Goal: Transaction & Acquisition: Purchase product/service

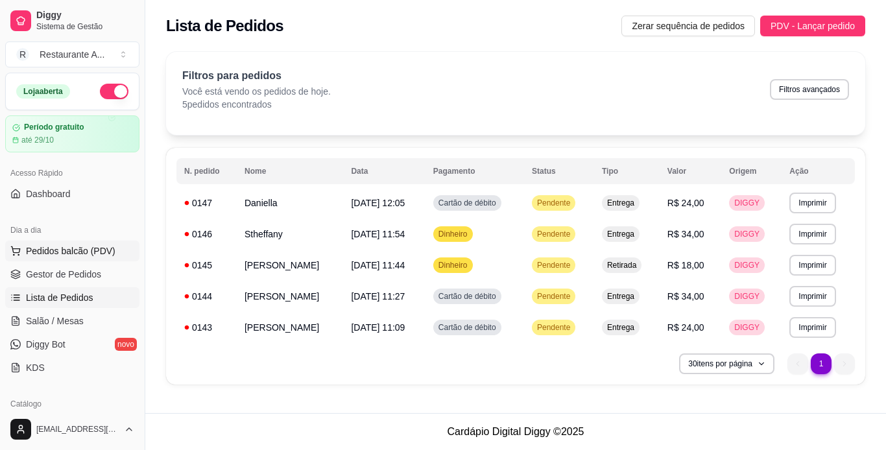
click at [93, 253] on span "Pedidos balcão (PDV)" at bounding box center [70, 250] width 89 height 13
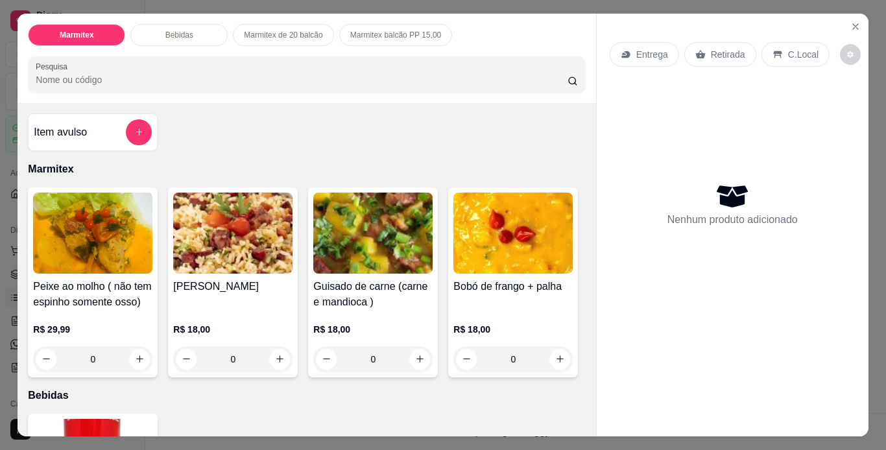
click at [69, 265] on img at bounding box center [92, 233] width 119 height 81
drag, startPoint x: 250, startPoint y: 296, endPoint x: 215, endPoint y: 315, distance: 39.2
click at [215, 315] on div "[PERSON_NAME] R$ 18,00 0" at bounding box center [233, 282] width 130 height 190
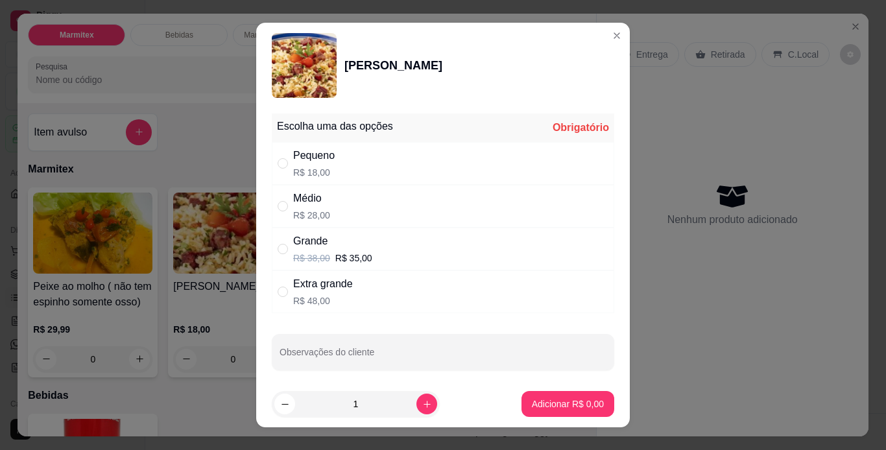
click at [484, 194] on div "Médio R$ 28,00" at bounding box center [443, 206] width 342 height 43
radio input "true"
click at [571, 409] on p "Adicionar R$ 28,00" at bounding box center [564, 403] width 77 height 13
type input "1"
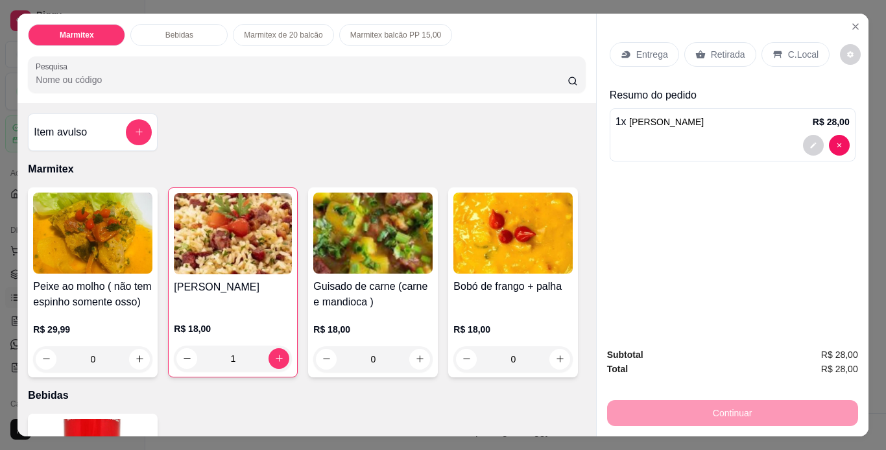
click at [732, 59] on div "Retirada" at bounding box center [720, 54] width 72 height 25
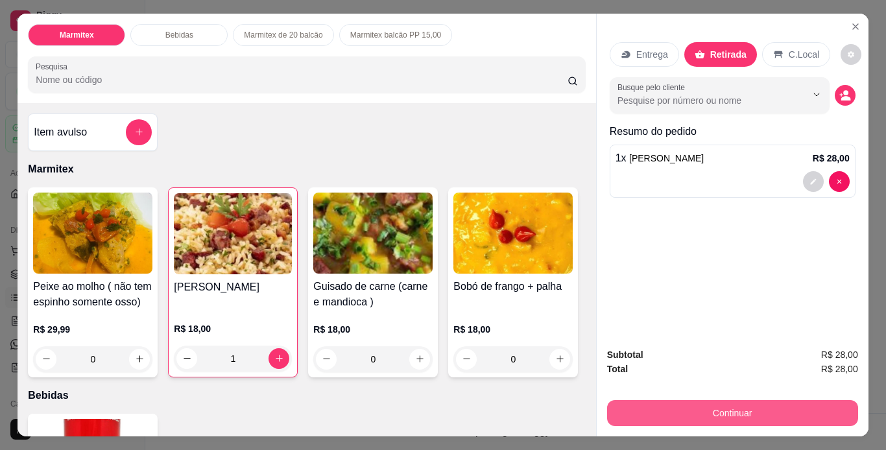
click at [762, 405] on button "Continuar" at bounding box center [732, 413] width 251 height 26
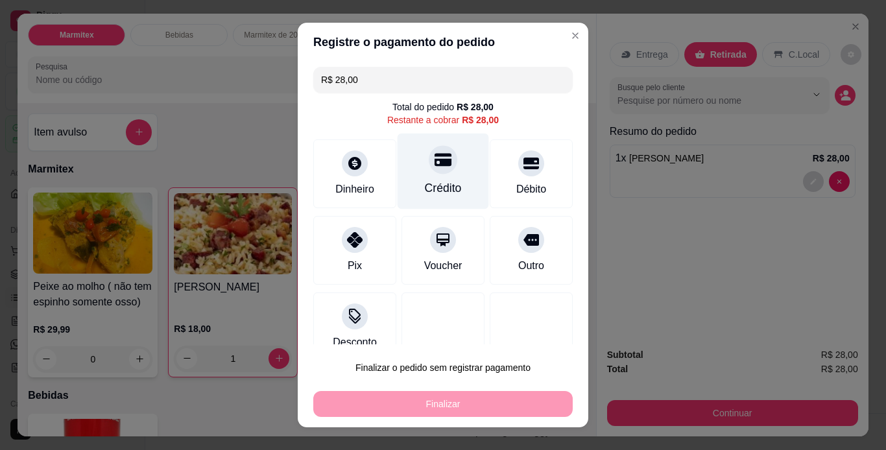
click at [425, 187] on div "Crédito" at bounding box center [443, 188] width 37 height 17
type input "R$ 0,00"
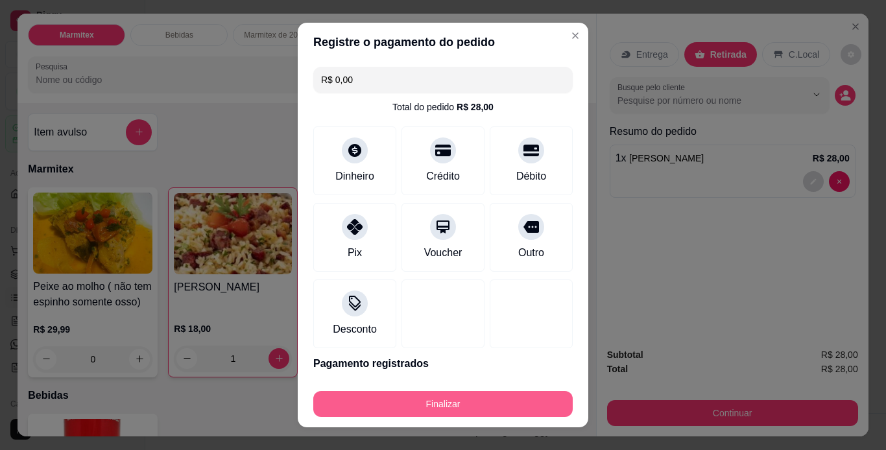
click at [447, 410] on button "Finalizar" at bounding box center [442, 404] width 259 height 26
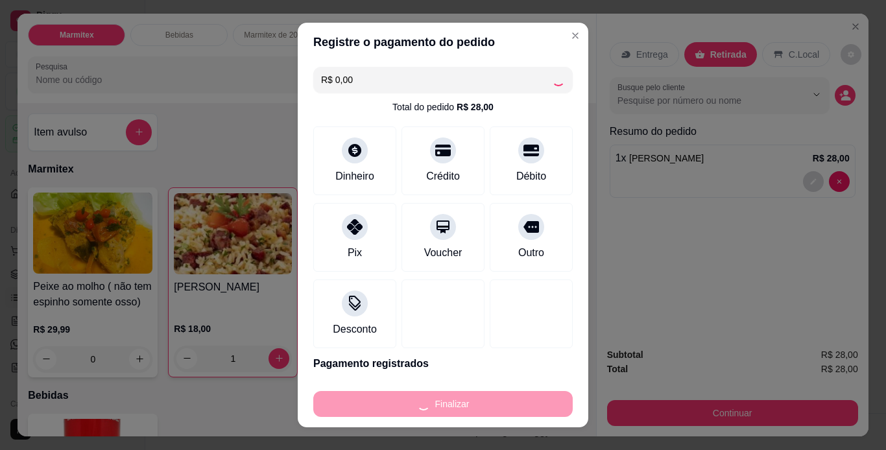
type input "0"
type input "-R$ 28,00"
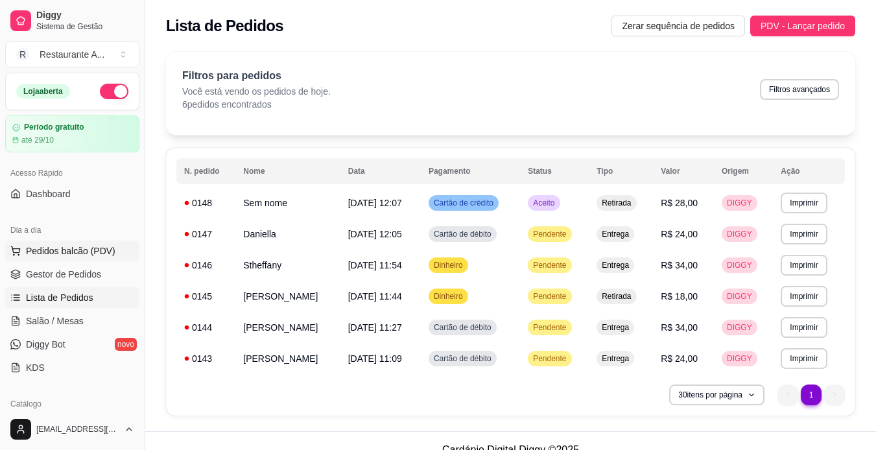
click at [97, 254] on span "Pedidos balcão (PDV)" at bounding box center [70, 250] width 89 height 13
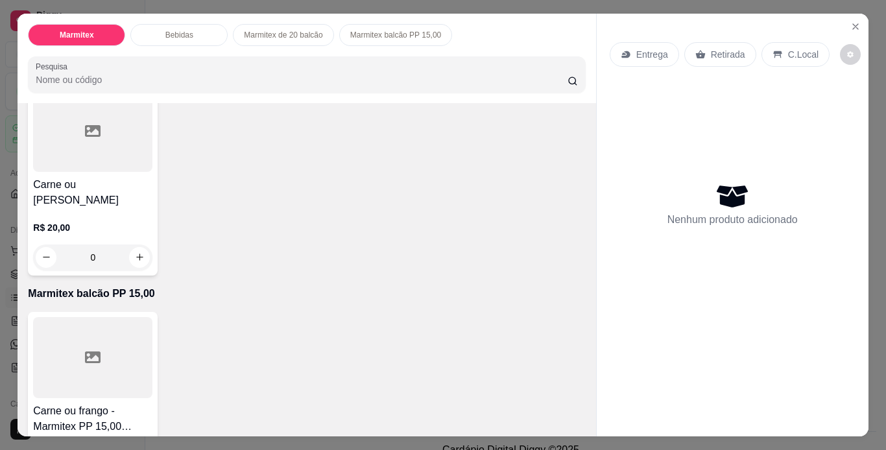
scroll to position [571, 0]
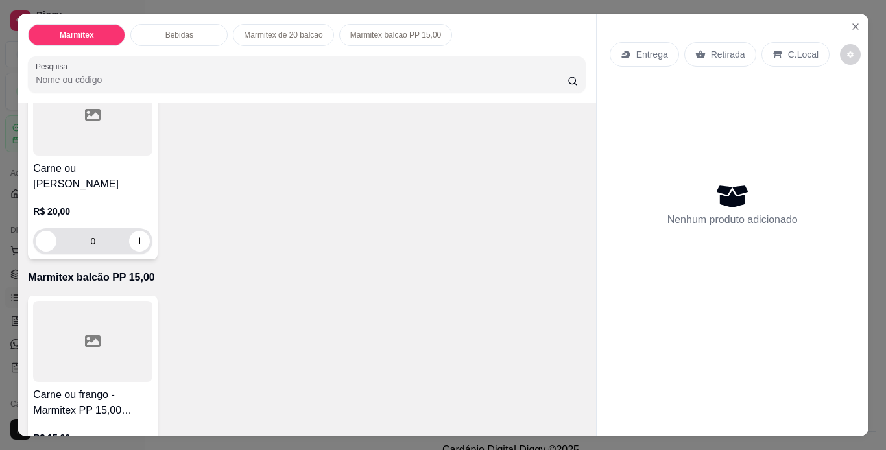
click at [144, 254] on div "0" at bounding box center [93, 241] width 114 height 26
click at [129, 252] on button "increase-product-quantity" at bounding box center [139, 241] width 21 height 21
type input "1"
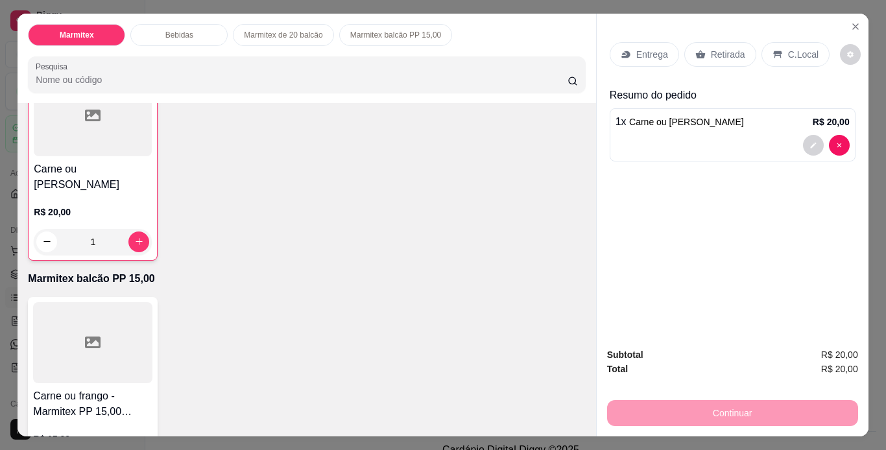
click at [727, 48] on p "Retirada" at bounding box center [728, 54] width 34 height 13
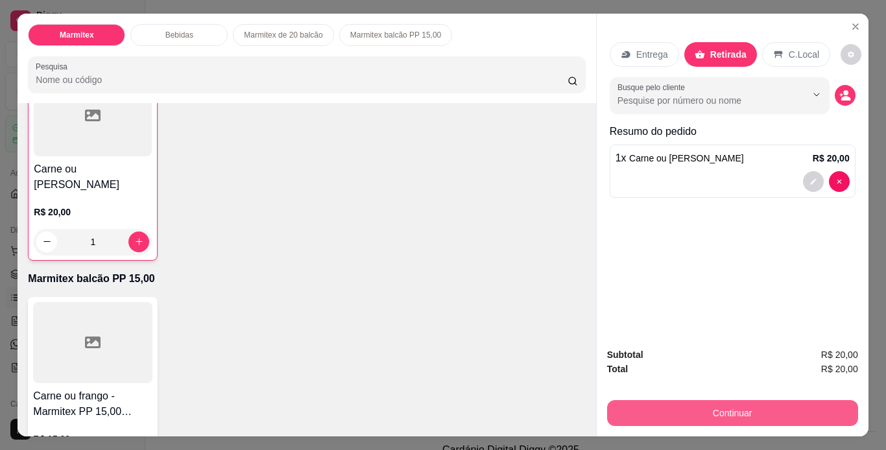
click at [724, 406] on button "Continuar" at bounding box center [732, 413] width 251 height 26
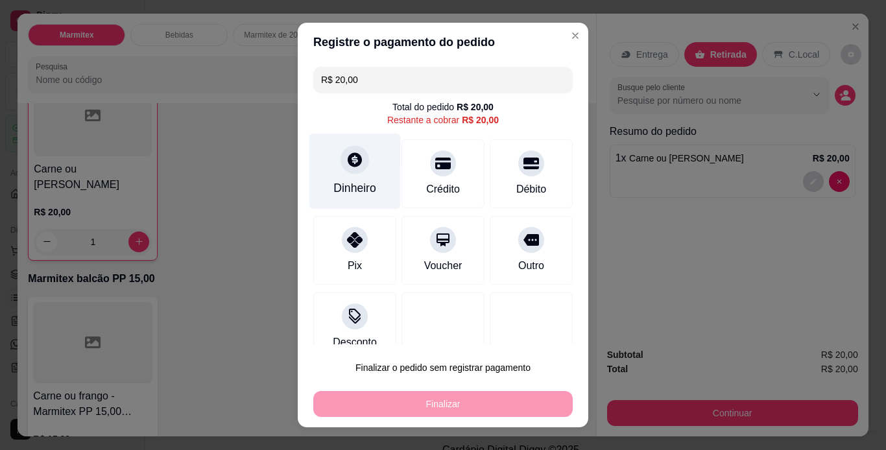
click at [350, 189] on div "Dinheiro" at bounding box center [354, 188] width 43 height 17
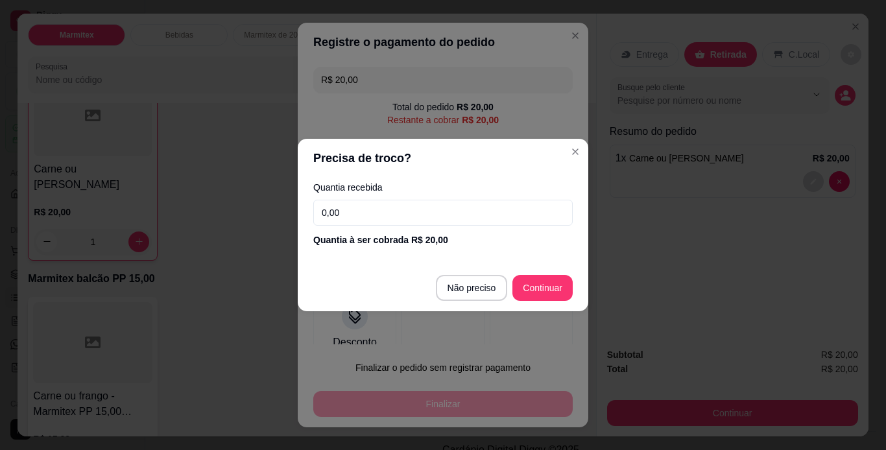
click at [369, 208] on input "0,00" at bounding box center [442, 213] width 259 height 26
type input "20,00"
type input "R$ 0,00"
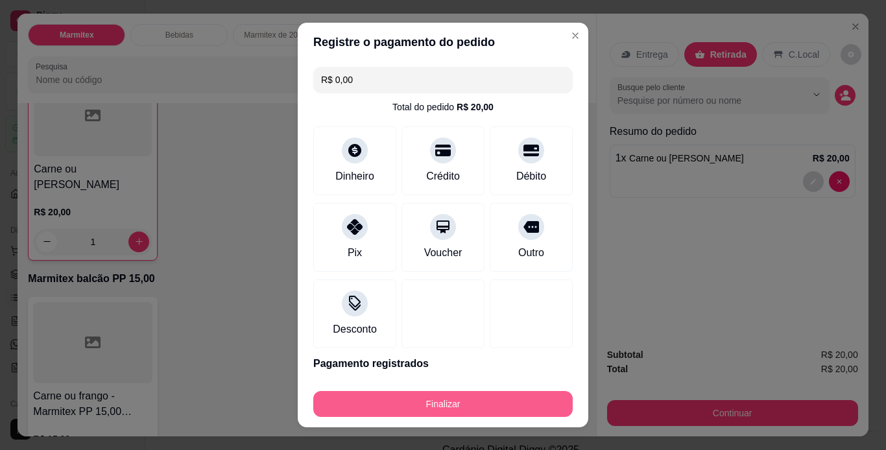
click at [495, 407] on button "Finalizar" at bounding box center [442, 404] width 259 height 26
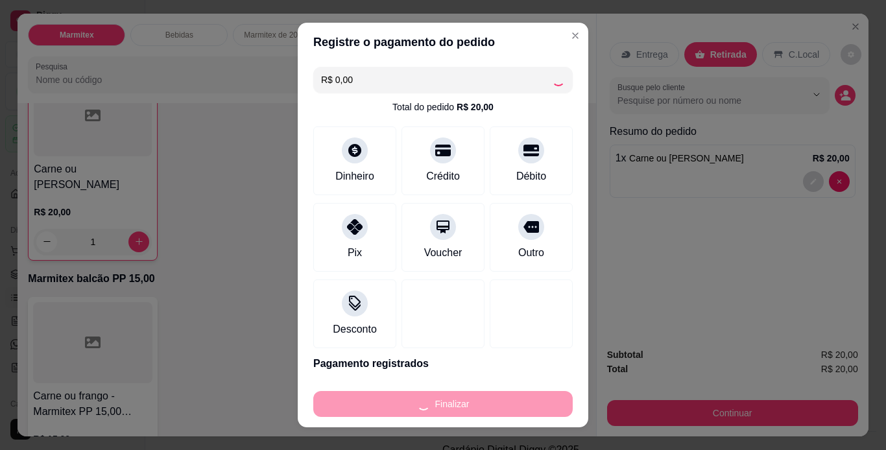
type input "0"
type input "-R$ 20,00"
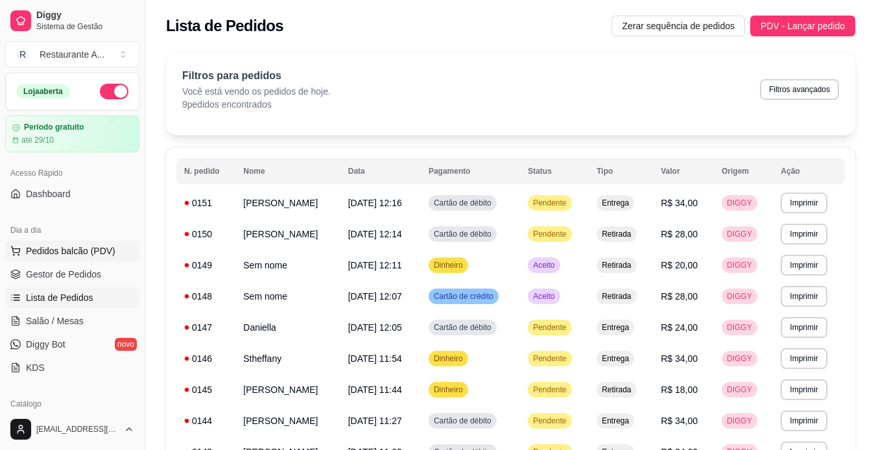
click at [94, 248] on span "Pedidos balcão (PDV)" at bounding box center [70, 250] width 89 height 13
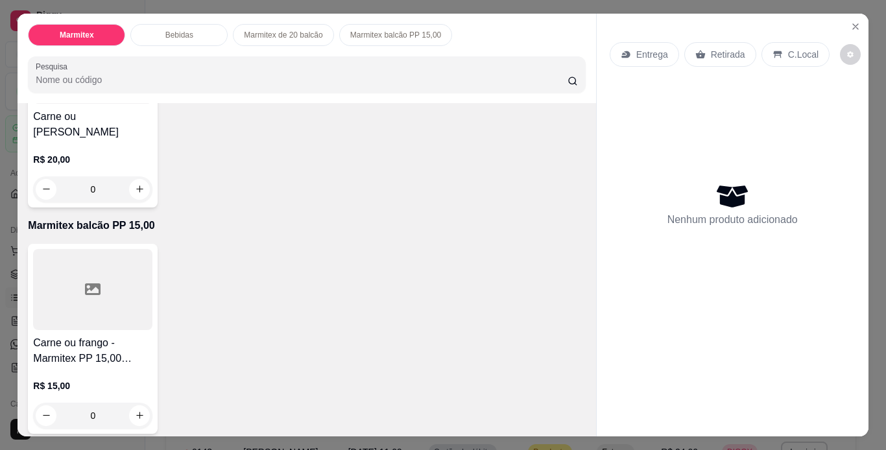
scroll to position [648, 0]
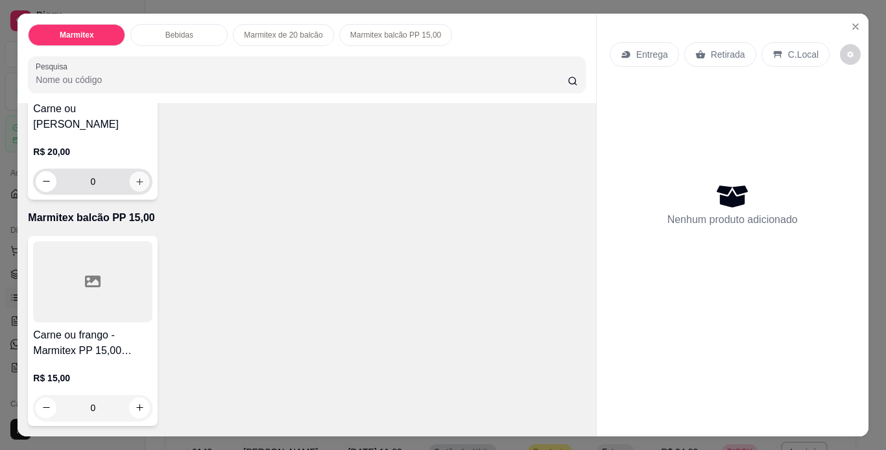
click at [136, 191] on button "increase-product-quantity" at bounding box center [140, 181] width 20 height 20
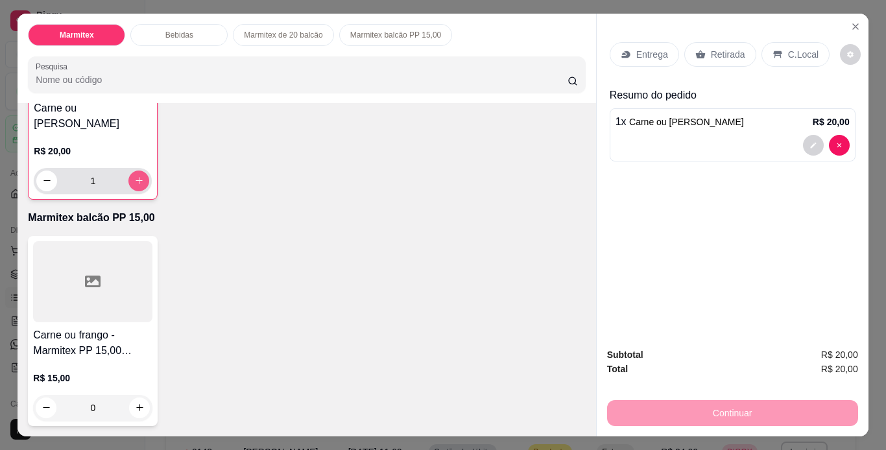
click at [136, 185] on icon "increase-product-quantity" at bounding box center [139, 181] width 10 height 10
type input "2"
click at [137, 407] on icon "increase-product-quantity" at bounding box center [140, 408] width 10 height 10
type input "1"
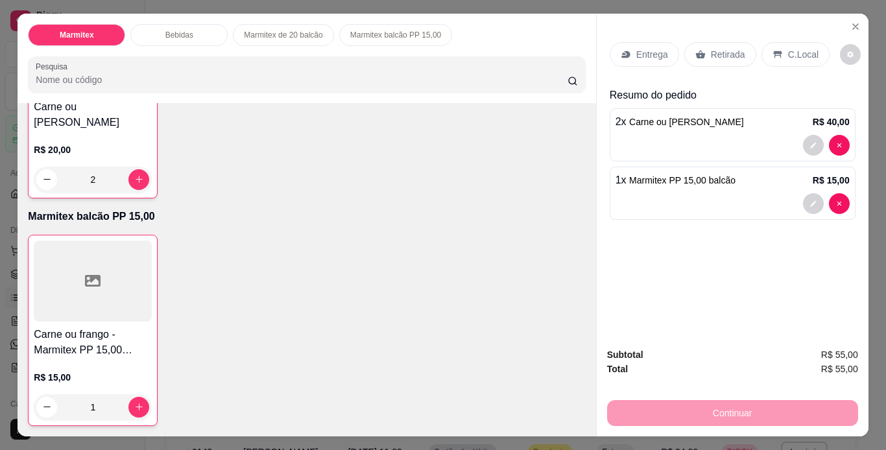
click at [729, 48] on p "Retirada" at bounding box center [728, 54] width 34 height 13
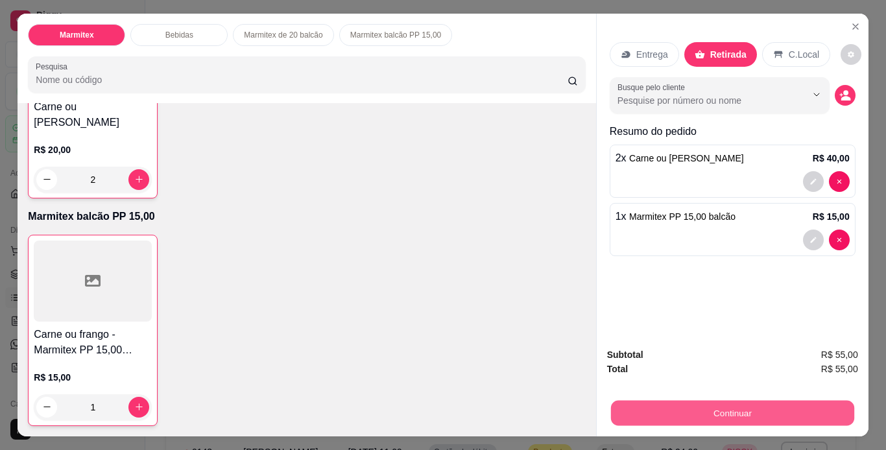
click at [820, 415] on button "Continuar" at bounding box center [731, 413] width 243 height 25
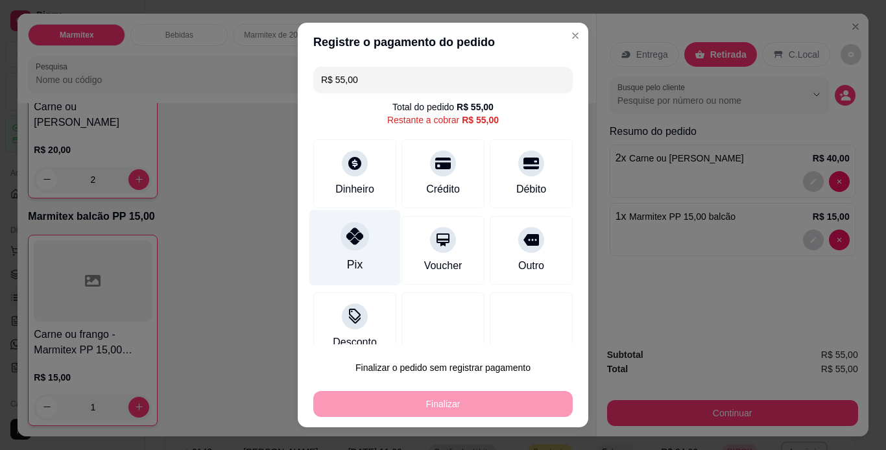
click at [362, 245] on div "Pix" at bounding box center [354, 247] width 91 height 76
type input "R$ 0,00"
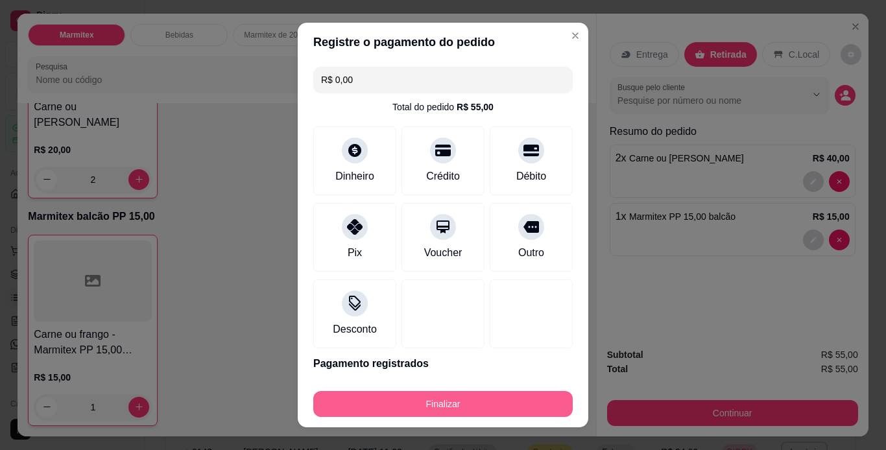
click at [455, 405] on button "Finalizar" at bounding box center [442, 404] width 259 height 26
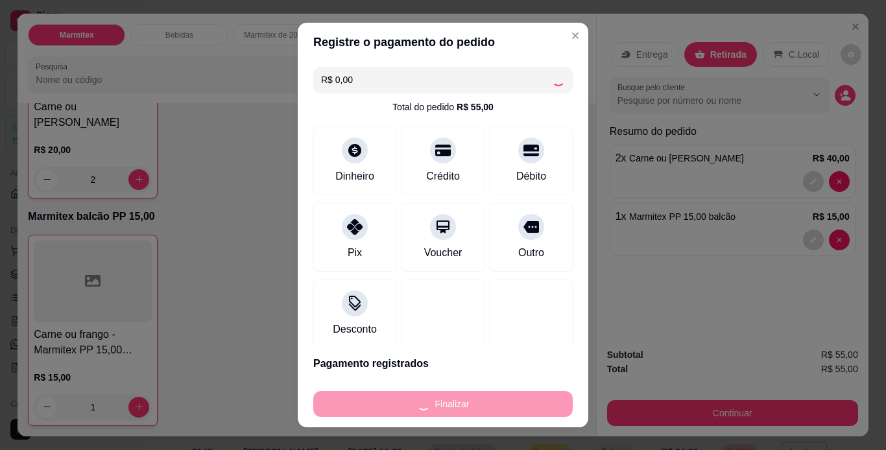
type input "0"
type input "-R$ 55,00"
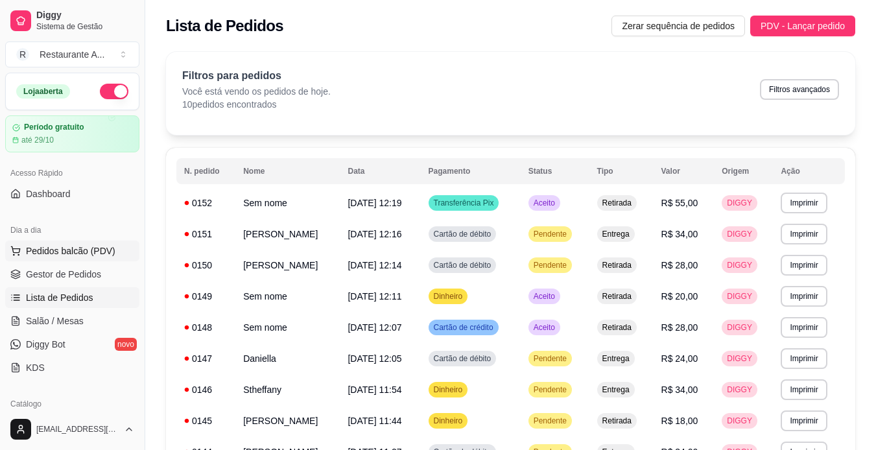
click at [100, 243] on button "Pedidos balcão (PDV)" at bounding box center [72, 251] width 134 height 21
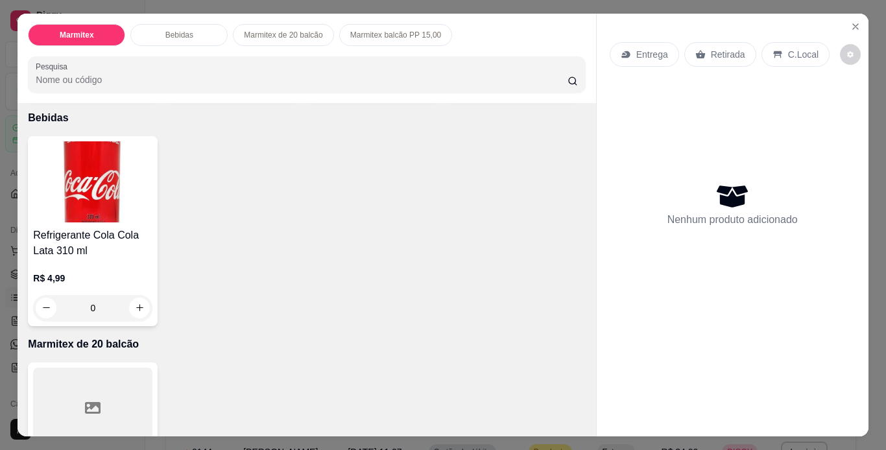
scroll to position [259, 0]
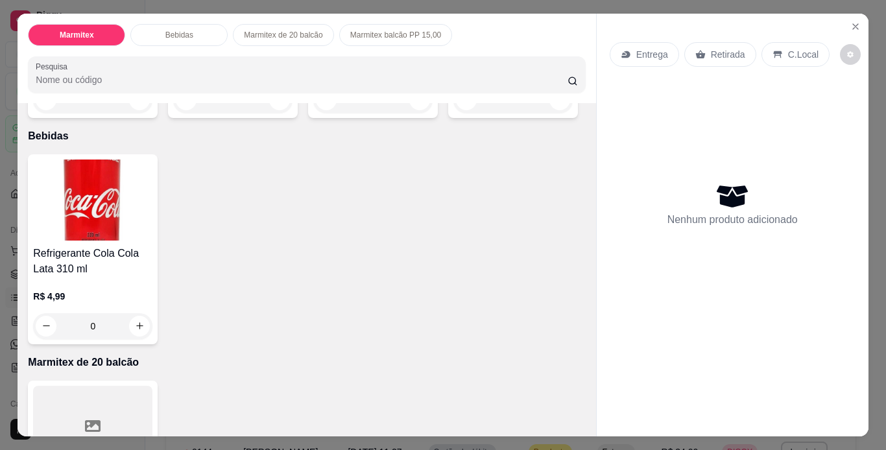
click at [453, 35] on h4 "Bobó de frango + palha" at bounding box center [512, 27] width 119 height 16
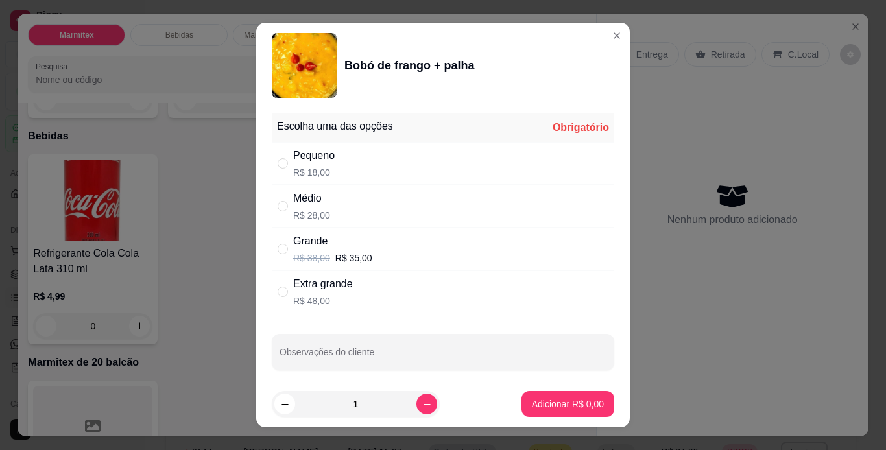
click at [419, 209] on div "Médio R$ 28,00" at bounding box center [443, 206] width 342 height 43
radio input "true"
click at [416, 409] on button "increase-product-quantity" at bounding box center [426, 404] width 20 height 20
type input "2"
click at [585, 403] on p "Adicionar R$ 56,00" at bounding box center [565, 404] width 75 height 12
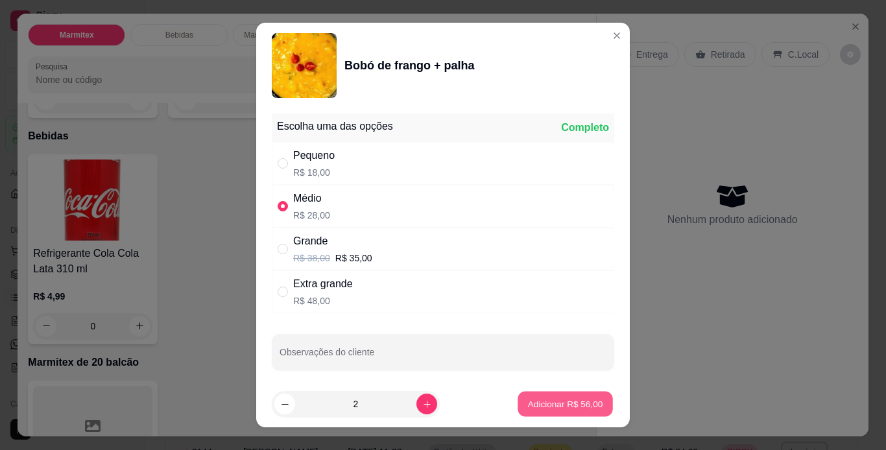
type input "2"
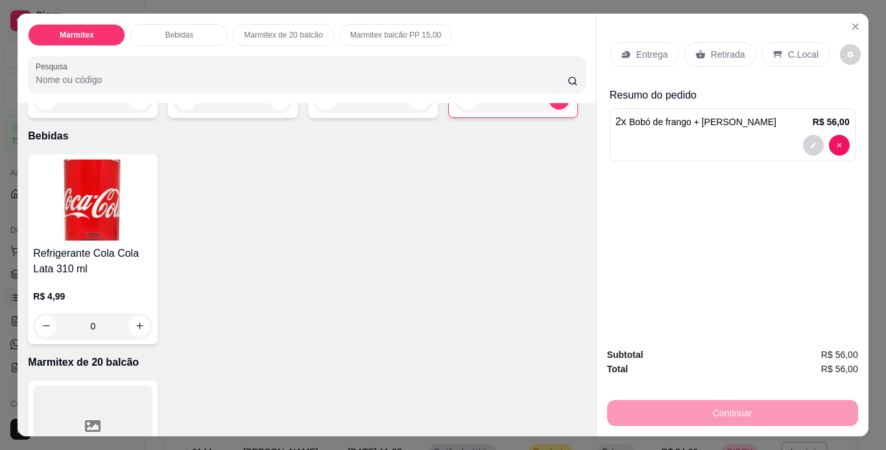
click at [714, 56] on div "Retirada" at bounding box center [720, 54] width 72 height 25
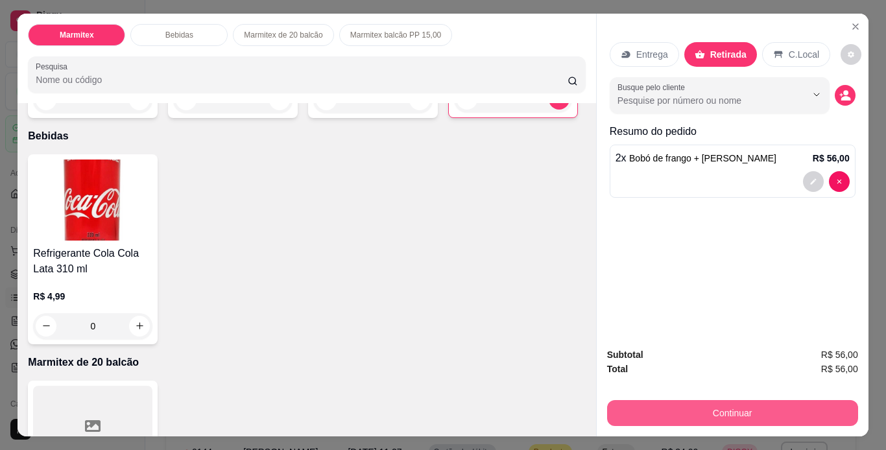
click at [702, 401] on button "Continuar" at bounding box center [732, 413] width 251 height 26
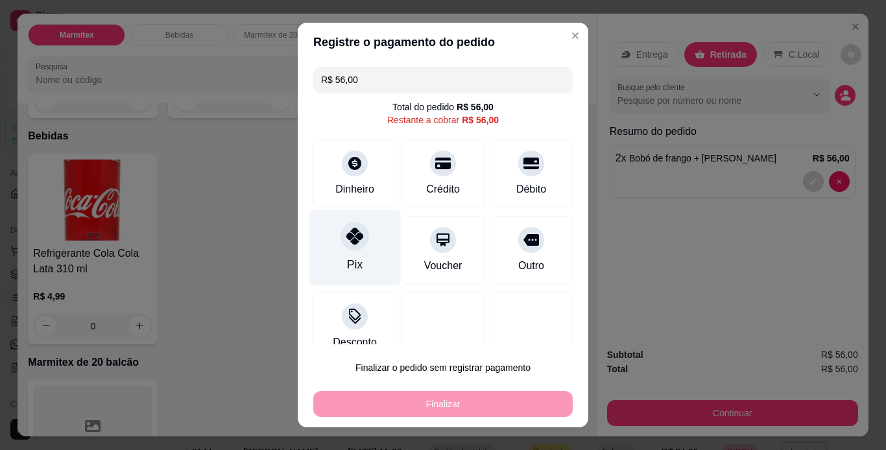
click at [353, 259] on div "Pix" at bounding box center [355, 264] width 16 height 17
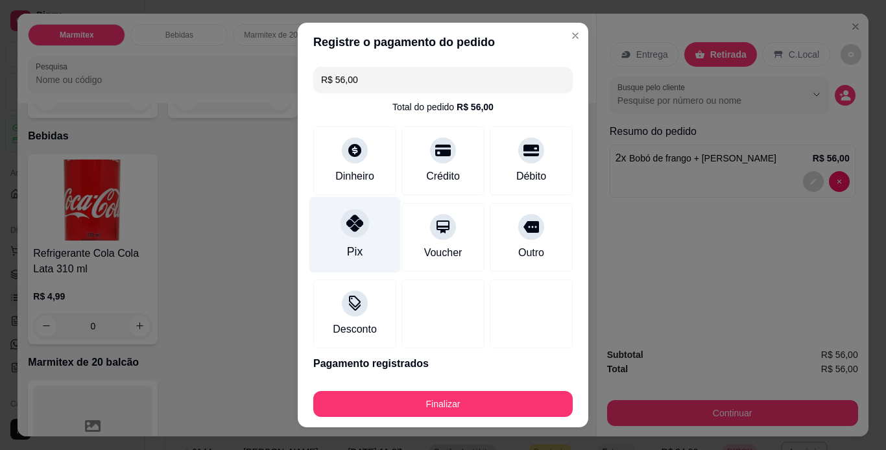
type input "R$ 0,00"
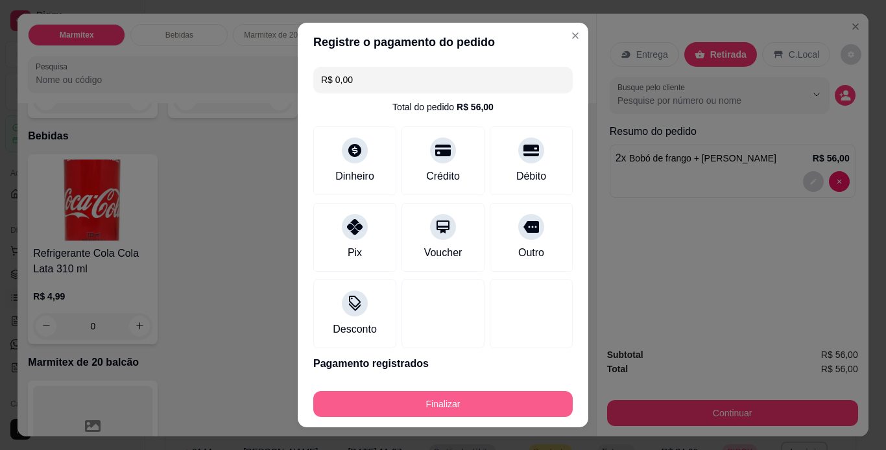
click at [504, 410] on button "Finalizar" at bounding box center [442, 404] width 259 height 26
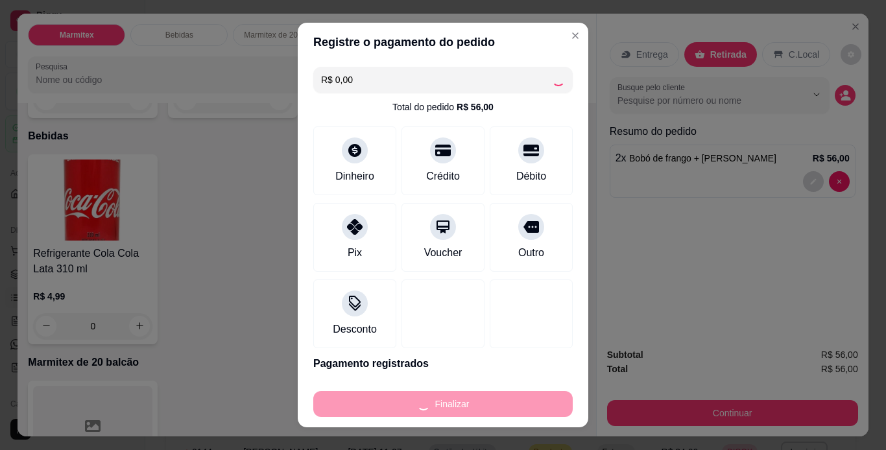
type input "0"
type input "-R$ 56,00"
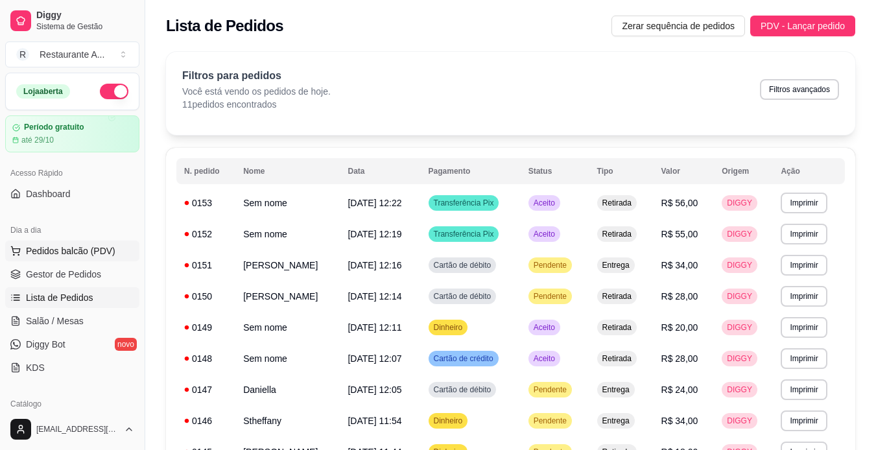
click at [114, 257] on button "Pedidos balcão (PDV)" at bounding box center [72, 251] width 134 height 21
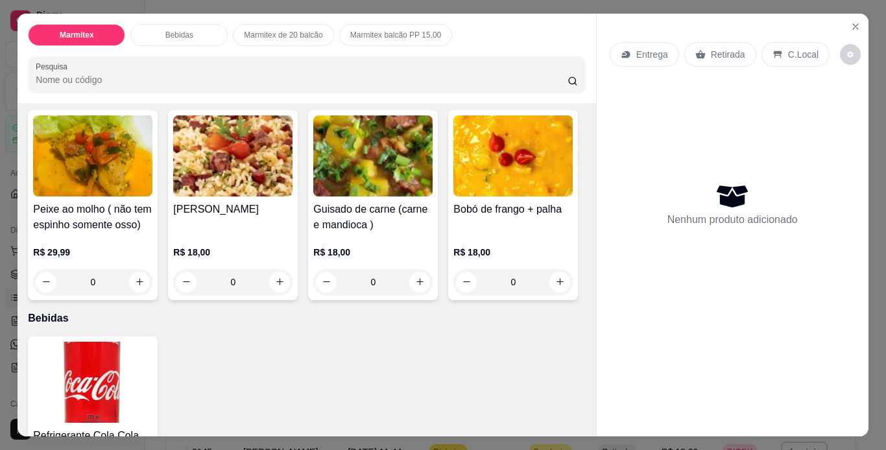
scroll to position [104, 0]
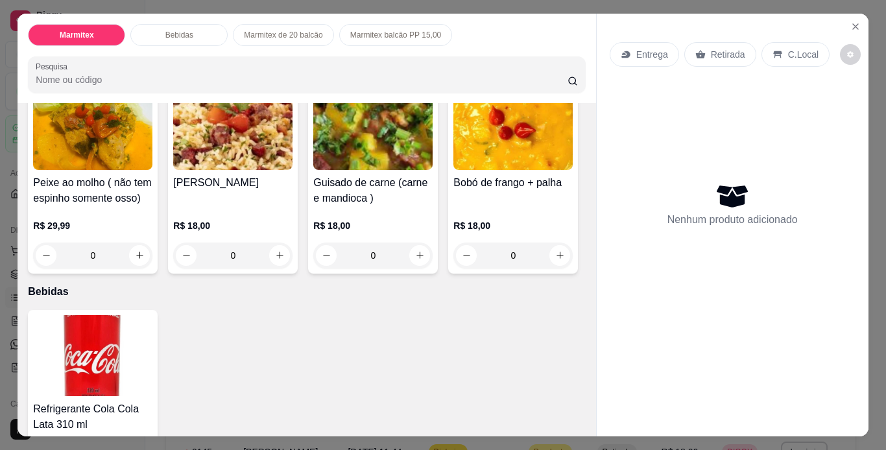
click at [453, 170] on img at bounding box center [512, 129] width 119 height 81
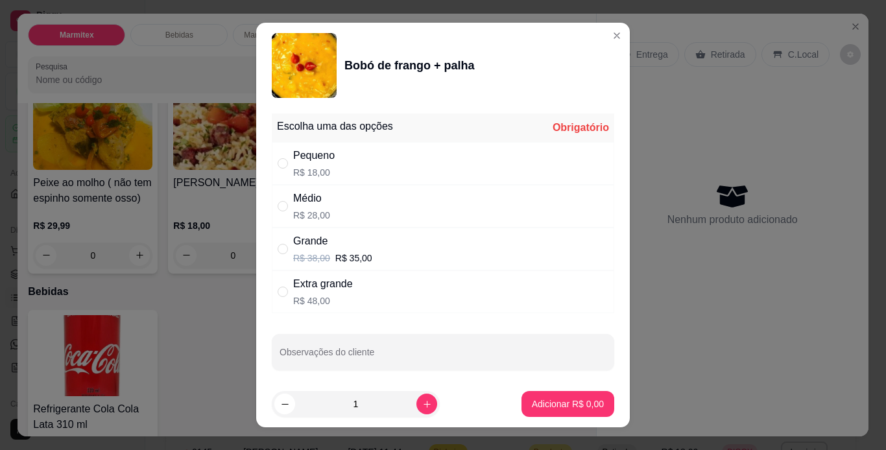
click at [484, 213] on div "Médio R$ 28,00" at bounding box center [443, 206] width 342 height 43
radio input "true"
click at [579, 407] on p "Adicionar R$ 28,00" at bounding box center [564, 403] width 77 height 13
type input "1"
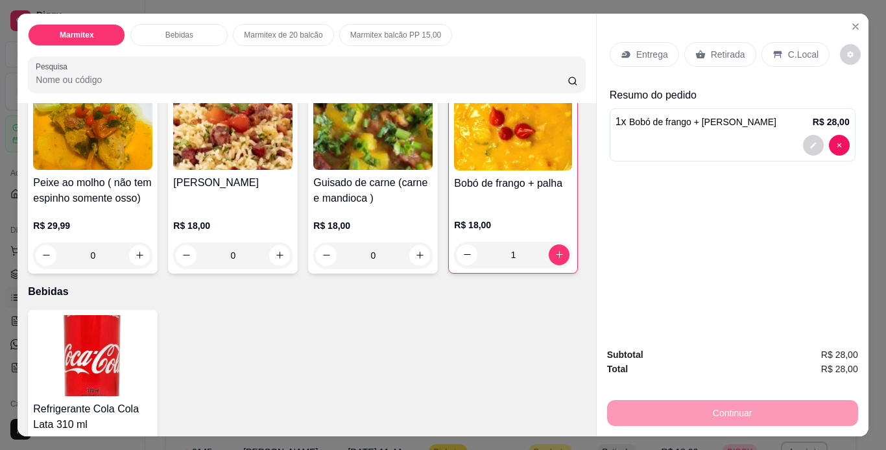
click at [720, 58] on div "Retirada" at bounding box center [720, 54] width 72 height 25
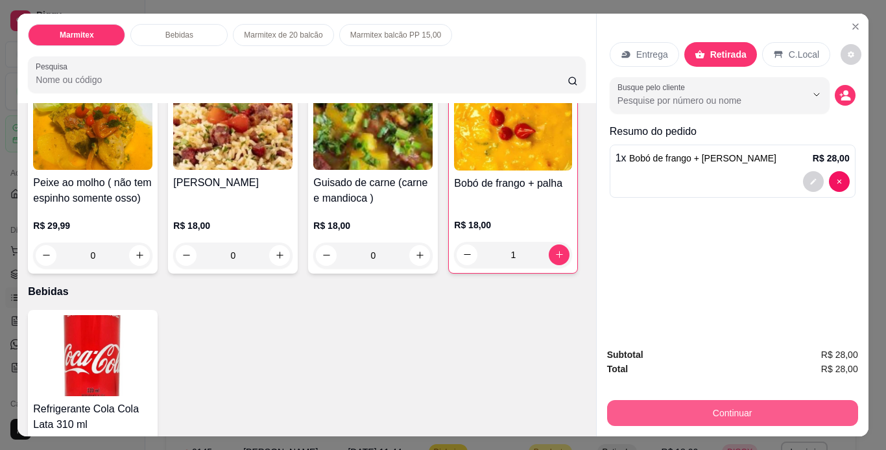
click at [774, 407] on button "Continuar" at bounding box center [732, 413] width 251 height 26
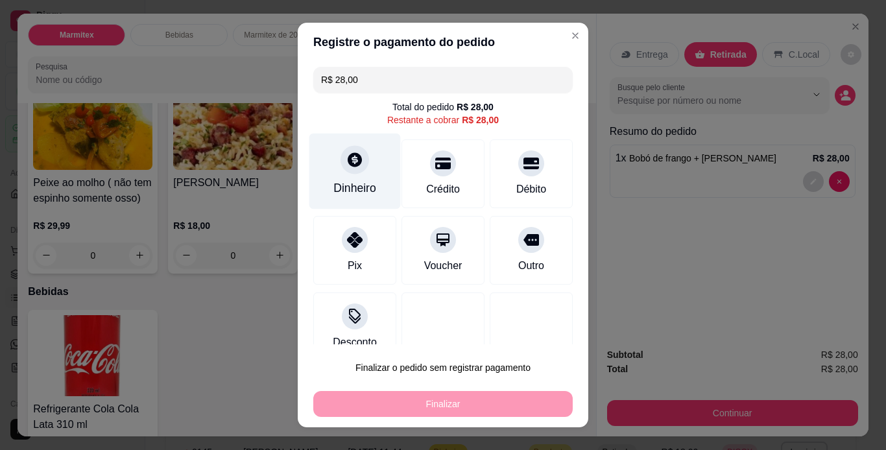
click at [356, 170] on div at bounding box center [354, 159] width 29 height 29
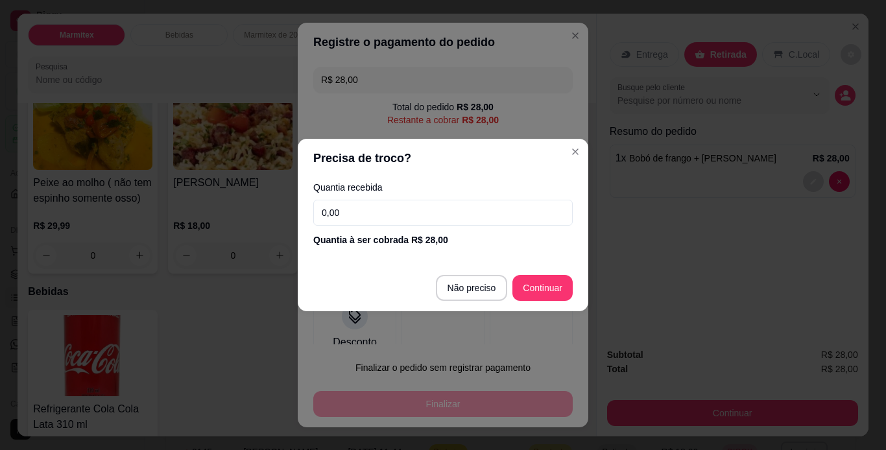
click at [379, 221] on input "0,00" at bounding box center [442, 213] width 259 height 26
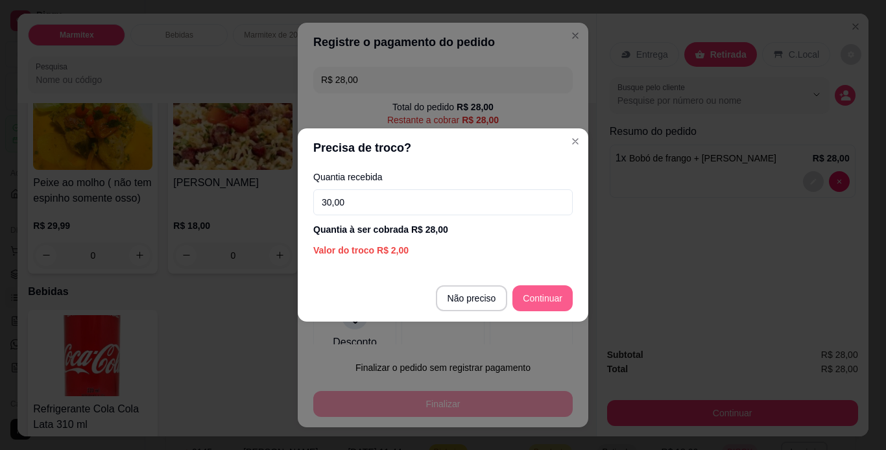
type input "30,00"
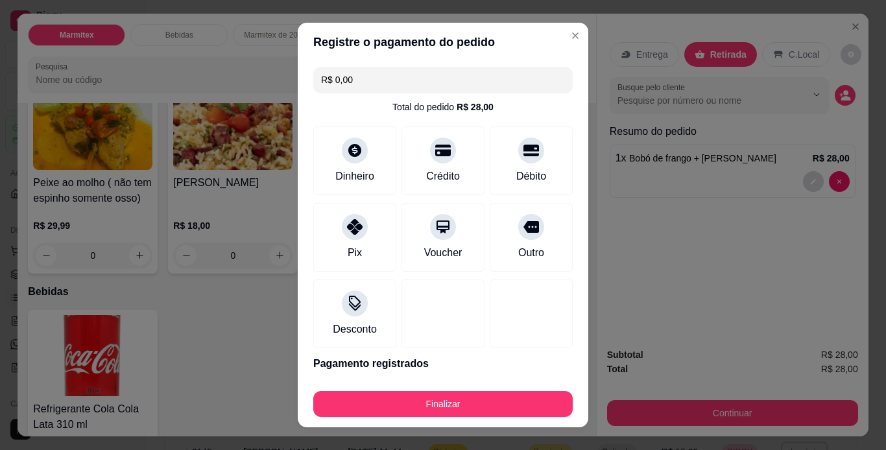
type input "R$ 0,00"
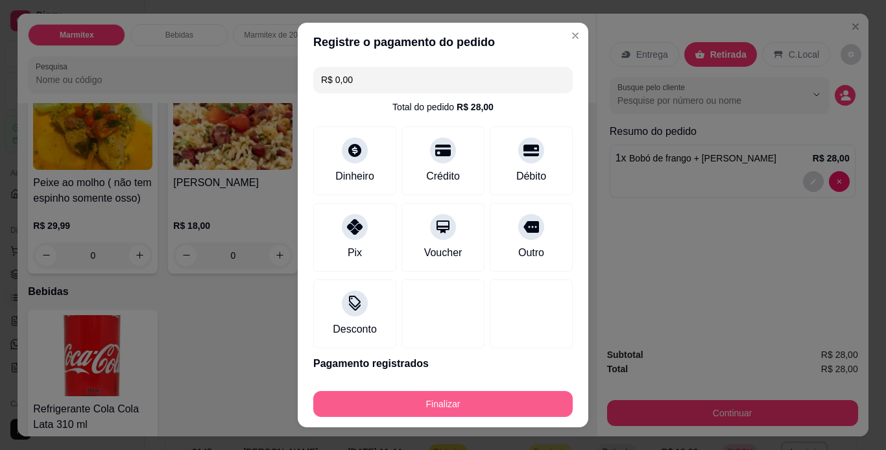
click at [525, 409] on button "Finalizar" at bounding box center [442, 404] width 259 height 26
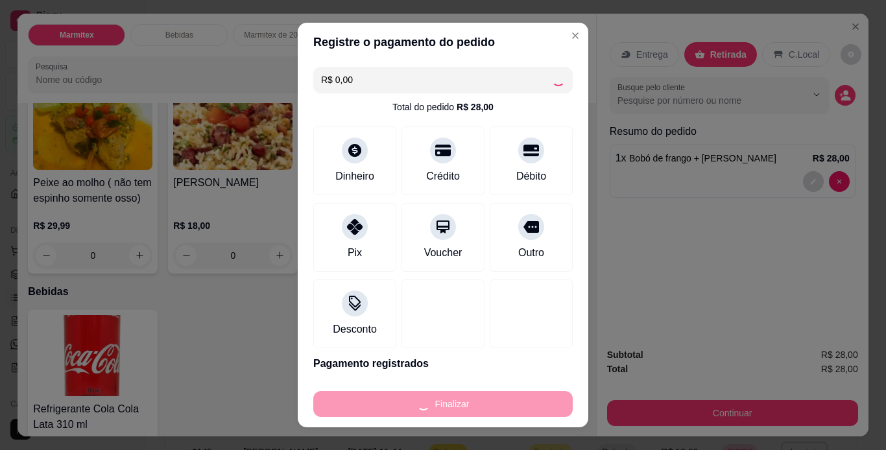
type input "0"
type input "-R$ 28,00"
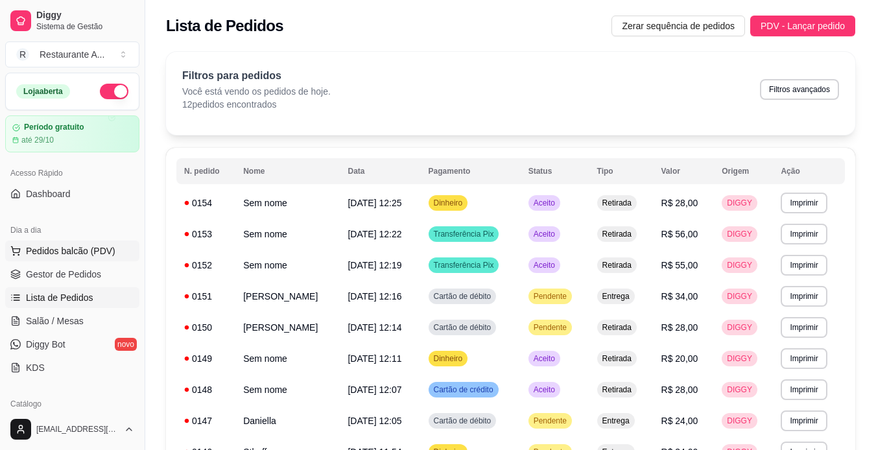
click at [97, 251] on span "Pedidos balcão (PDV)" at bounding box center [70, 250] width 89 height 13
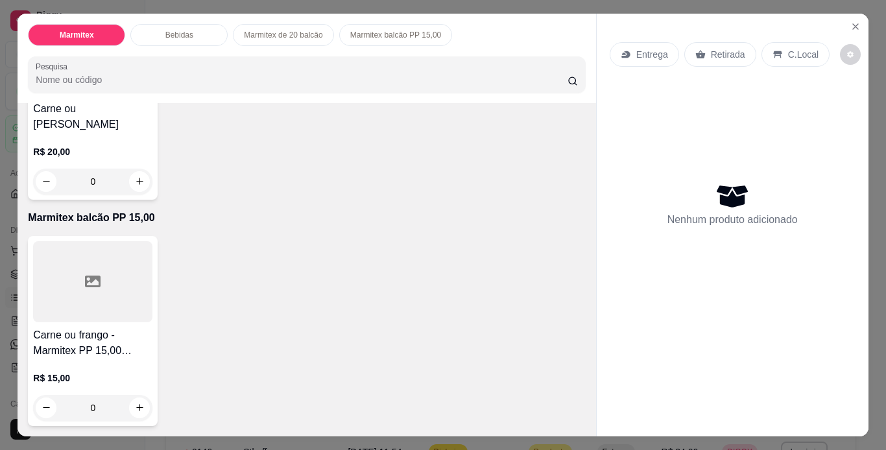
scroll to position [799, 0]
click at [143, 337] on h4 "Carne ou frango - Marmitex PP 15,00 balcão" at bounding box center [92, 342] width 119 height 31
click at [141, 403] on button "increase-product-quantity" at bounding box center [139, 407] width 21 height 21
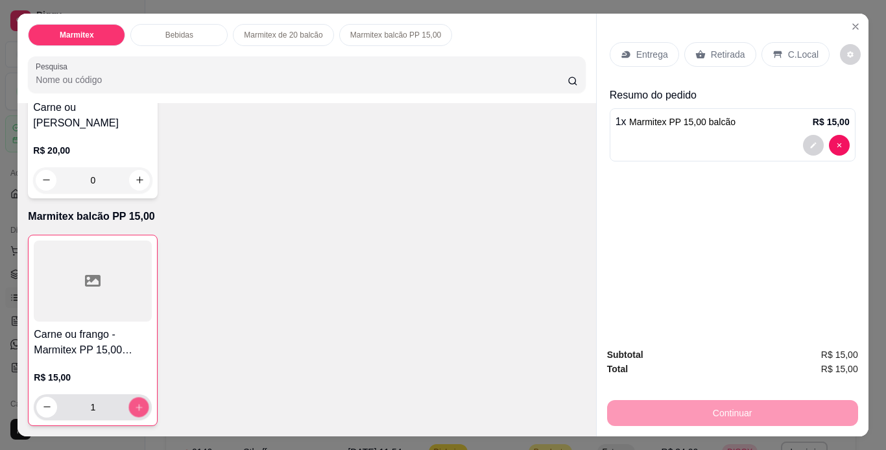
click at [141, 403] on button "increase-product-quantity" at bounding box center [139, 407] width 20 height 20
type input "2"
click at [723, 49] on p "Retirada" at bounding box center [728, 54] width 34 height 13
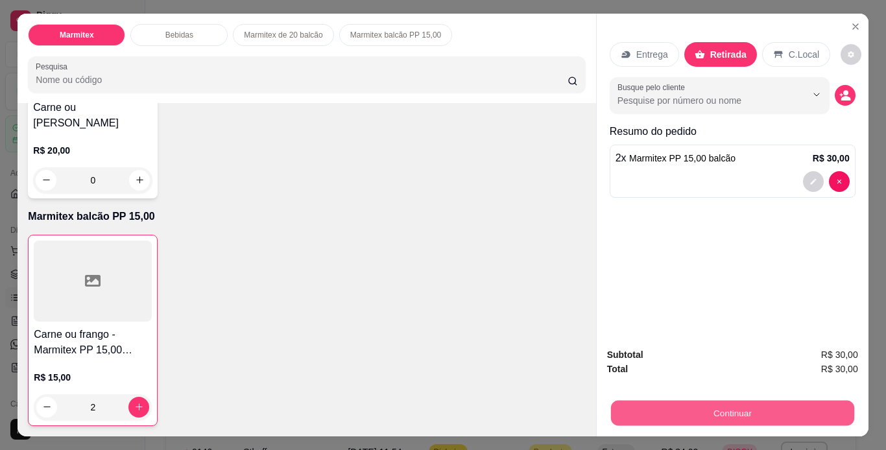
click at [748, 404] on button "Continuar" at bounding box center [731, 413] width 243 height 25
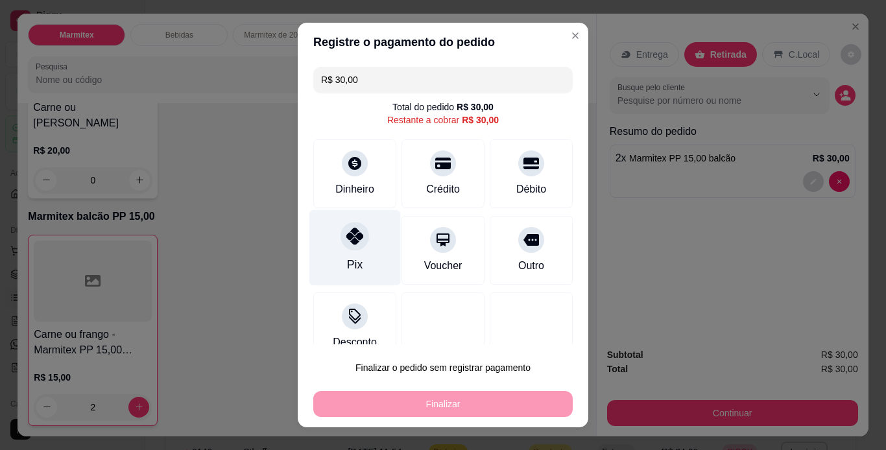
click at [362, 253] on div "Pix" at bounding box center [354, 247] width 91 height 76
type input "R$ 0,00"
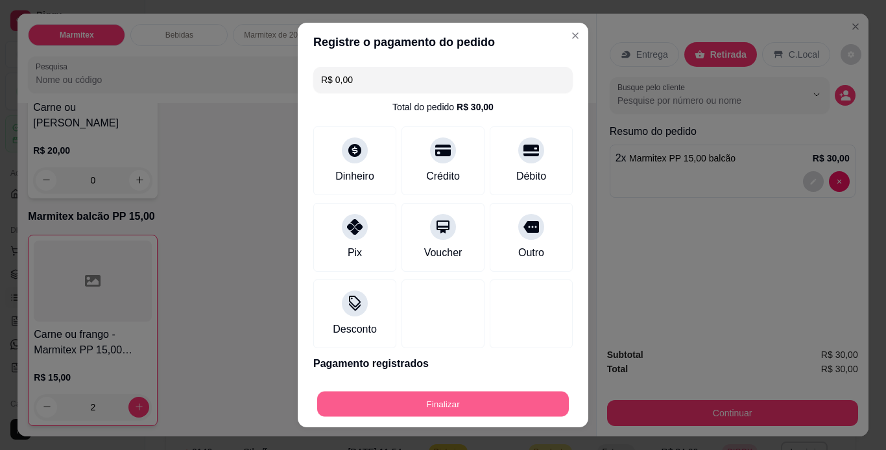
click at [449, 412] on button "Finalizar" at bounding box center [443, 404] width 252 height 25
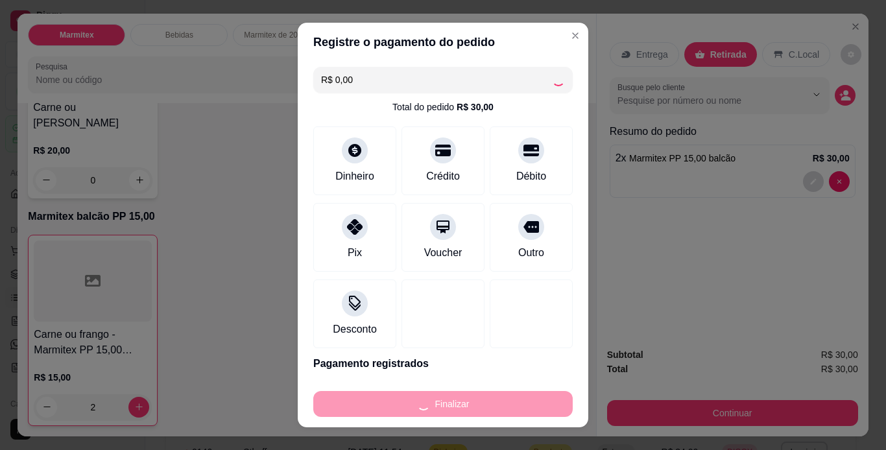
type input "0"
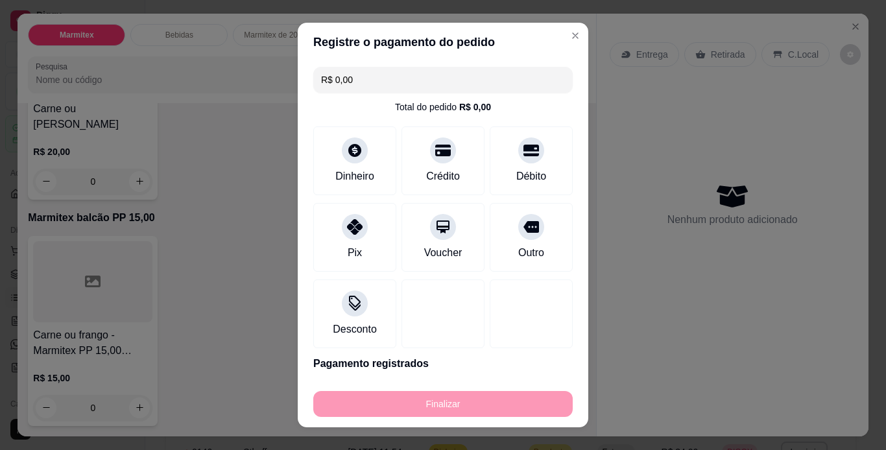
type input "-R$ 30,00"
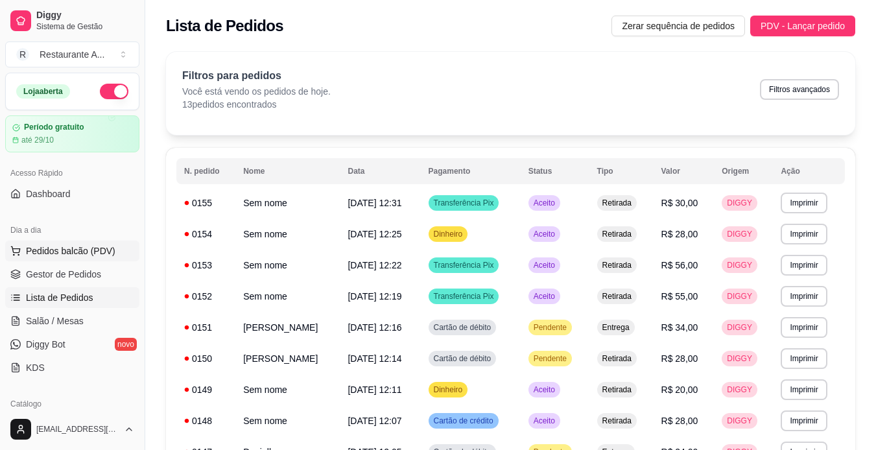
click at [117, 255] on button "Pedidos balcão (PDV)" at bounding box center [72, 251] width 134 height 21
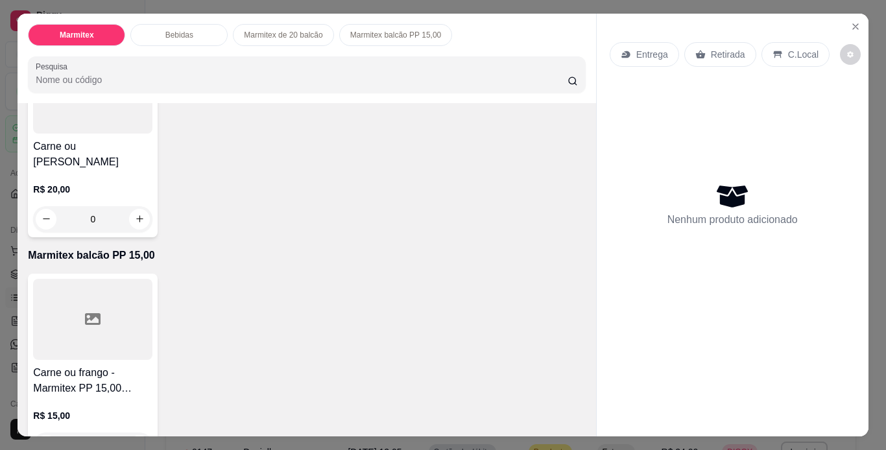
scroll to position [622, 0]
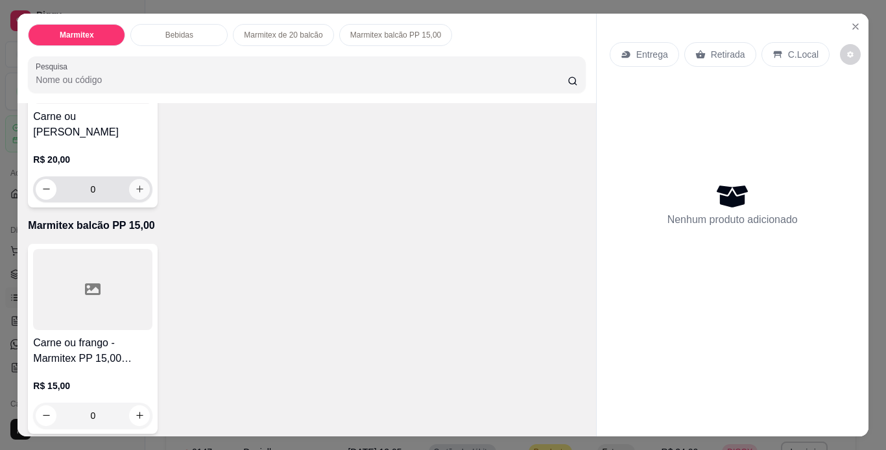
click at [139, 194] on icon "increase-product-quantity" at bounding box center [140, 189] width 10 height 10
type input "1"
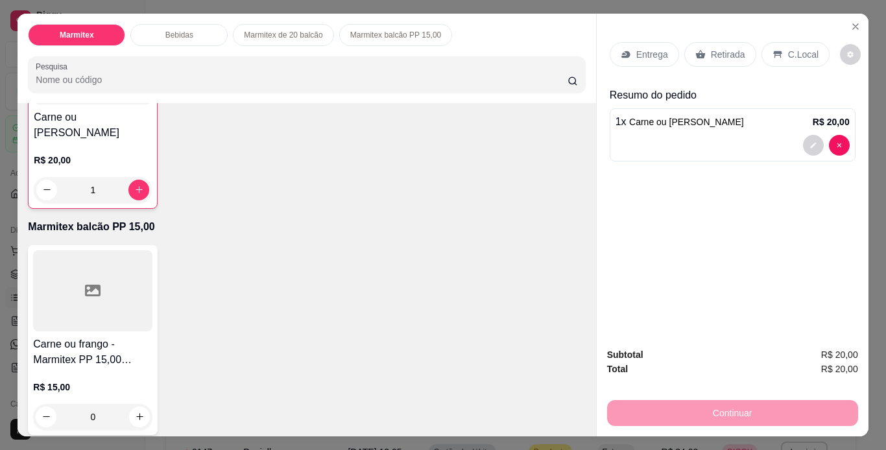
click at [724, 48] on p "Retirada" at bounding box center [728, 54] width 34 height 13
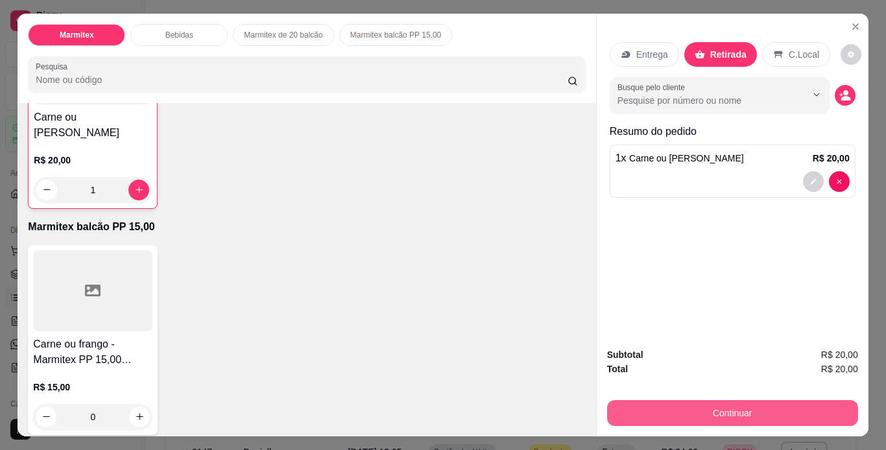
click at [731, 405] on button "Continuar" at bounding box center [732, 413] width 251 height 26
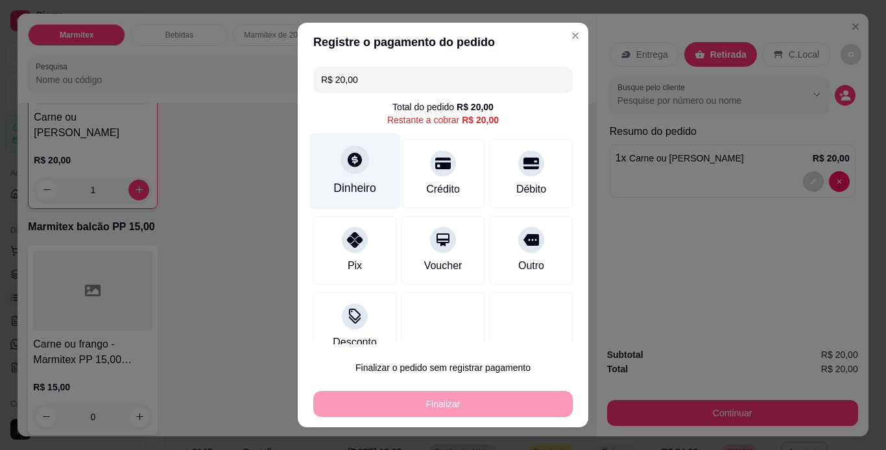
click at [354, 195] on div "Dinheiro" at bounding box center [354, 188] width 43 height 17
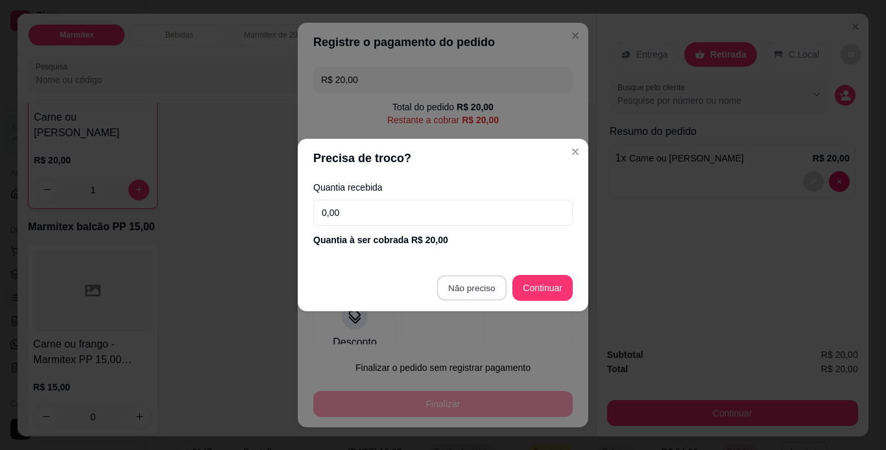
type input "R$ 0,00"
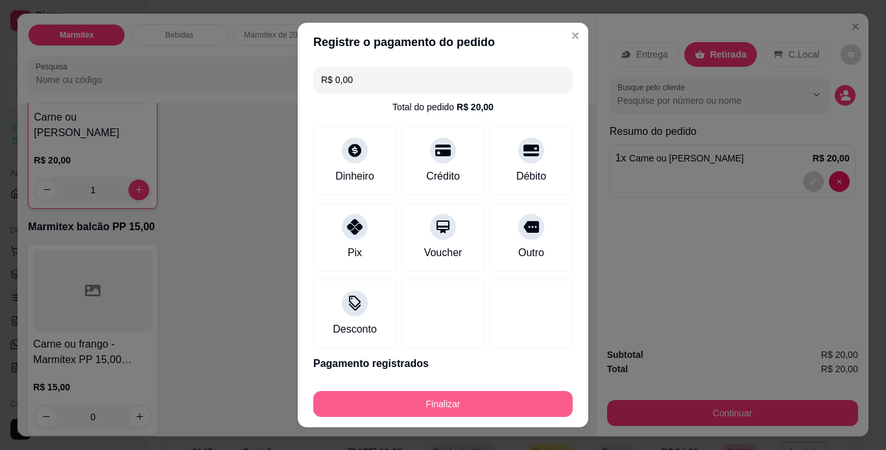
click at [491, 409] on button "Finalizar" at bounding box center [442, 404] width 259 height 26
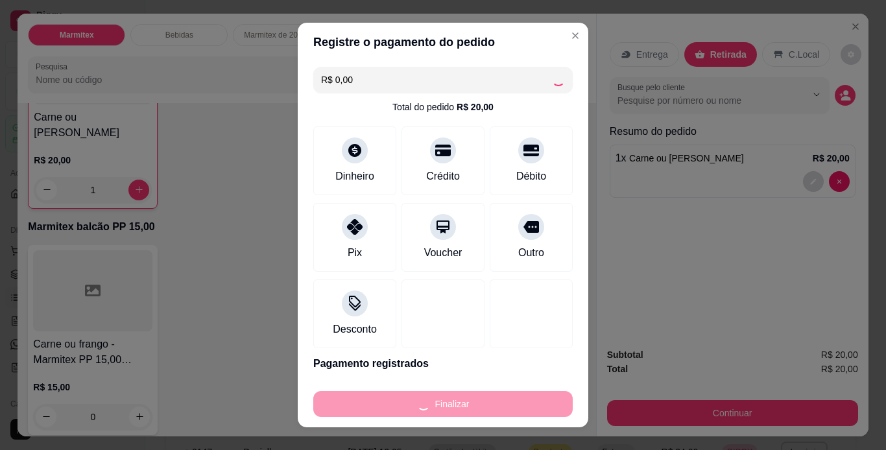
type input "0"
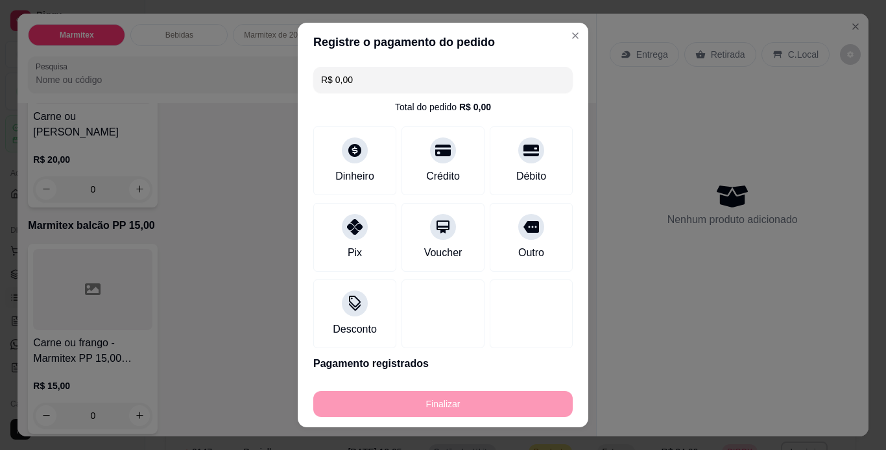
type input "-R$ 20,00"
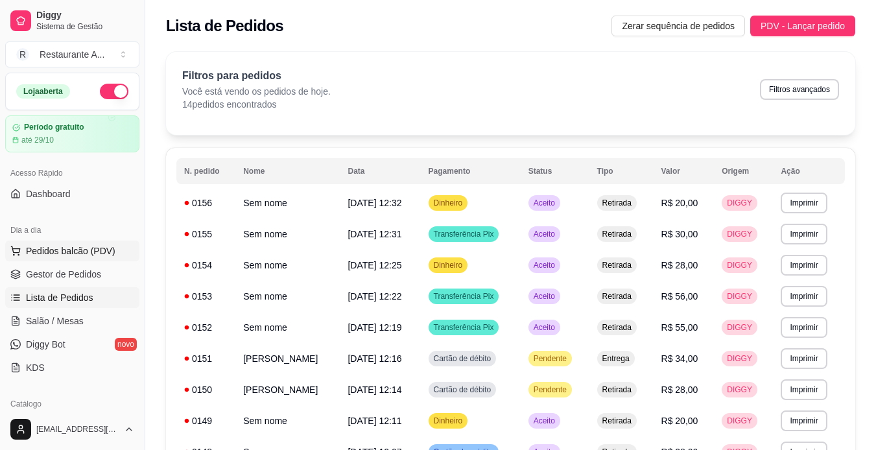
click at [103, 250] on span "Pedidos balcão (PDV)" at bounding box center [70, 250] width 89 height 13
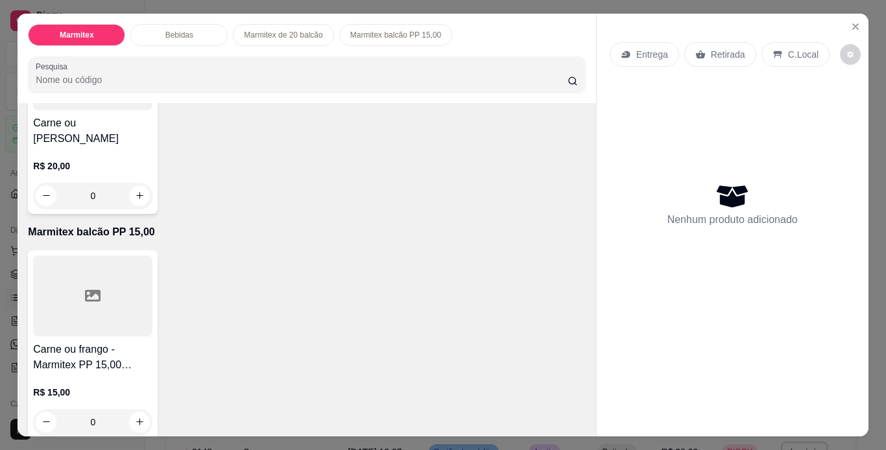
scroll to position [622, 0]
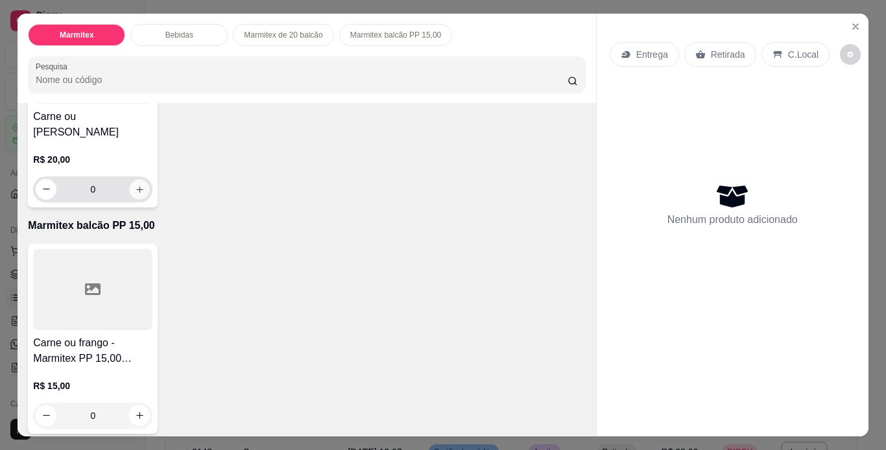
click at [135, 195] on icon "increase-product-quantity" at bounding box center [140, 190] width 10 height 10
type input "1"
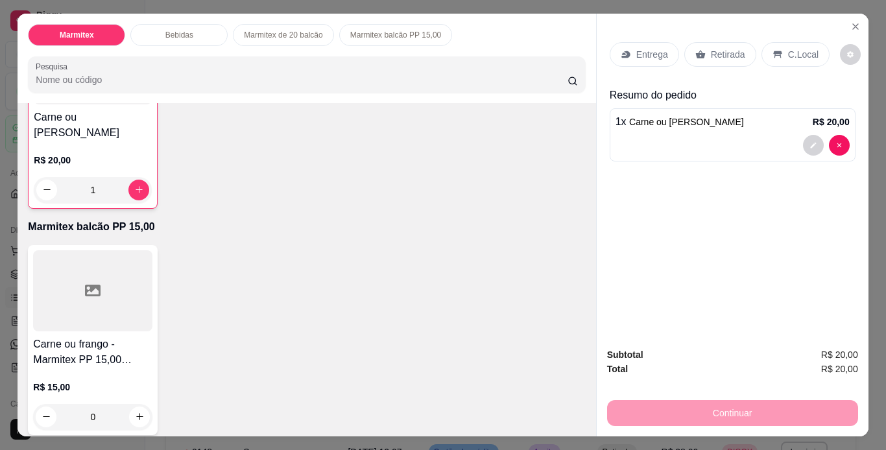
type input "2"
click at [724, 59] on div "Retirada" at bounding box center [720, 54] width 72 height 25
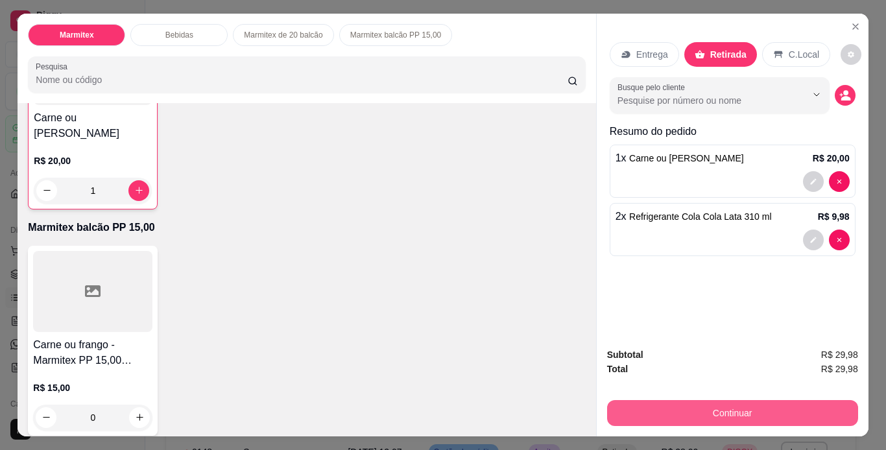
click at [723, 405] on button "Continuar" at bounding box center [732, 413] width 251 height 26
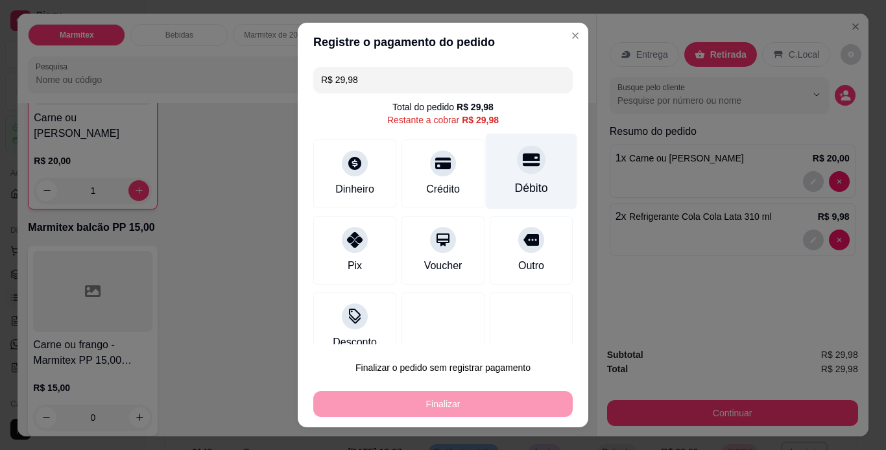
click at [517, 171] on div at bounding box center [531, 159] width 29 height 29
type input "R$ 0,00"
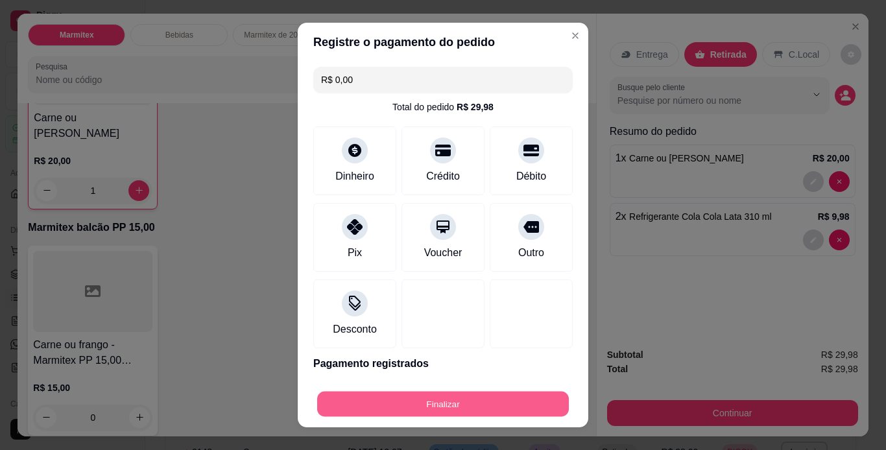
click at [484, 404] on button "Finalizar" at bounding box center [443, 404] width 252 height 25
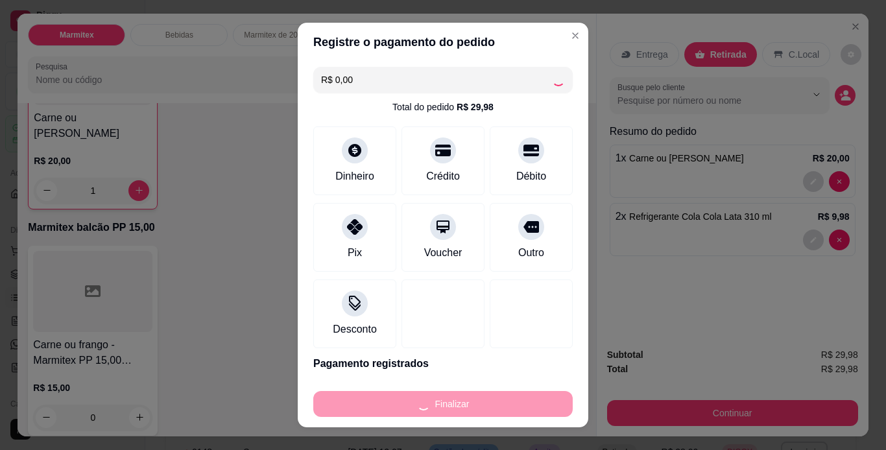
type input "0"
type input "-R$ 29,98"
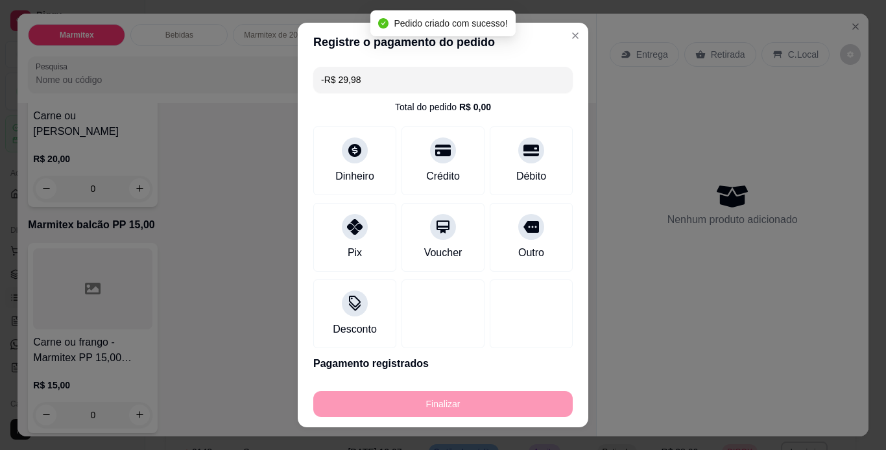
scroll to position [622, 0]
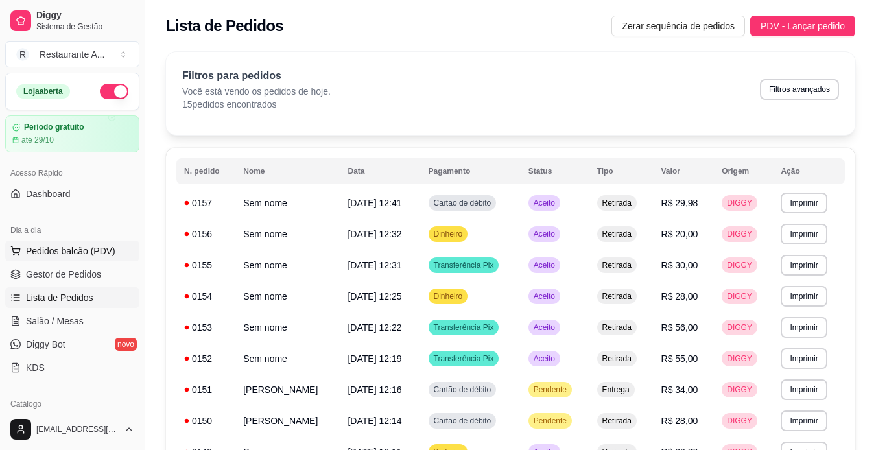
click at [67, 255] on span "Pedidos balcão (PDV)" at bounding box center [70, 250] width 89 height 13
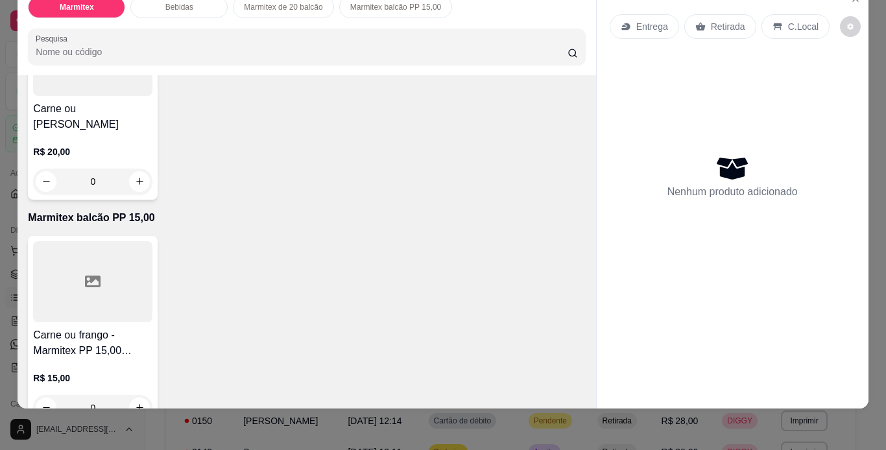
scroll to position [630, 0]
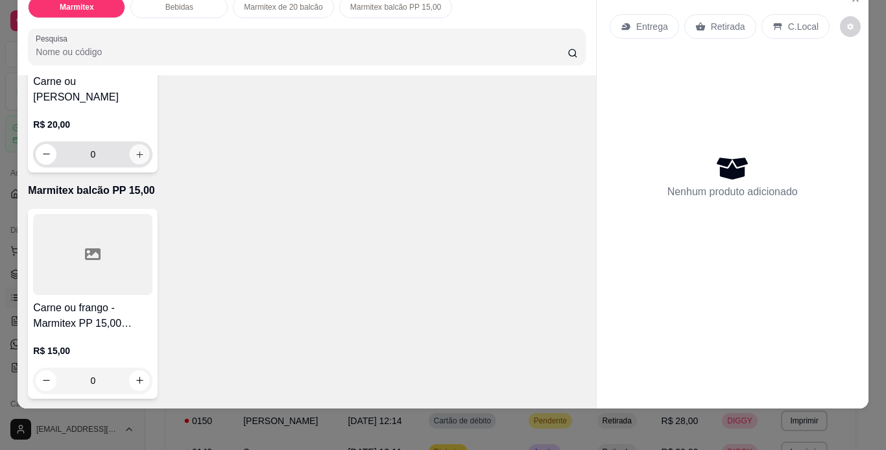
click at [135, 159] on icon "increase-product-quantity" at bounding box center [140, 155] width 10 height 10
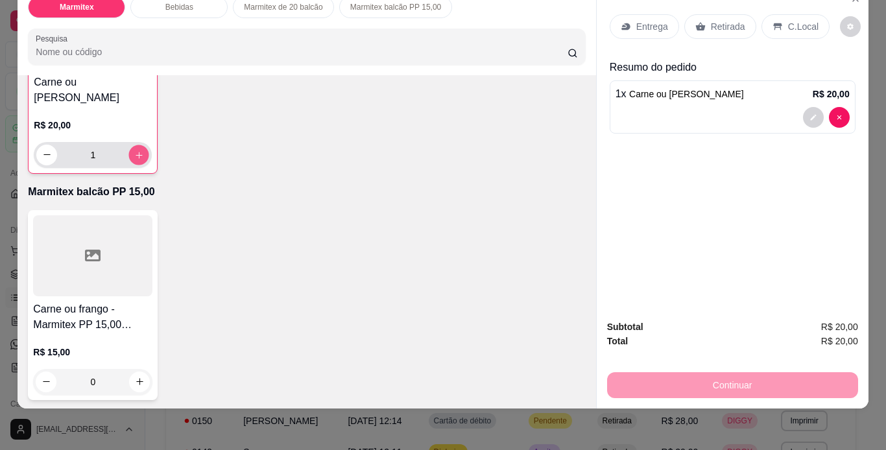
click at [134, 160] on icon "increase-product-quantity" at bounding box center [139, 155] width 10 height 10
type input "2"
click at [755, 372] on div "Continuar" at bounding box center [732, 383] width 251 height 29
click at [717, 20] on p "Retirada" at bounding box center [728, 26] width 34 height 13
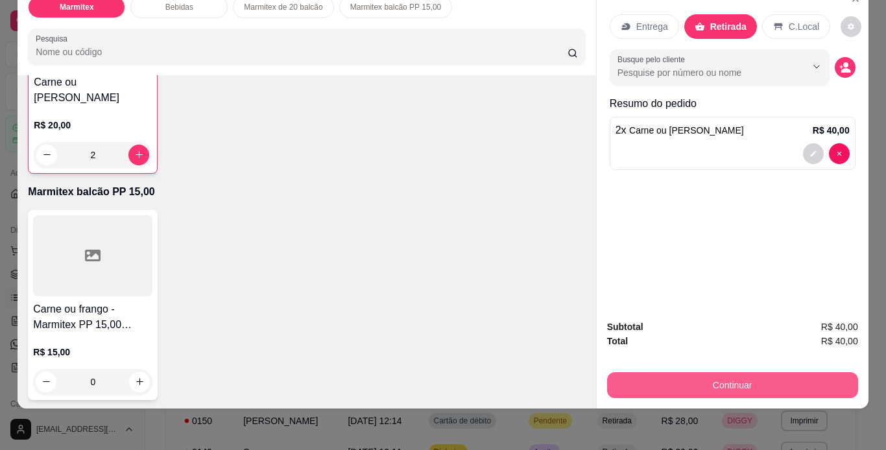
click at [748, 379] on button "Continuar" at bounding box center [732, 385] width 251 height 26
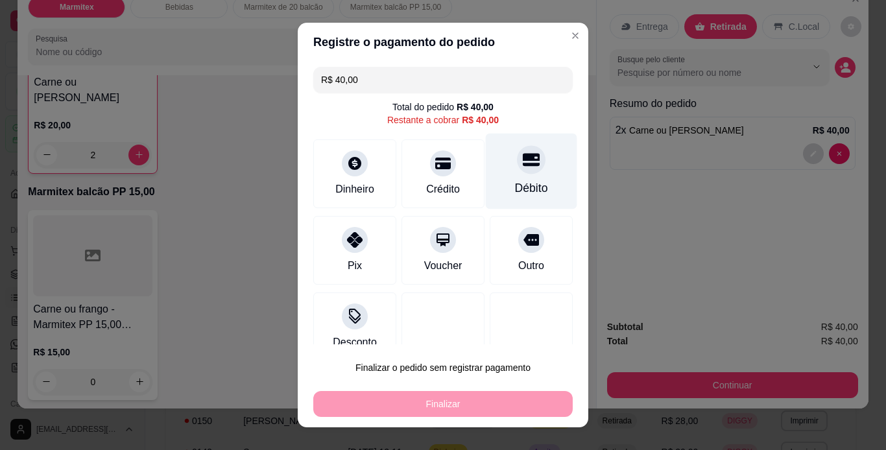
click at [508, 179] on div "Débito" at bounding box center [531, 171] width 91 height 76
type input "R$ 0,00"
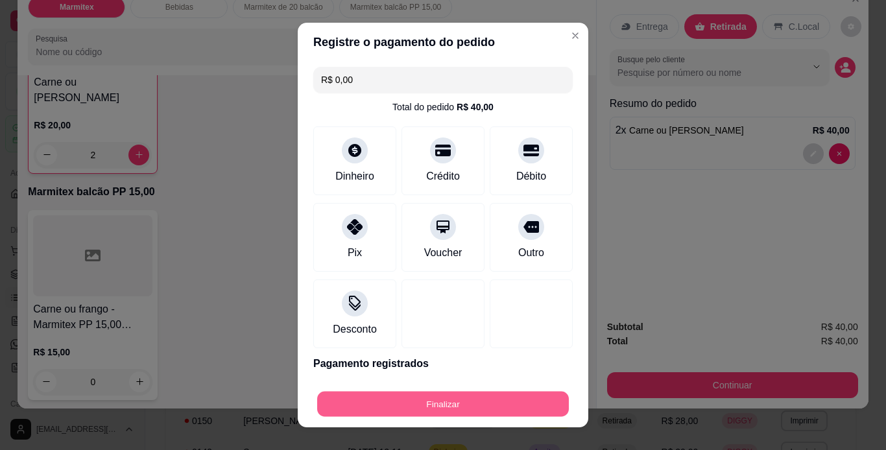
click at [462, 405] on button "Finalizar" at bounding box center [443, 404] width 252 height 25
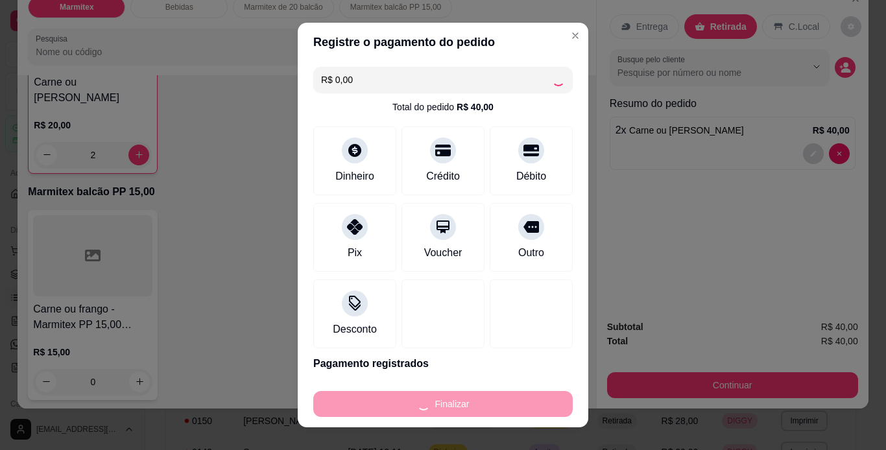
type input "0"
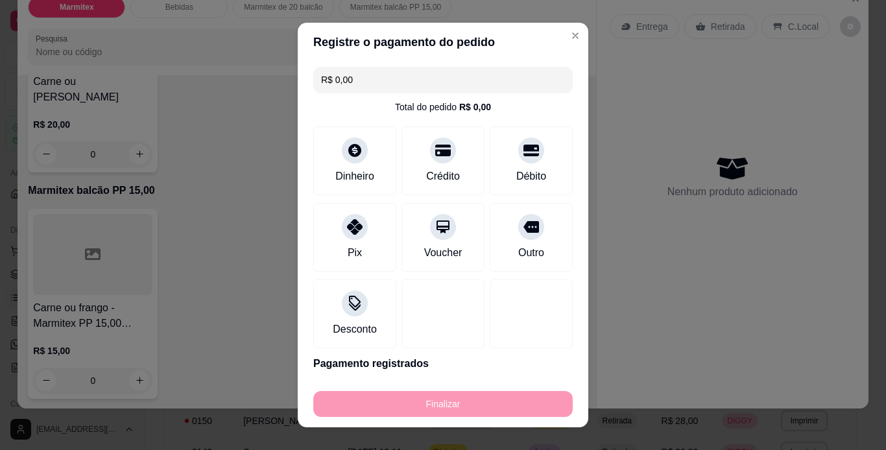
type input "-R$ 40,00"
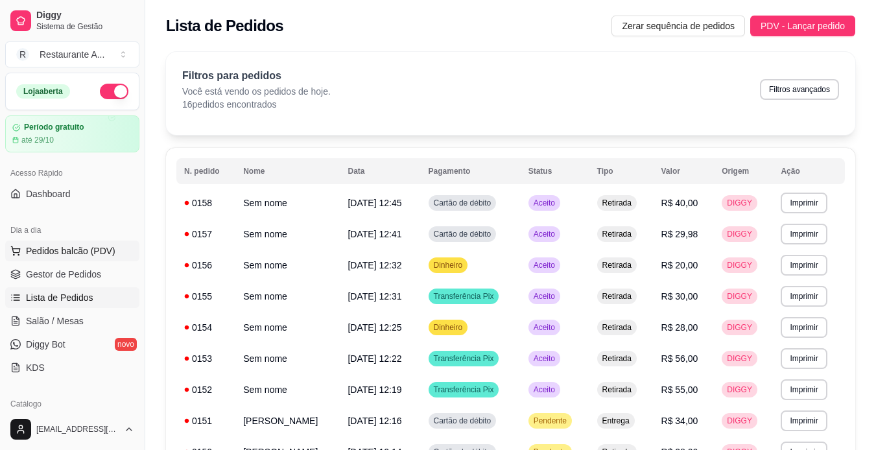
click at [89, 253] on span "Pedidos balcão (PDV)" at bounding box center [70, 250] width 89 height 13
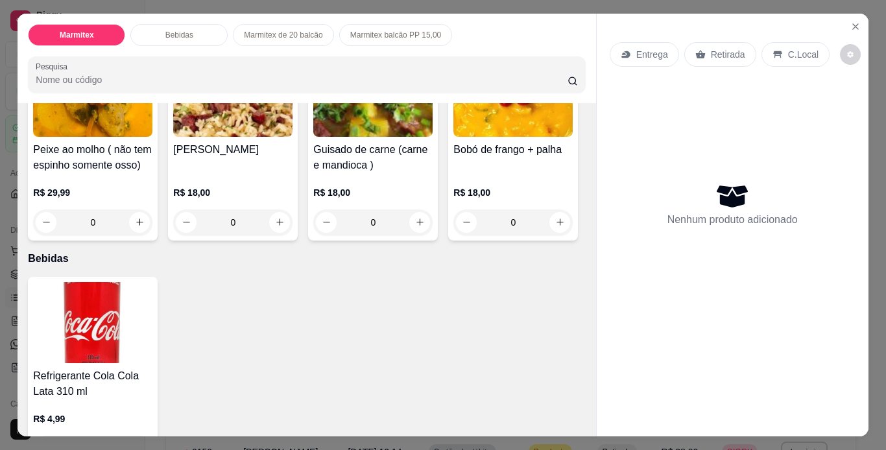
scroll to position [156, 0]
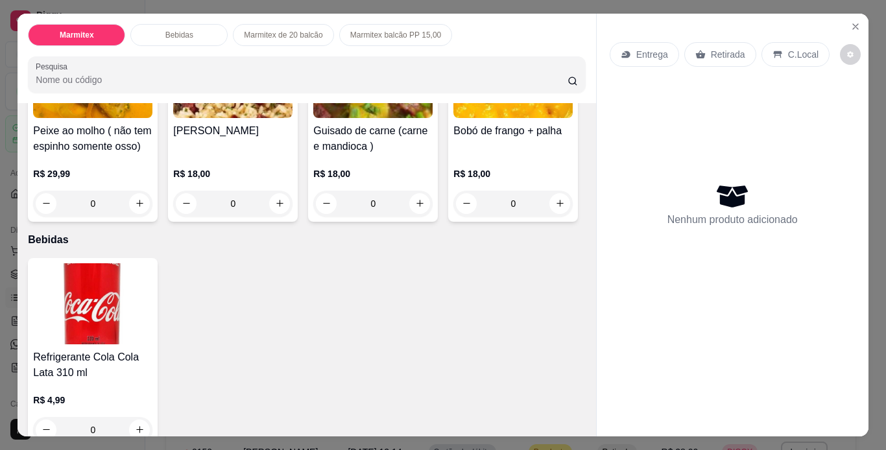
click at [599, 440] on div "Marmitex Bebidas Marmitex de 20 balcão Marmitex balcão PP 15,00 Pesquisa Item a…" at bounding box center [443, 225] width 886 height 450
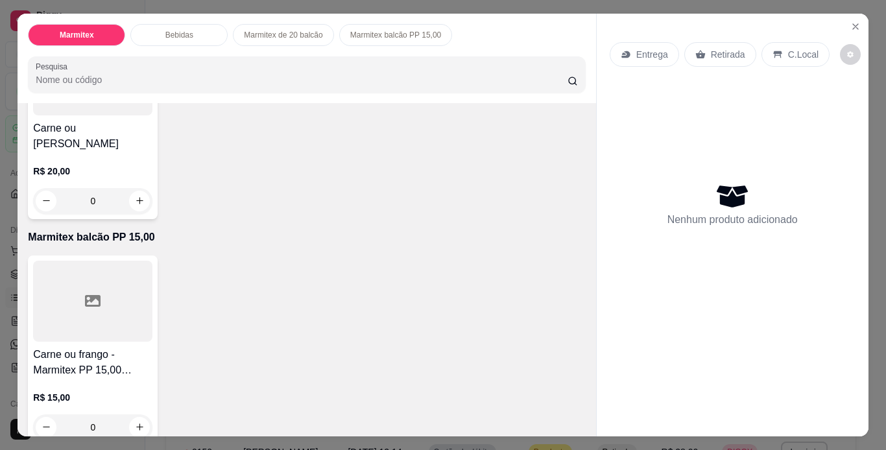
scroll to position [622, 0]
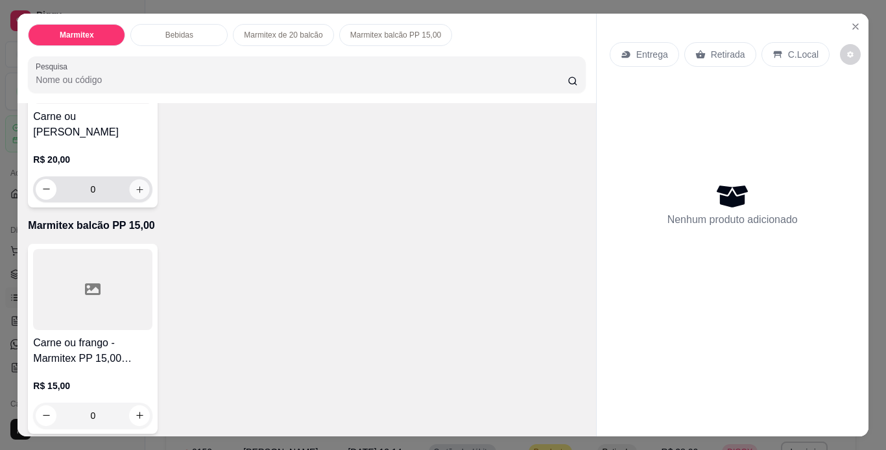
click at [140, 199] on button "increase-product-quantity" at bounding box center [140, 189] width 20 height 20
type input "1"
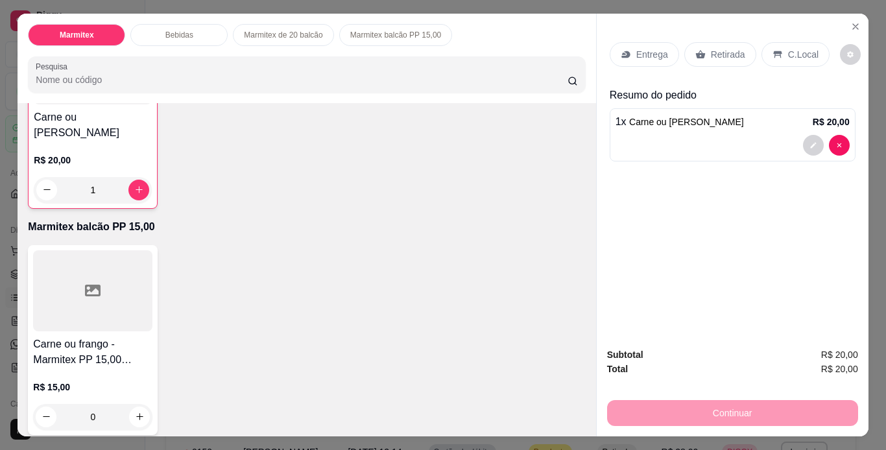
click at [723, 54] on p "Retirada" at bounding box center [728, 54] width 34 height 13
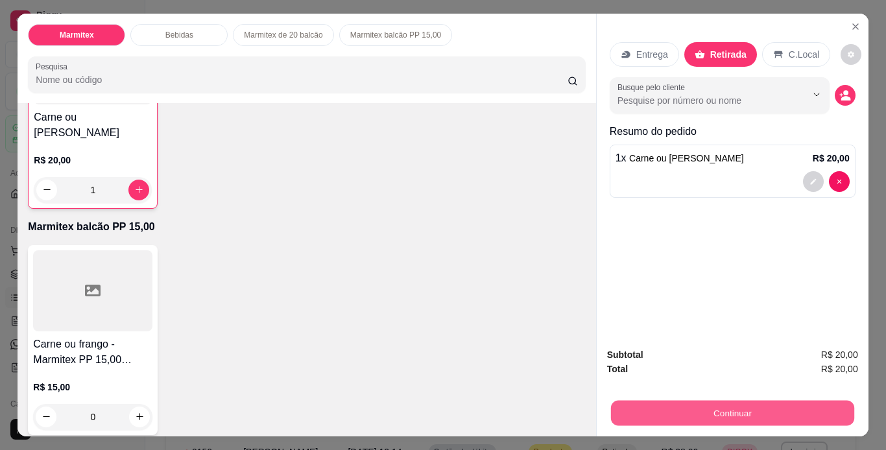
click at [668, 414] on button "Continuar" at bounding box center [731, 413] width 243 height 25
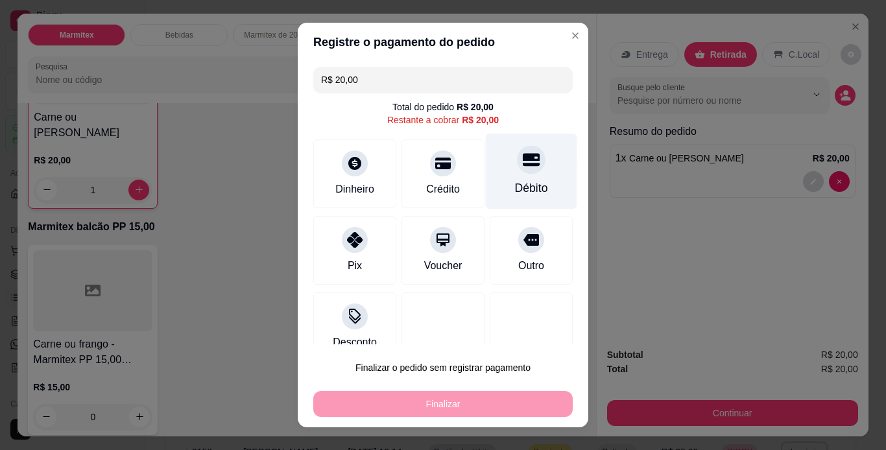
click at [523, 166] on icon at bounding box center [531, 159] width 17 height 13
type input "R$ 0,00"
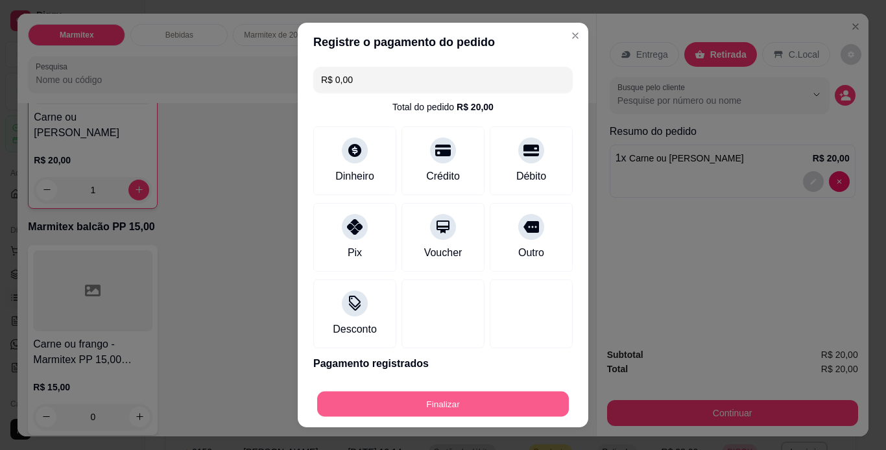
click at [466, 399] on button "Finalizar" at bounding box center [443, 404] width 252 height 25
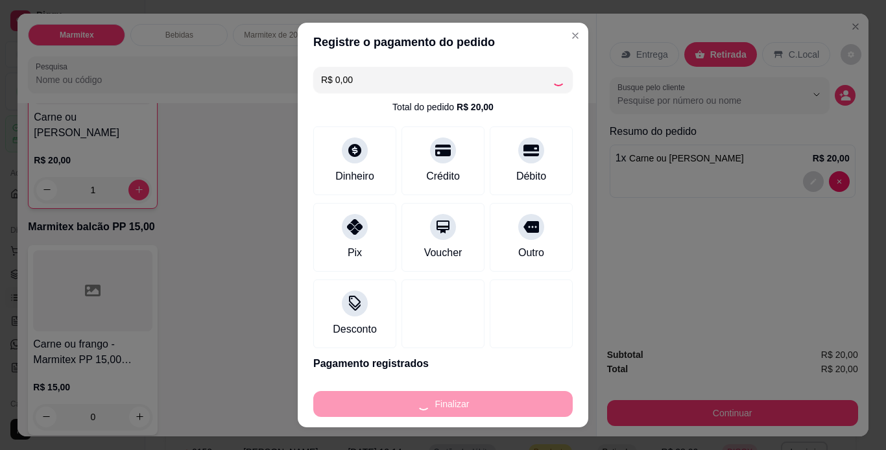
type input "0"
type input "-R$ 20,00"
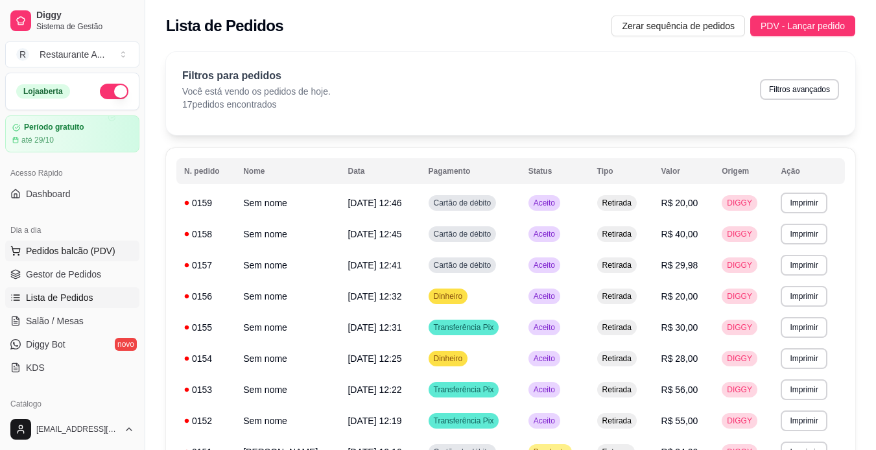
click at [106, 248] on span "Pedidos balcão (PDV)" at bounding box center [70, 250] width 89 height 13
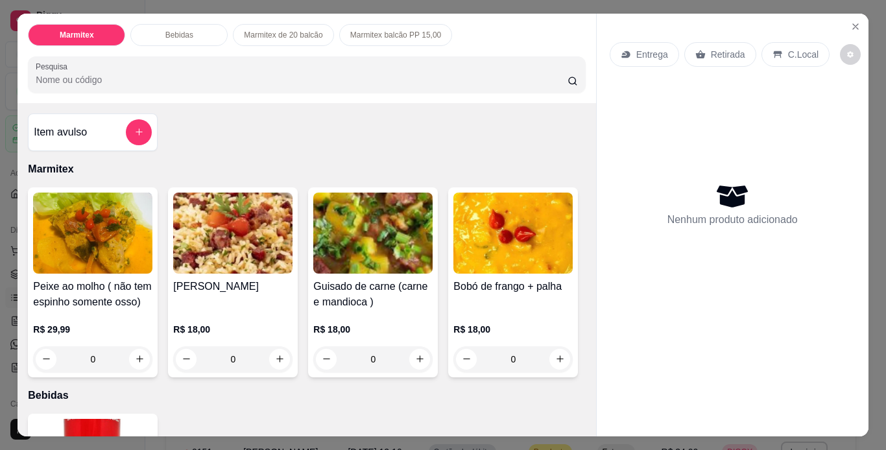
click at [274, 353] on div "0" at bounding box center [232, 359] width 119 height 26
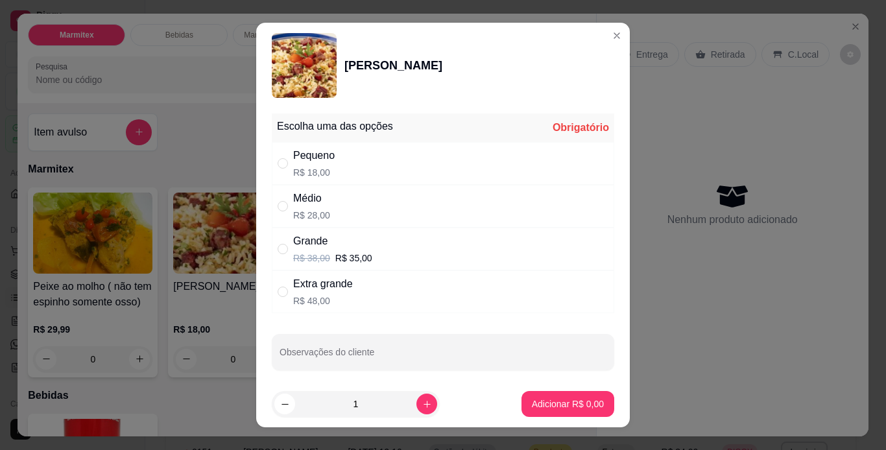
click at [523, 179] on div "Pequeno R$ 18,00" at bounding box center [443, 163] width 342 height 43
radio input "true"
click at [561, 397] on button "Adicionar R$ 18,00" at bounding box center [564, 404] width 95 height 25
type input "1"
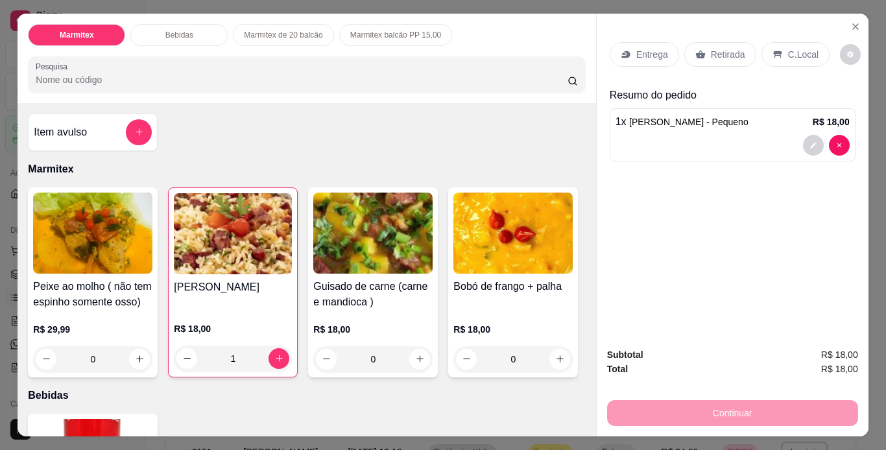
click at [722, 54] on p "Retirada" at bounding box center [728, 54] width 34 height 13
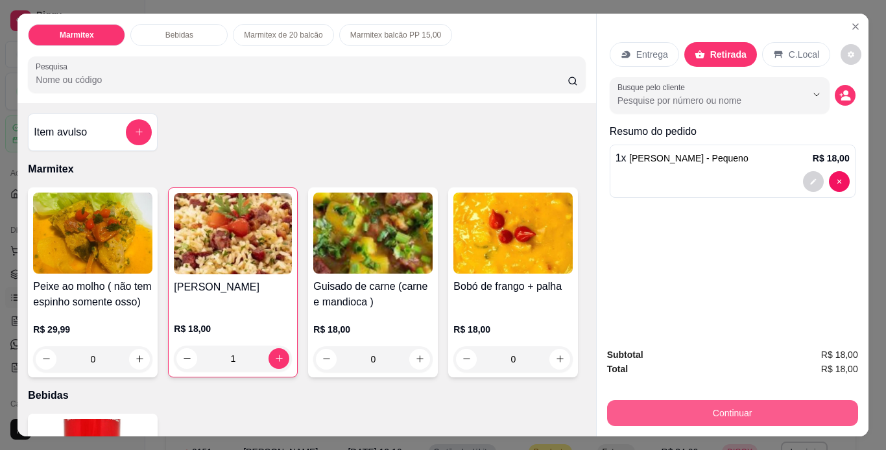
click at [750, 407] on button "Continuar" at bounding box center [732, 413] width 251 height 26
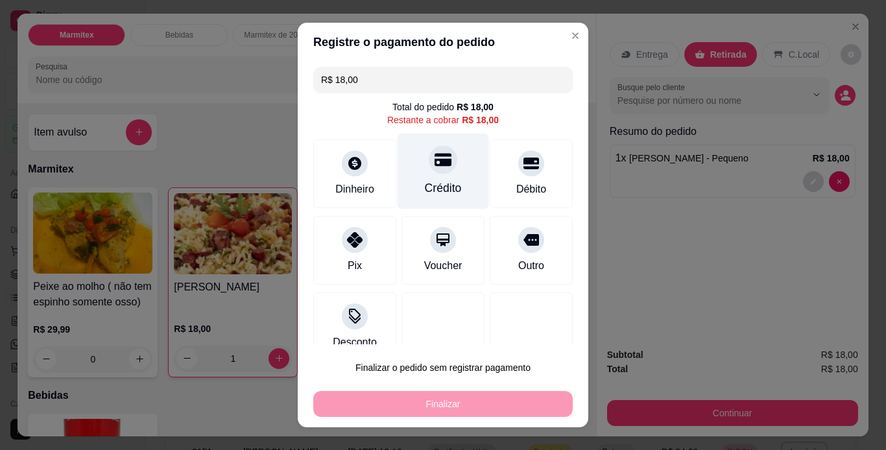
click at [416, 178] on div "Crédito" at bounding box center [442, 171] width 91 height 76
type input "R$ 0,00"
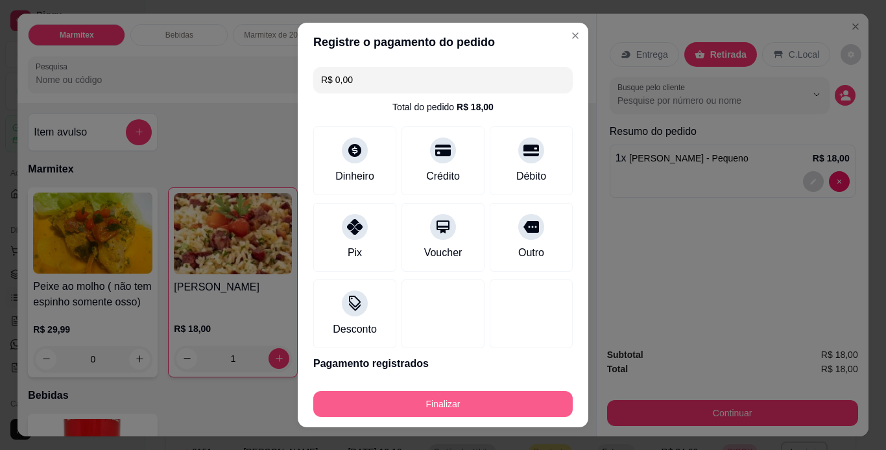
click at [464, 397] on button "Finalizar" at bounding box center [442, 404] width 259 height 26
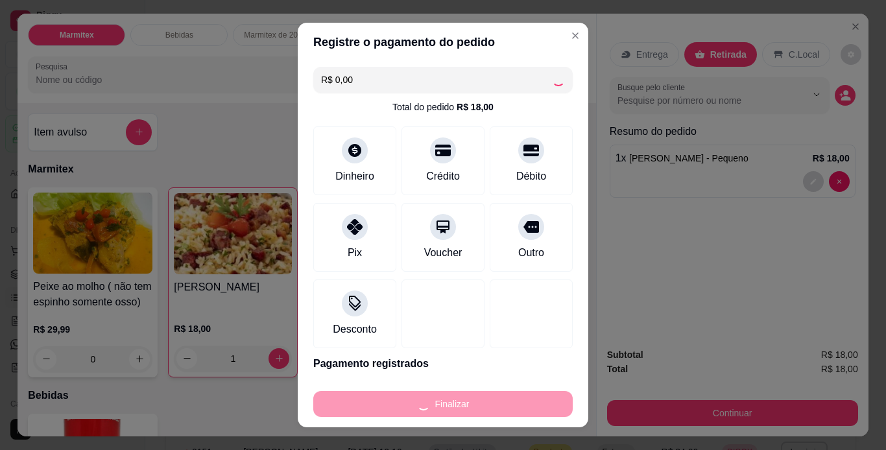
type input "0"
type input "-R$ 18,00"
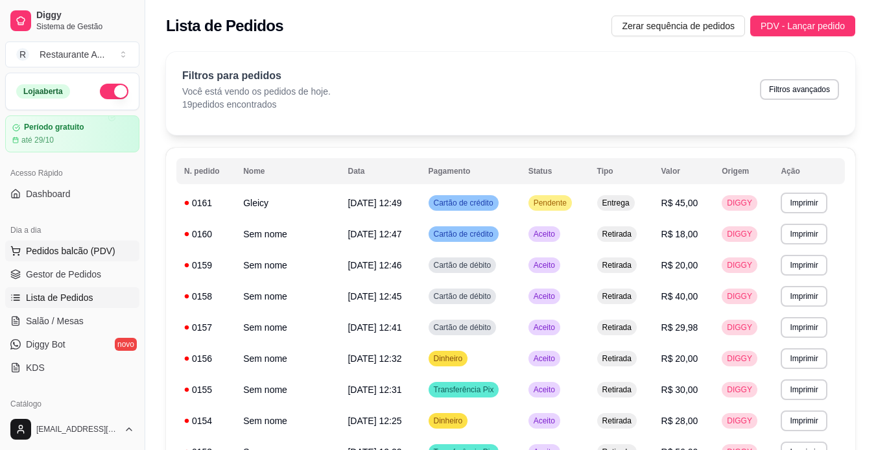
click at [97, 254] on span "Pedidos balcão (PDV)" at bounding box center [70, 250] width 89 height 13
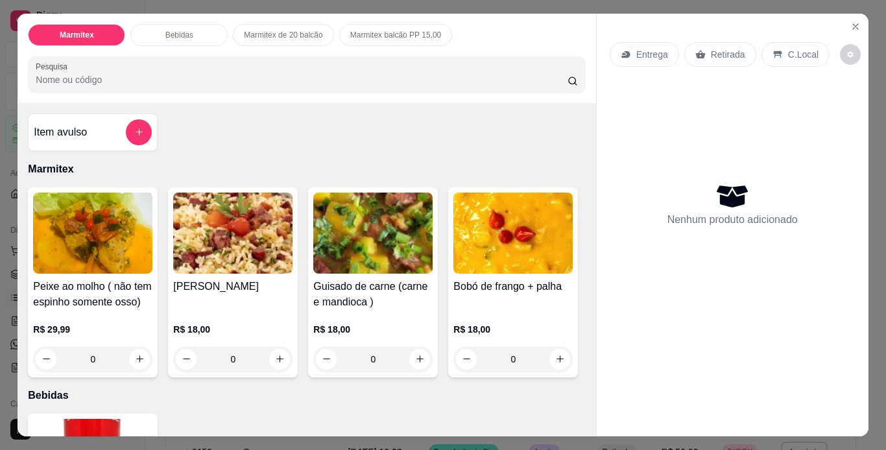
click at [279, 349] on div "0" at bounding box center [232, 359] width 119 height 26
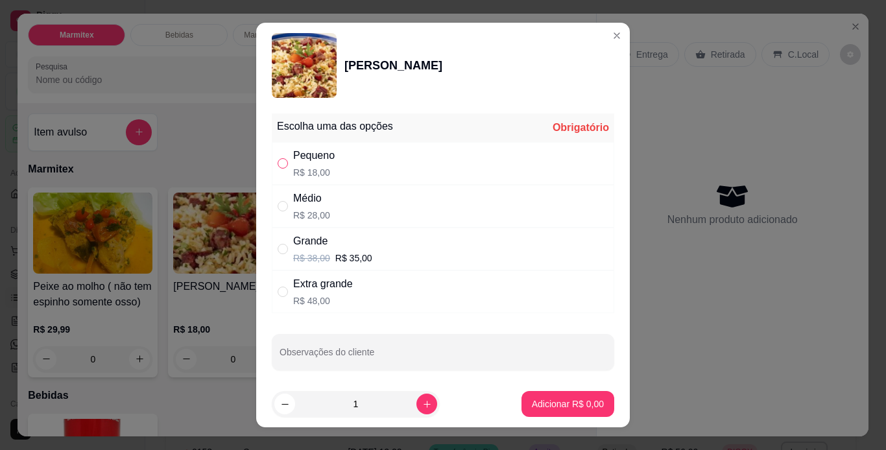
click at [279, 168] on input "" at bounding box center [283, 163] width 10 height 10
radio input "true"
click at [566, 401] on p "Adicionar R$ 18,00" at bounding box center [564, 403] width 77 height 13
type input "1"
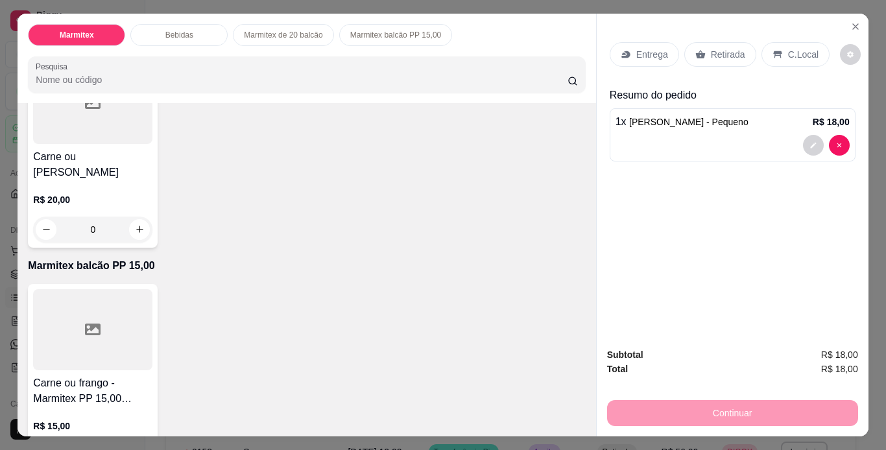
scroll to position [596, 0]
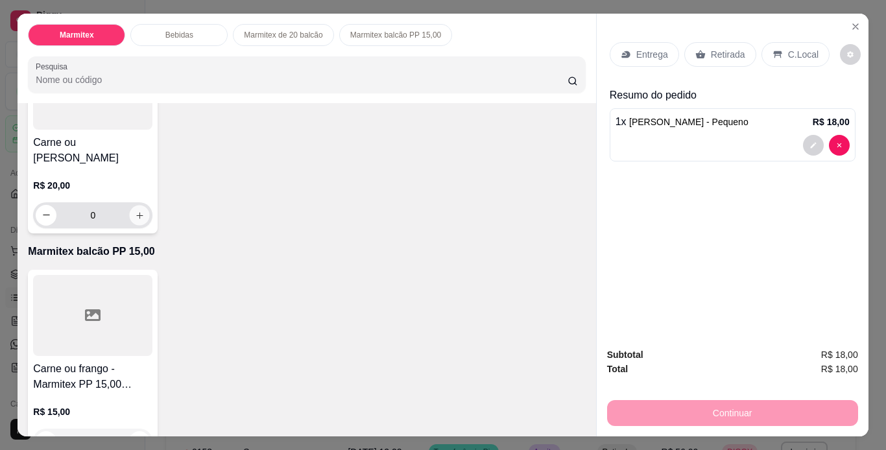
click at [135, 220] on icon "increase-product-quantity" at bounding box center [140, 216] width 10 height 10
type input "1"
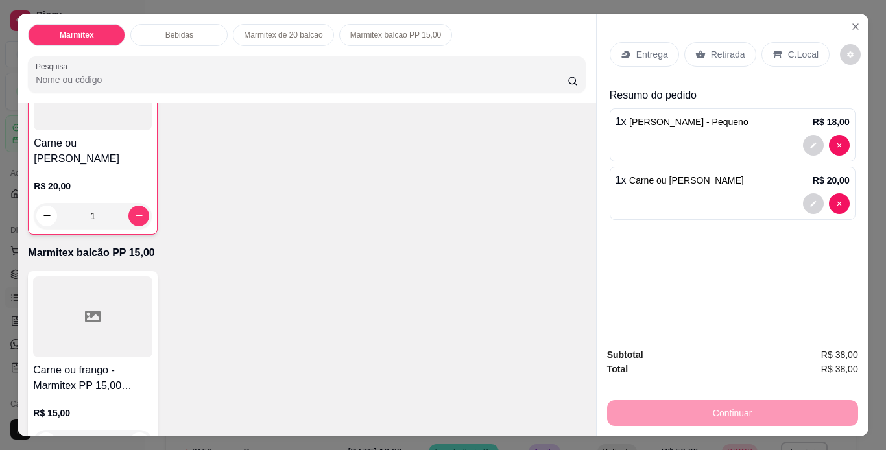
click at [716, 48] on p "Retirada" at bounding box center [728, 54] width 34 height 13
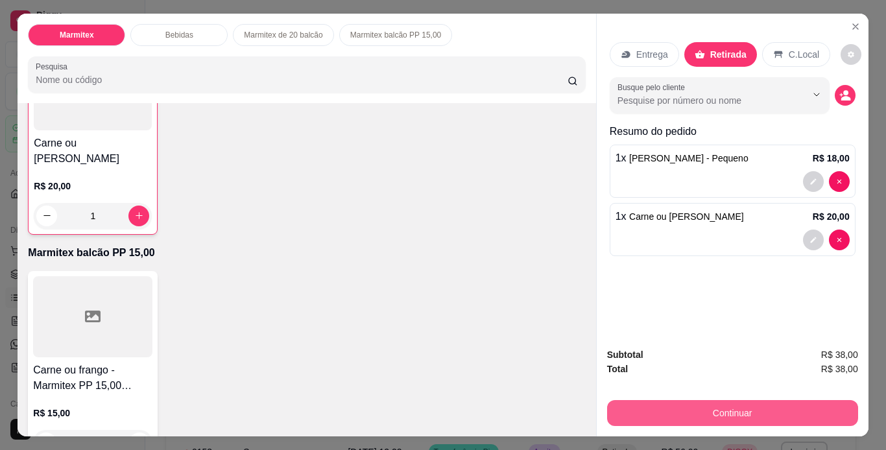
click at [733, 401] on button "Continuar" at bounding box center [732, 413] width 251 height 26
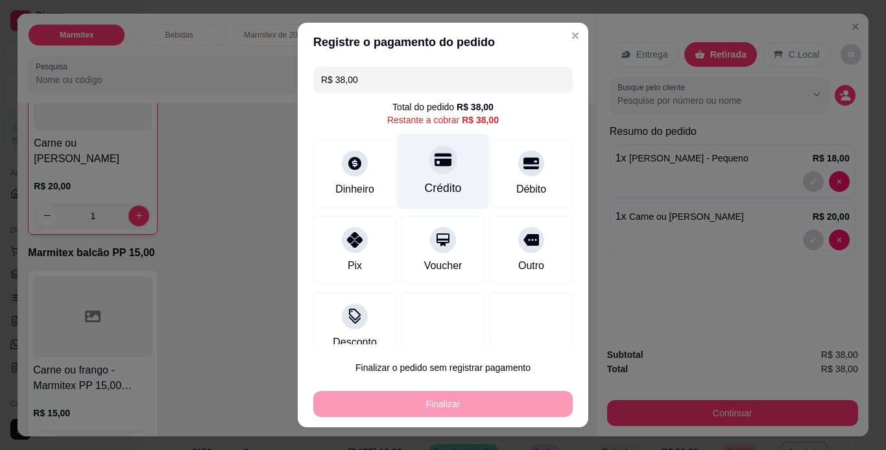
click at [440, 175] on div "Crédito" at bounding box center [442, 171] width 91 height 76
type input "R$ 0,00"
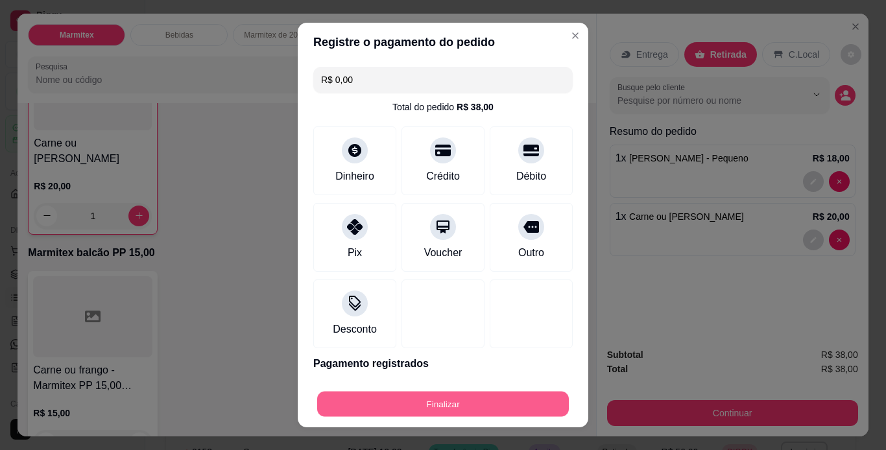
click at [477, 405] on button "Finalizar" at bounding box center [443, 404] width 252 height 25
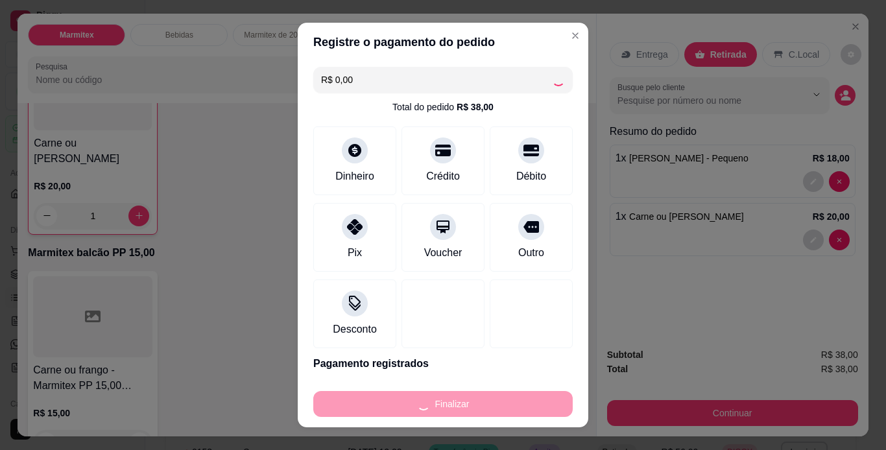
type input "0"
type input "-R$ 38,00"
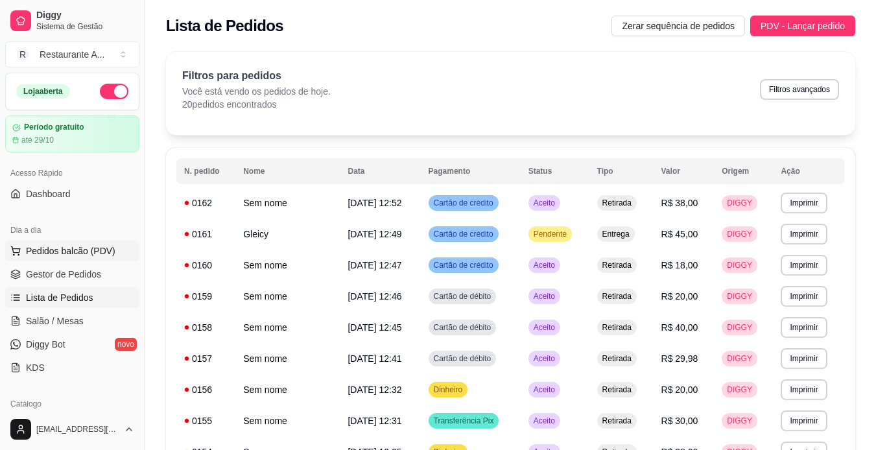
click at [82, 244] on button "Pedidos balcão (PDV)" at bounding box center [72, 251] width 134 height 21
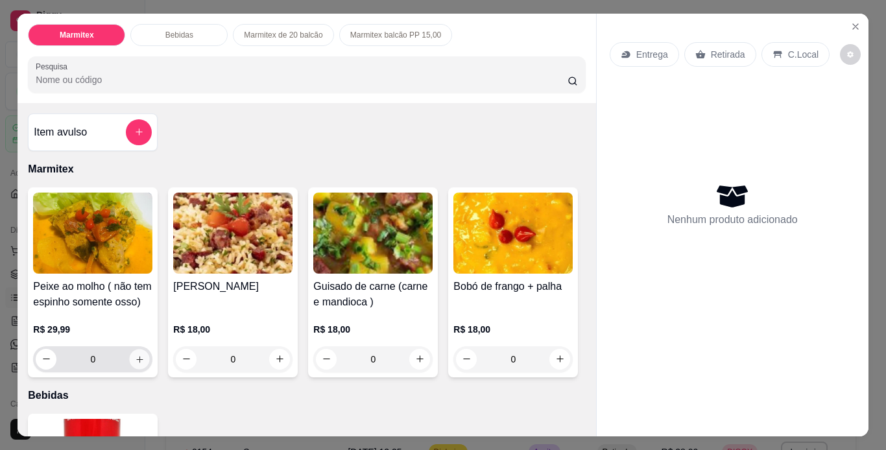
click at [135, 355] on icon "increase-product-quantity" at bounding box center [140, 360] width 10 height 10
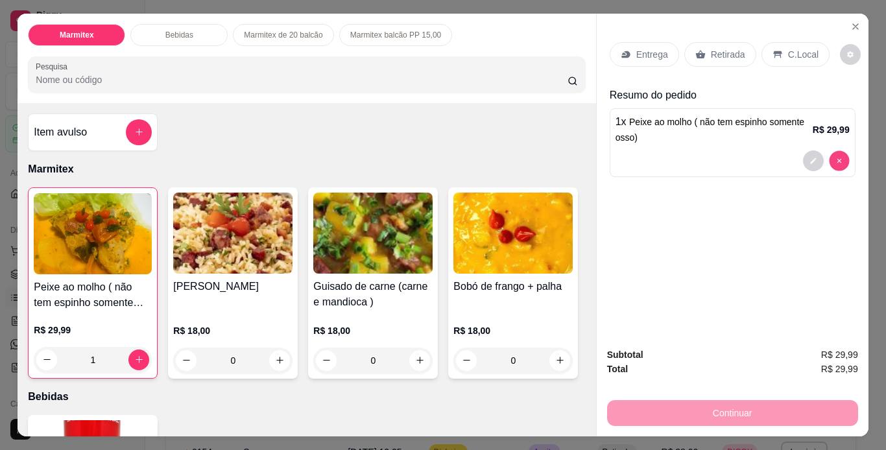
type input "0"
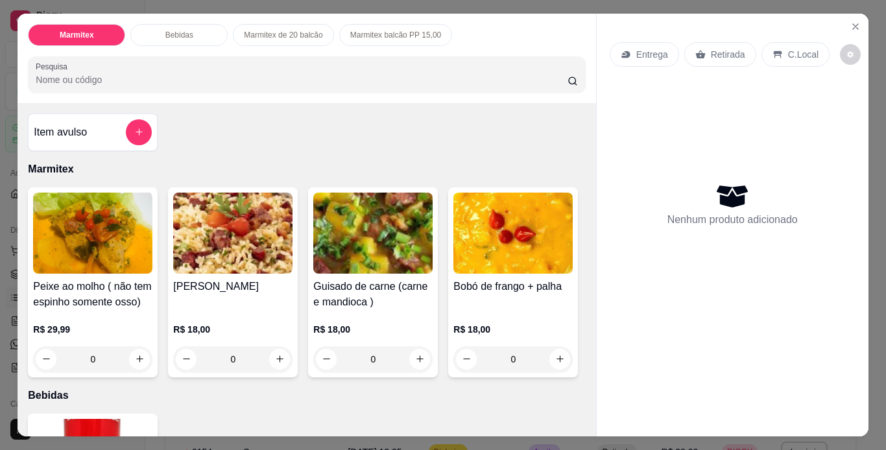
click at [278, 350] on div "0" at bounding box center [232, 359] width 119 height 26
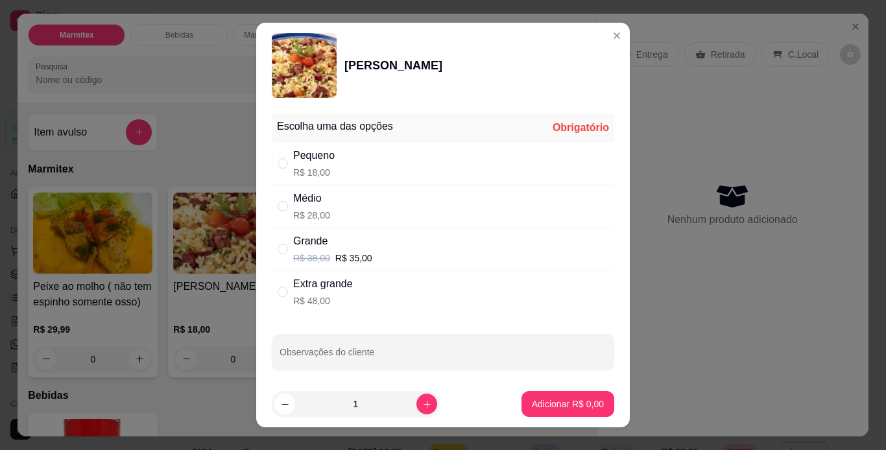
click at [443, 255] on div "Grande R$ 38,00 R$ 35,00" at bounding box center [443, 249] width 342 height 43
radio input "true"
click at [575, 408] on p "Adicionar R$ 35,00" at bounding box center [565, 404] width 75 height 12
type input "1"
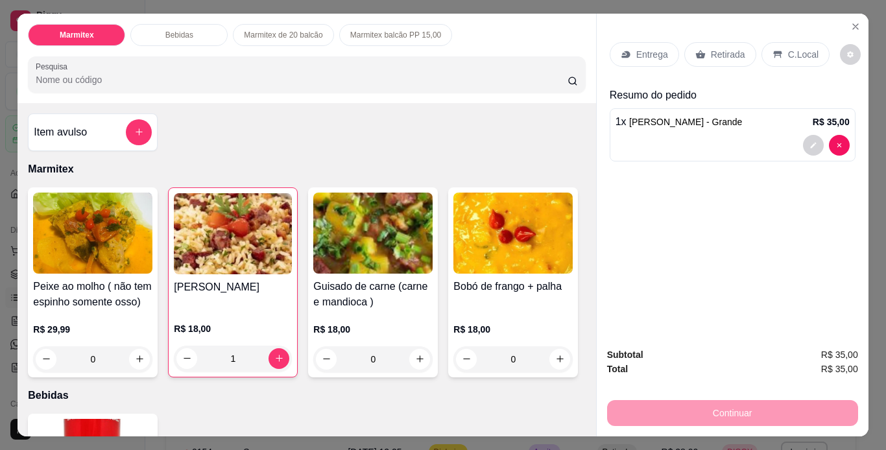
click at [718, 54] on p "Retirada" at bounding box center [728, 54] width 34 height 13
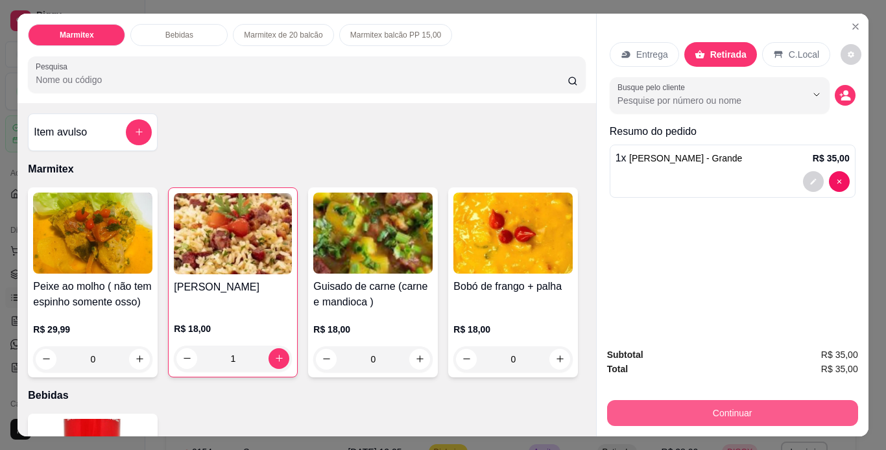
click at [804, 405] on button "Continuar" at bounding box center [732, 413] width 251 height 26
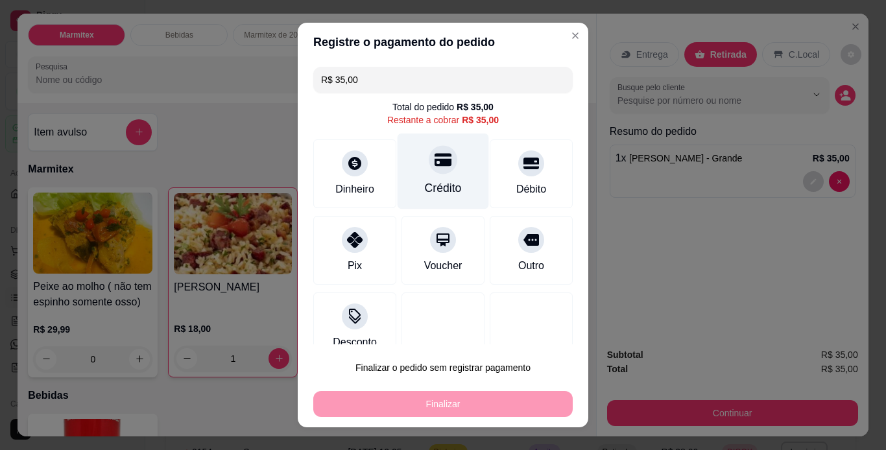
click at [425, 194] on div "Crédito" at bounding box center [443, 188] width 37 height 17
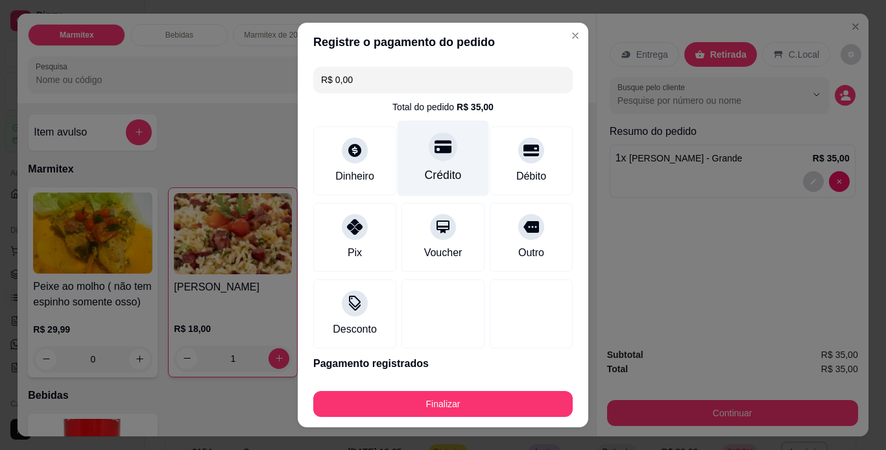
type input "R$ 0,00"
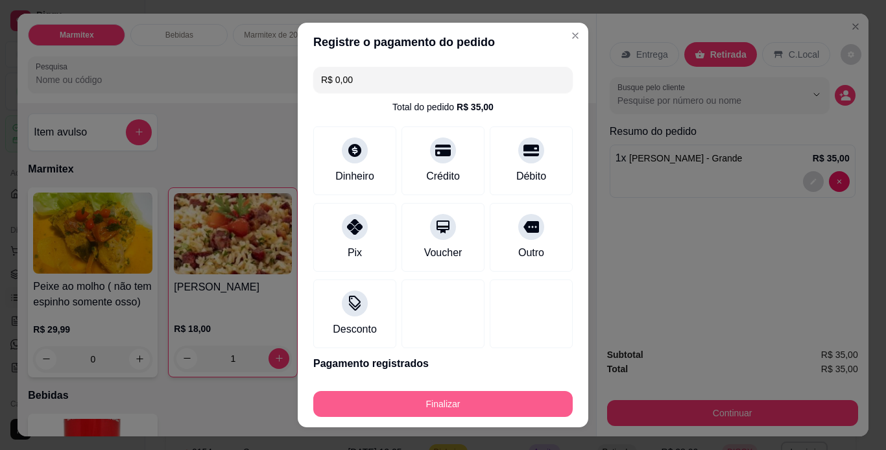
click at [532, 399] on button "Finalizar" at bounding box center [442, 404] width 259 height 26
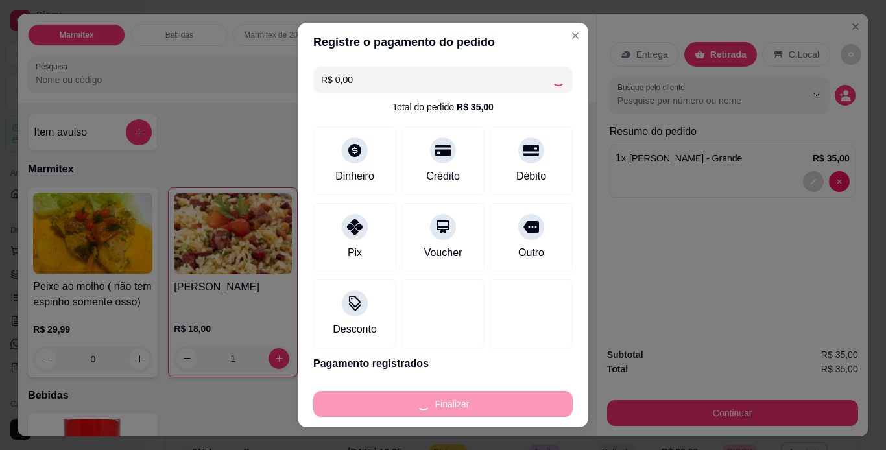
type input "0"
type input "-R$ 35,00"
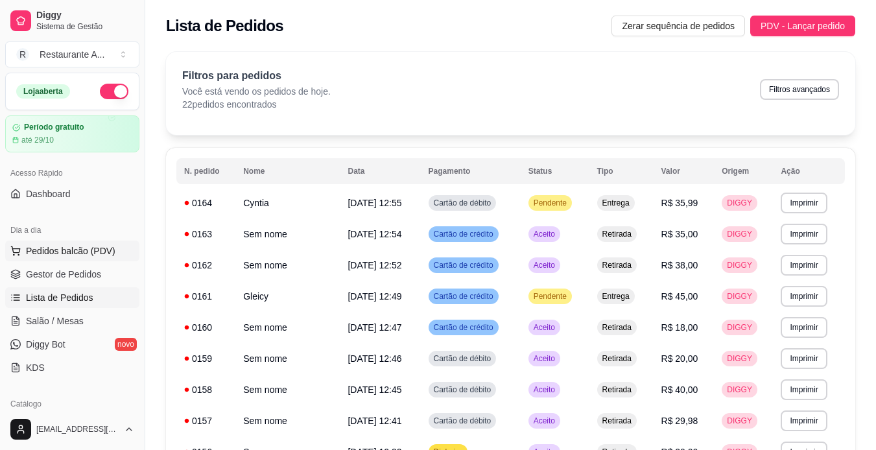
click at [59, 249] on span "Pedidos balcão (PDV)" at bounding box center [70, 250] width 89 height 13
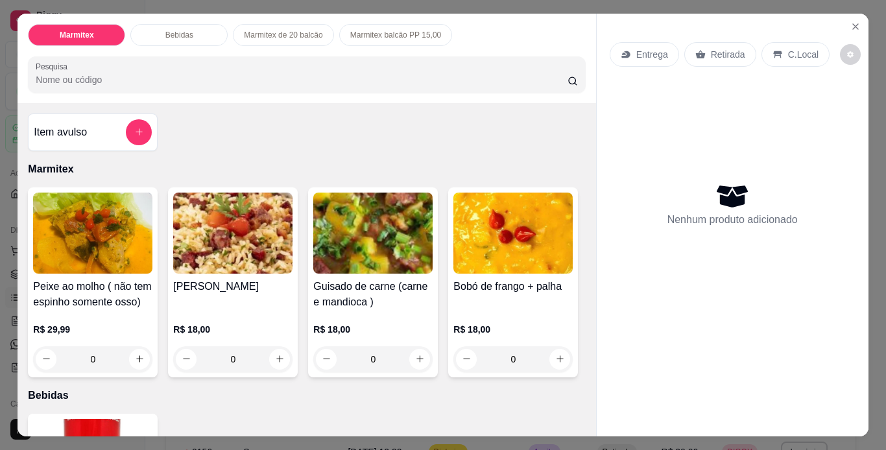
click at [279, 348] on div "0" at bounding box center [232, 359] width 119 height 26
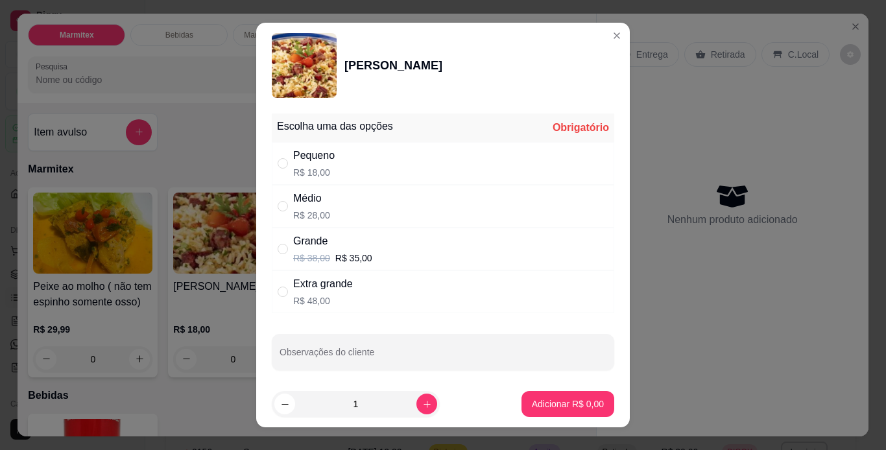
click at [464, 200] on div "Médio R$ 28,00" at bounding box center [443, 206] width 342 height 43
radio input "true"
click at [558, 398] on p "Adicionar R$ 28,00" at bounding box center [564, 403] width 77 height 13
type input "1"
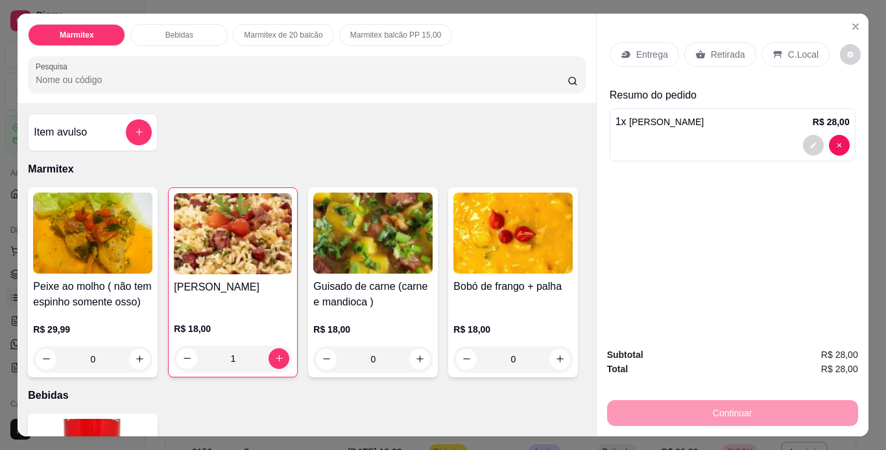
click at [715, 48] on p "Retirada" at bounding box center [728, 54] width 34 height 13
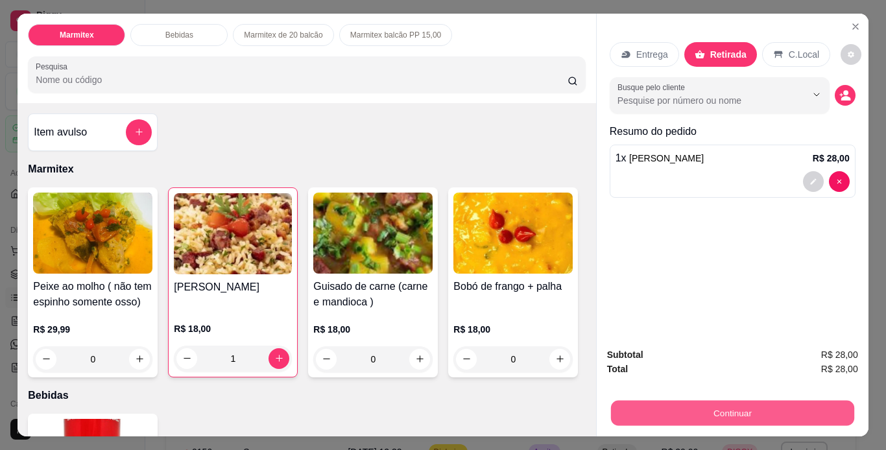
click at [724, 416] on button "Continuar" at bounding box center [731, 413] width 243 height 25
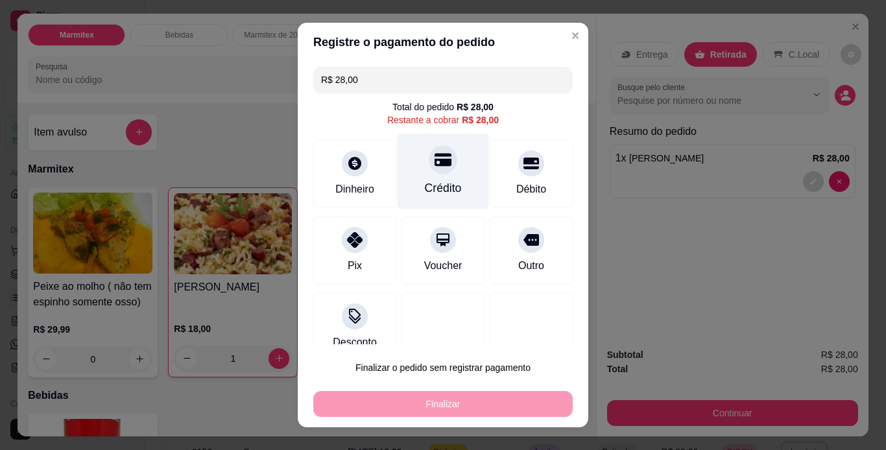
click at [425, 189] on div "Crédito" at bounding box center [443, 188] width 37 height 17
type input "R$ 0,00"
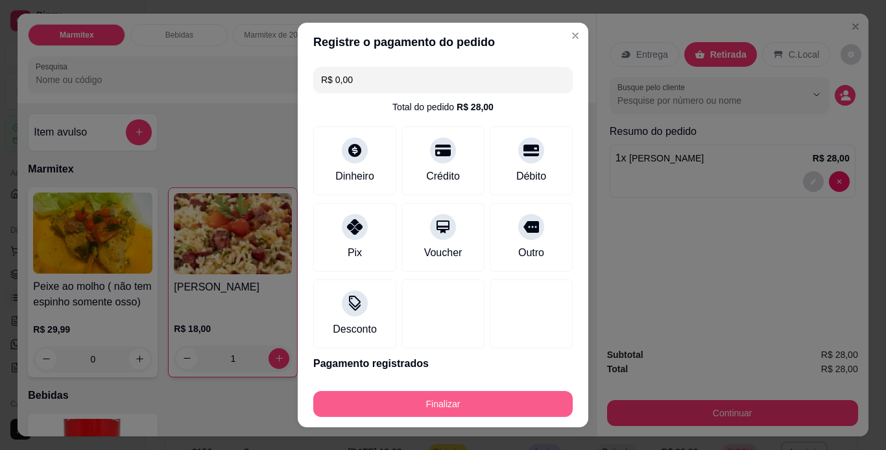
click at [409, 401] on button "Finalizar" at bounding box center [442, 404] width 259 height 26
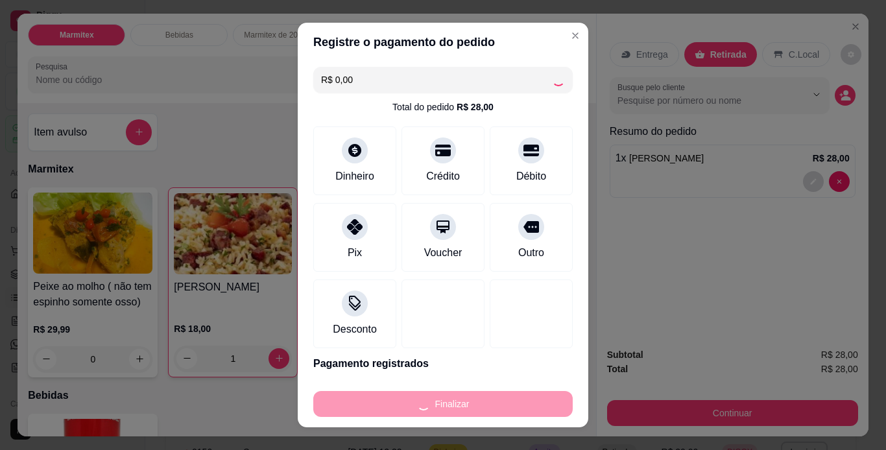
type input "0"
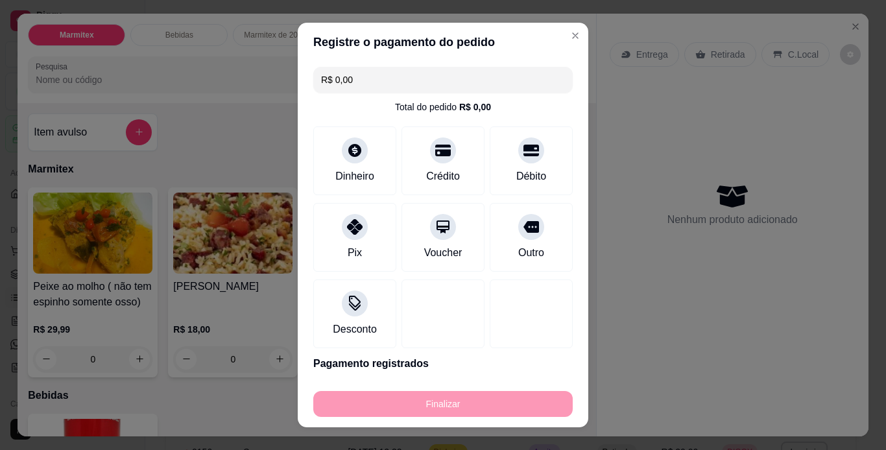
type input "-R$ 28,00"
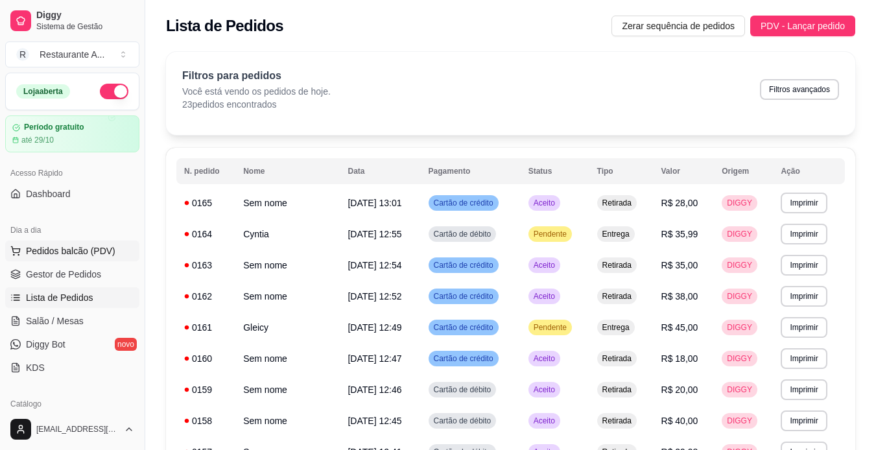
click at [62, 255] on span "Pedidos balcão (PDV)" at bounding box center [70, 250] width 89 height 13
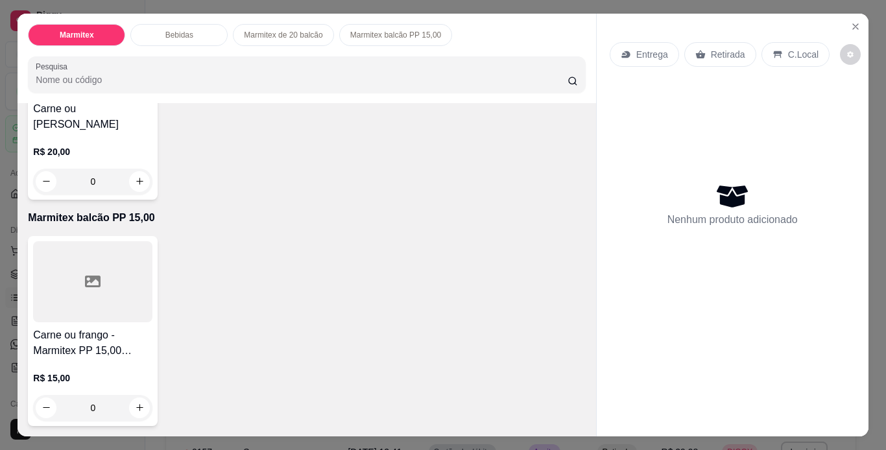
scroll to position [752, 0]
click at [132, 191] on button "increase-product-quantity" at bounding box center [140, 181] width 20 height 20
type input "1"
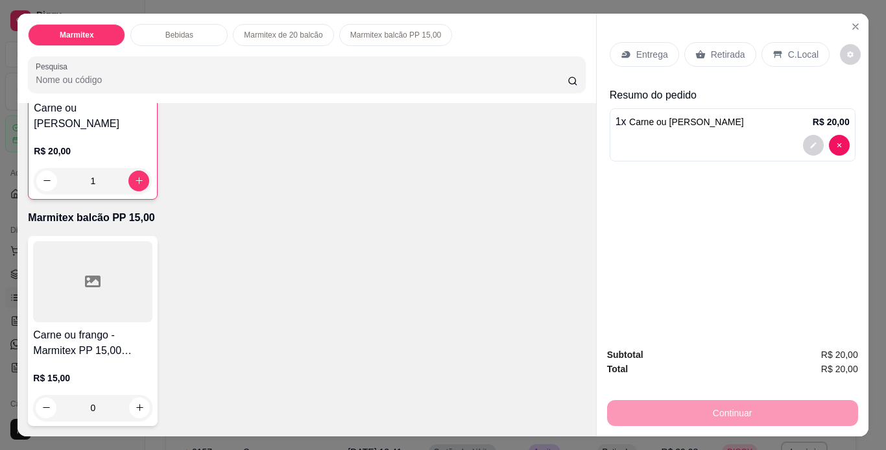
click at [718, 48] on p "Retirada" at bounding box center [728, 54] width 34 height 13
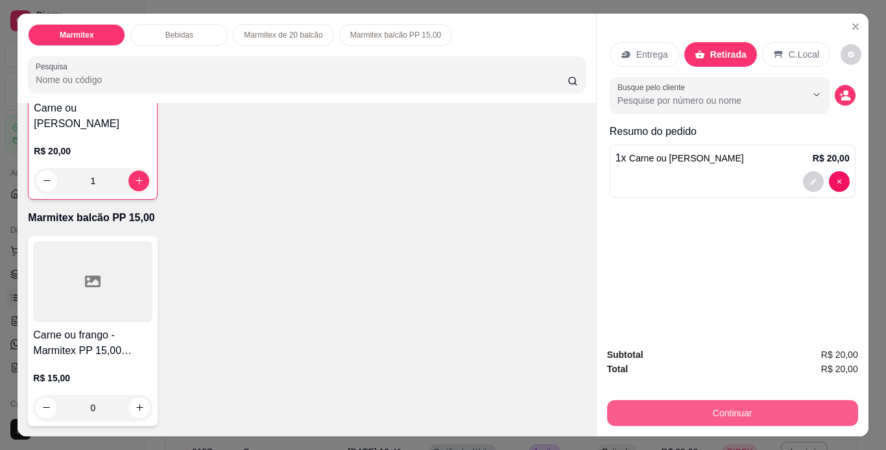
click at [810, 413] on button "Continuar" at bounding box center [732, 413] width 251 height 26
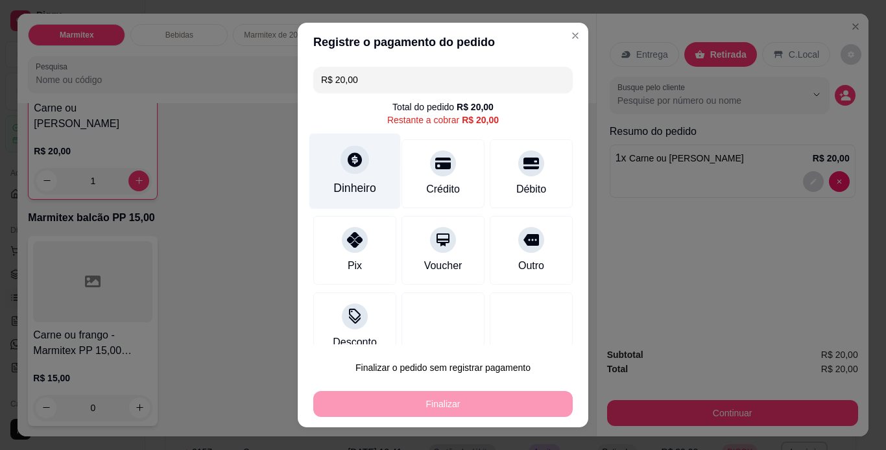
click at [375, 195] on div "Dinheiro" at bounding box center [354, 171] width 91 height 76
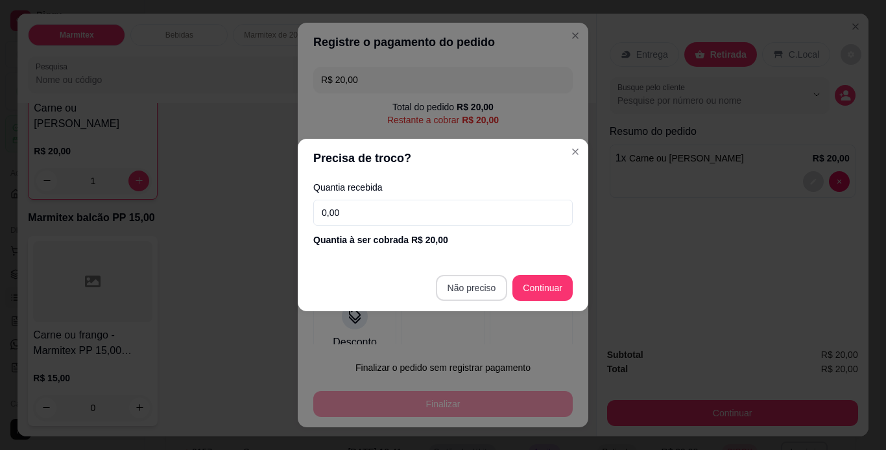
type input "R$ 0,00"
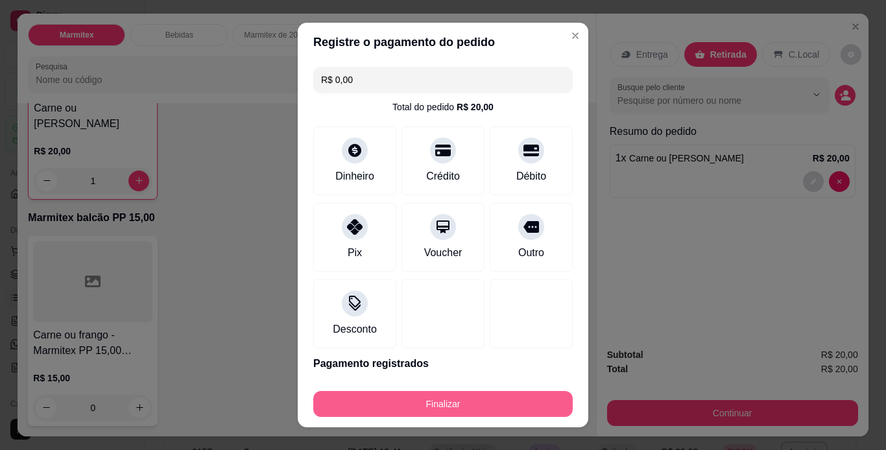
click at [489, 407] on button "Finalizar" at bounding box center [442, 404] width 259 height 26
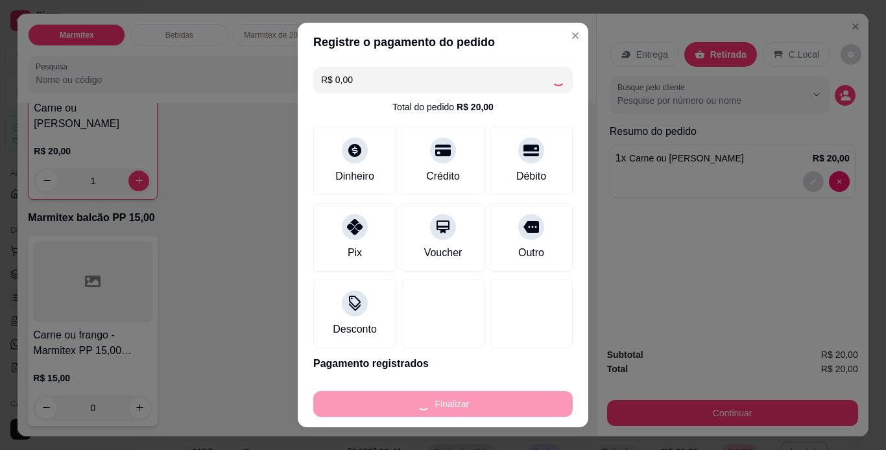
type input "0"
type input "-R$ 20,00"
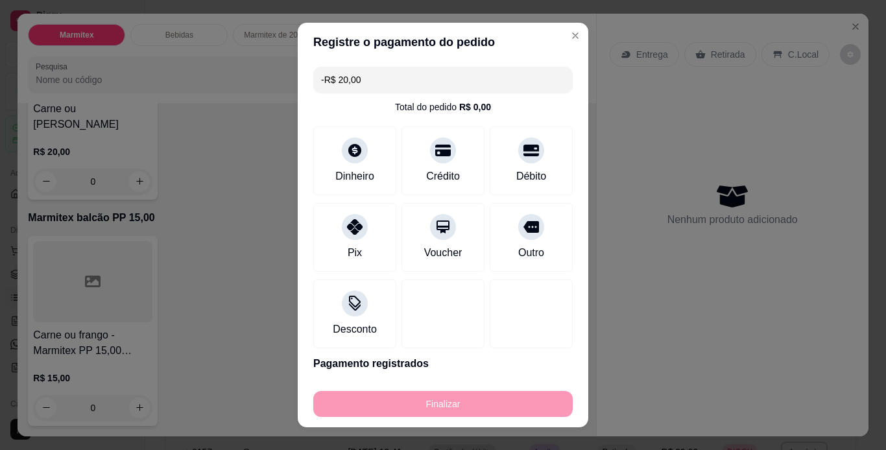
scroll to position [752, 0]
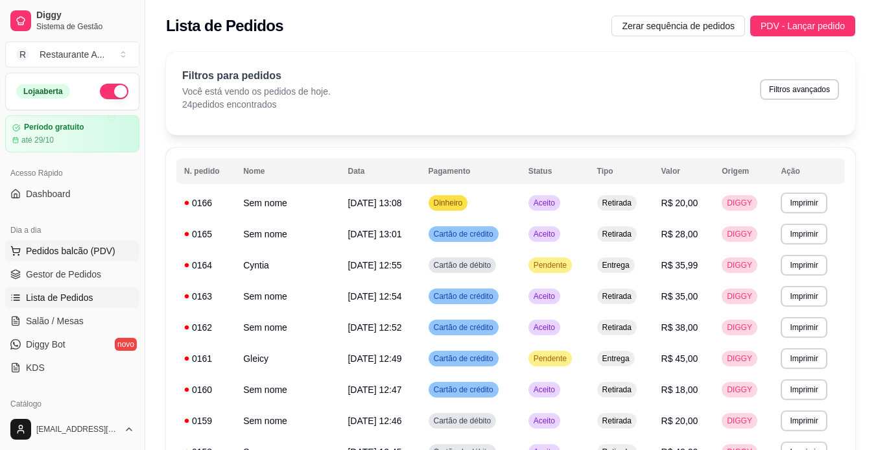
click at [99, 250] on span "Pedidos balcão (PDV)" at bounding box center [70, 250] width 89 height 13
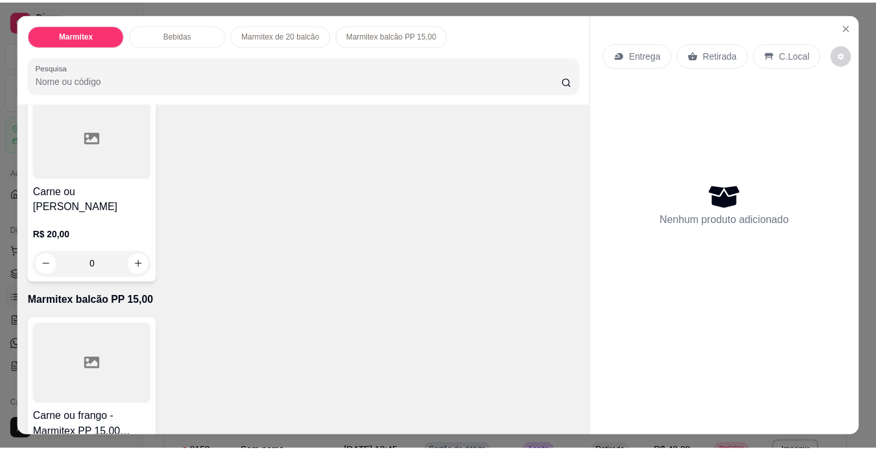
scroll to position [571, 0]
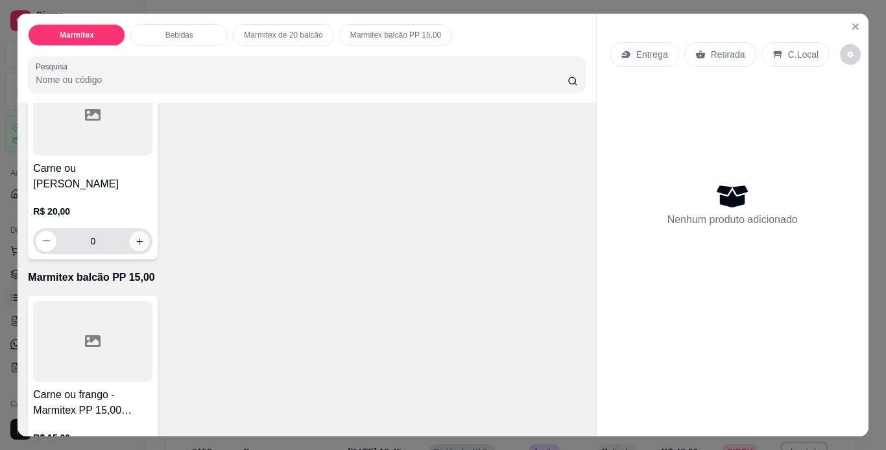
click at [136, 244] on icon "increase-product-quantity" at bounding box center [139, 241] width 6 height 6
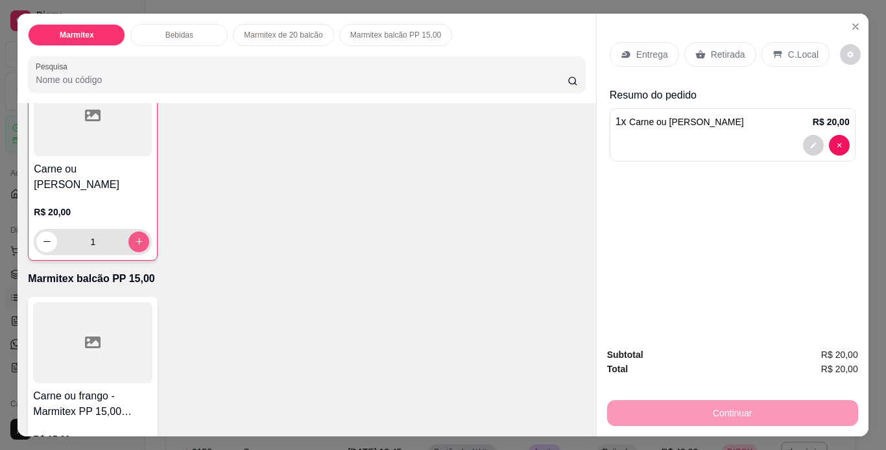
click at [134, 246] on icon "increase-product-quantity" at bounding box center [139, 242] width 10 height 10
type input "2"
click at [727, 54] on p "Retirada" at bounding box center [728, 54] width 34 height 13
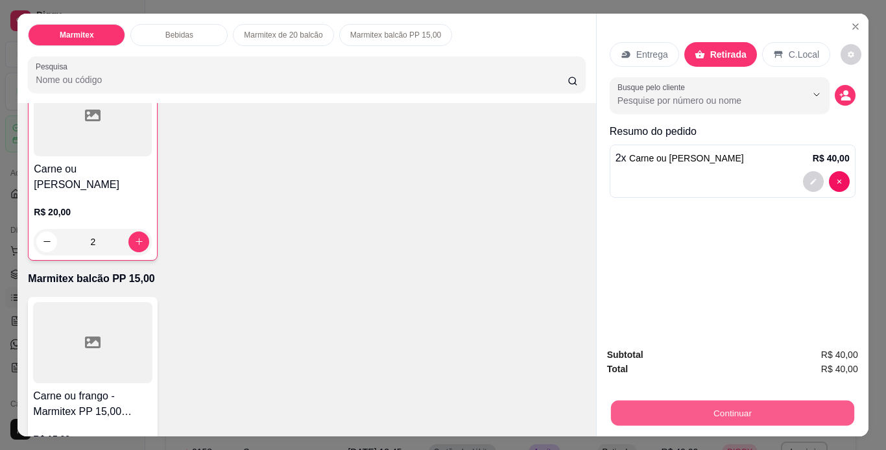
click at [715, 408] on button "Continuar" at bounding box center [731, 413] width 243 height 25
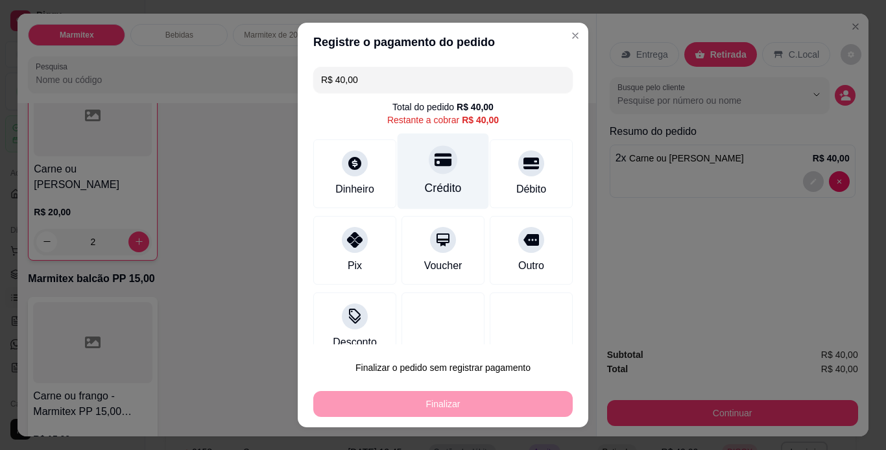
click at [434, 191] on div "Crédito" at bounding box center [443, 188] width 37 height 17
type input "R$ 0,00"
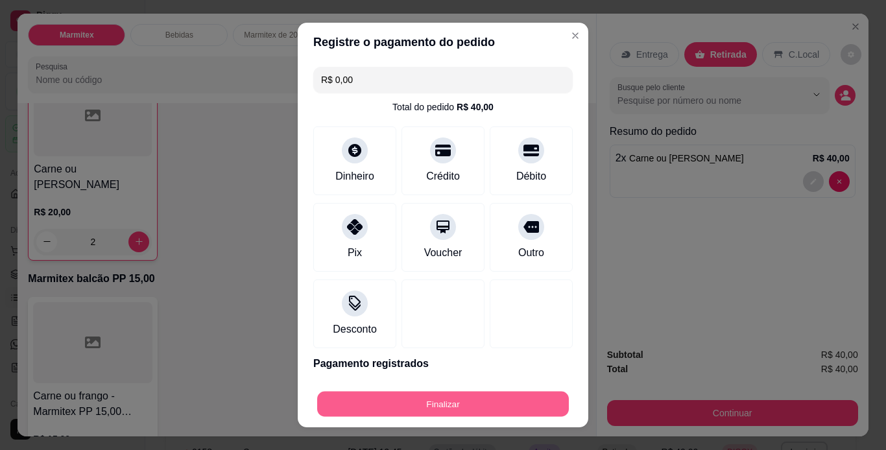
click at [423, 401] on button "Finalizar" at bounding box center [443, 404] width 252 height 25
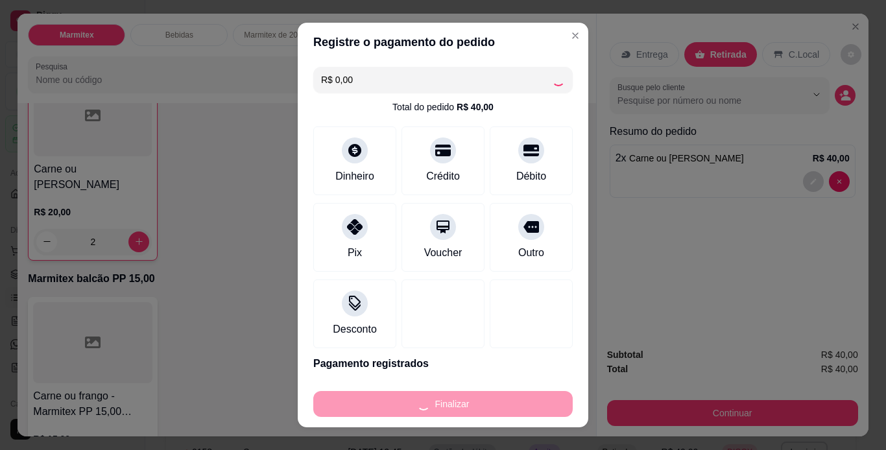
type input "0"
type input "-R$ 40,00"
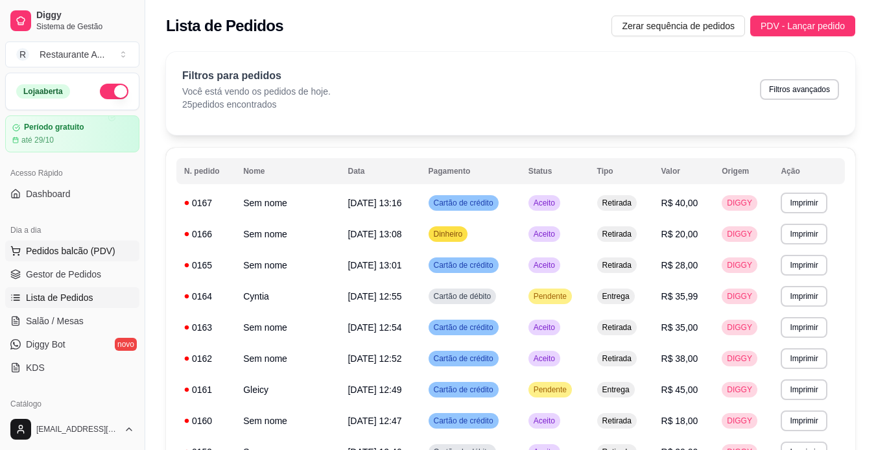
click at [106, 252] on span "Pedidos balcão (PDV)" at bounding box center [70, 250] width 89 height 13
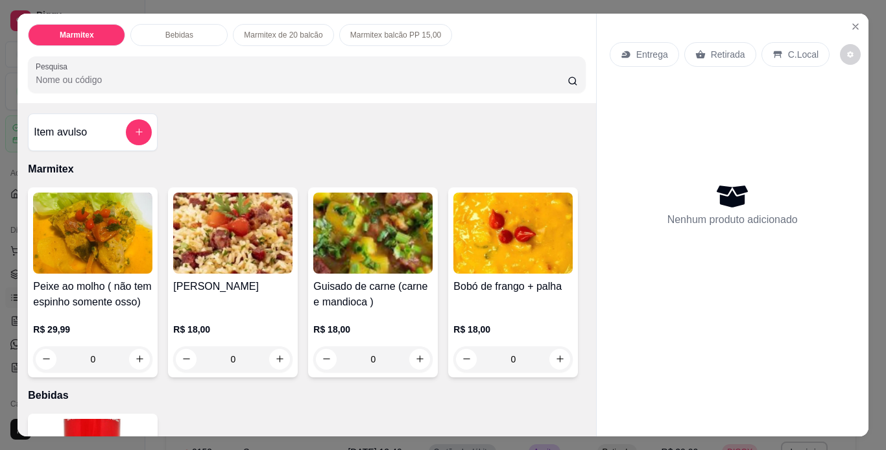
click at [245, 310] on div "R$ 18,00 0" at bounding box center [232, 341] width 119 height 62
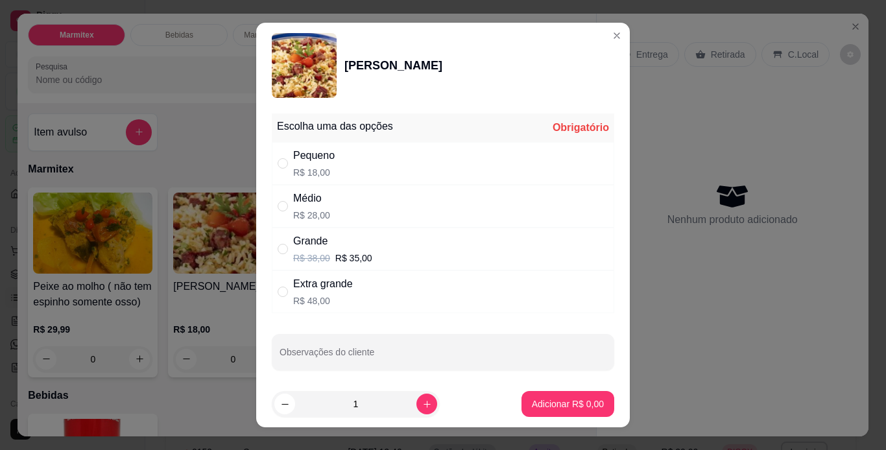
click at [436, 217] on div "Médio R$ 28,00" at bounding box center [443, 206] width 342 height 43
radio input "true"
click at [422, 400] on icon "increase-product-quantity" at bounding box center [427, 404] width 10 height 10
type input "2"
click at [536, 399] on p "Adicionar R$ 56,00" at bounding box center [564, 403] width 77 height 13
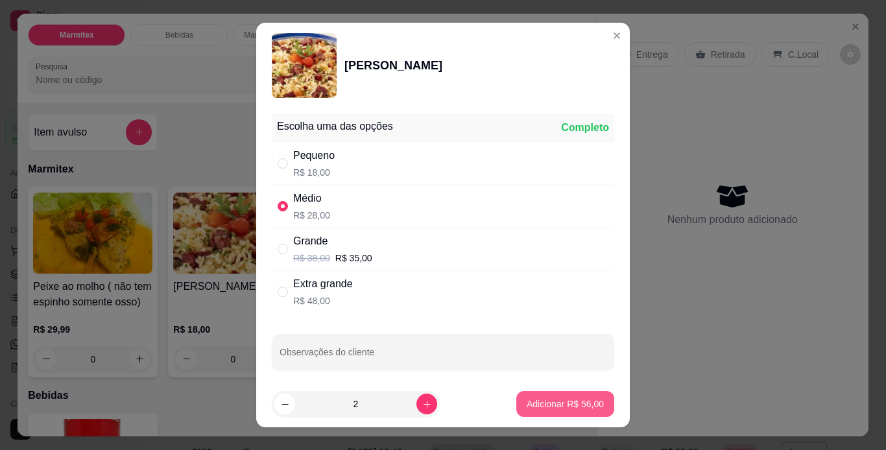
type input "2"
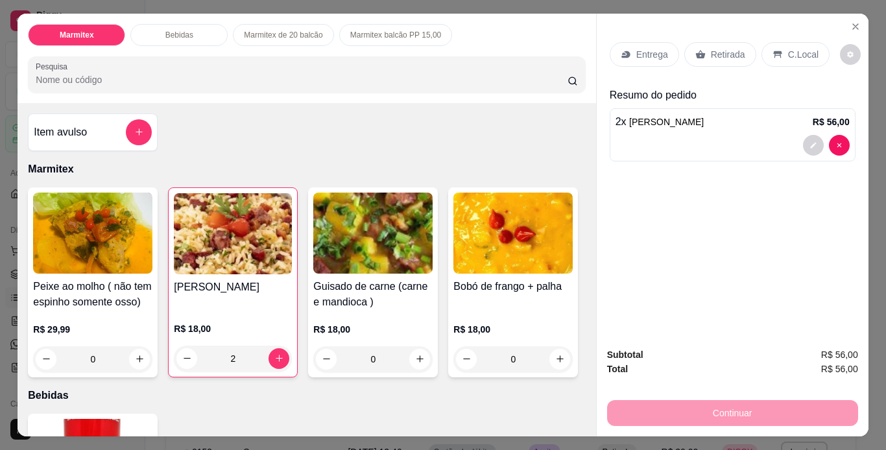
click at [725, 49] on p "Retirada" at bounding box center [728, 54] width 34 height 13
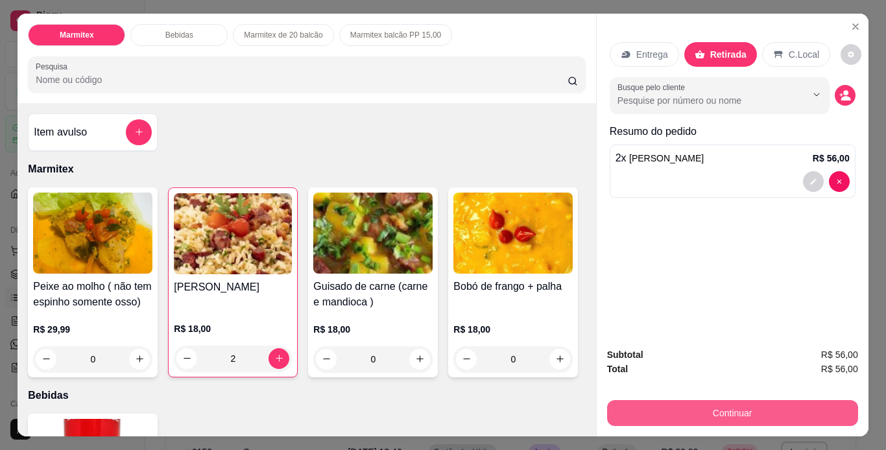
click at [684, 408] on button "Continuar" at bounding box center [732, 413] width 251 height 26
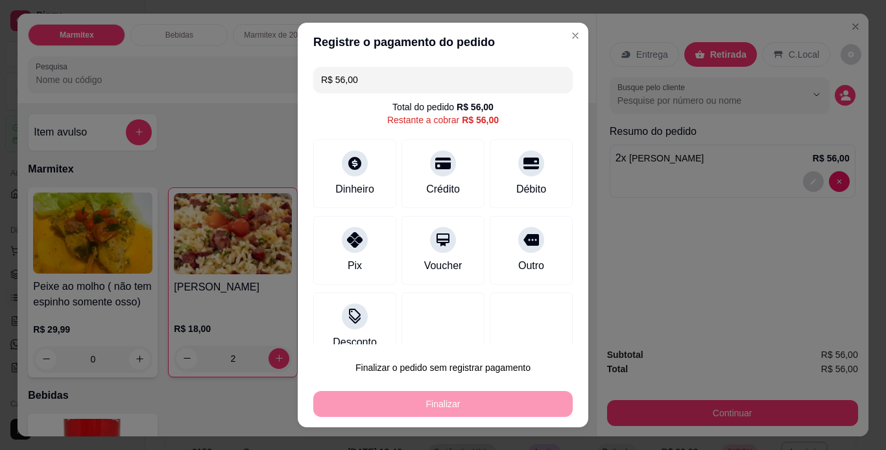
click at [468, 173] on div "Dinheiro Crédito Débito" at bounding box center [442, 173] width 259 height 69
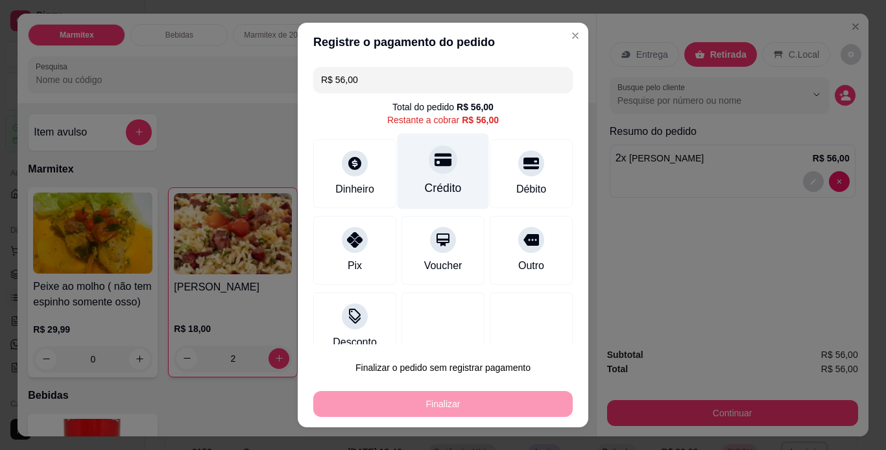
click at [453, 173] on div "Crédito" at bounding box center [442, 171] width 91 height 76
type input "R$ 0,00"
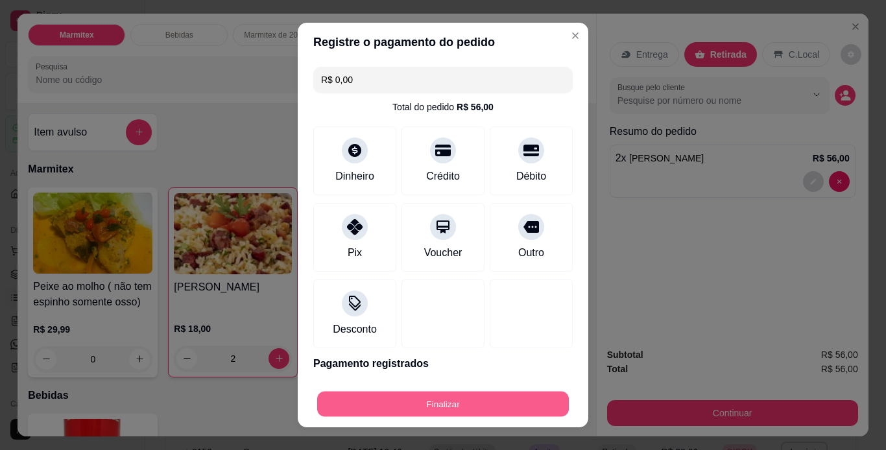
click at [464, 407] on button "Finalizar" at bounding box center [443, 404] width 252 height 25
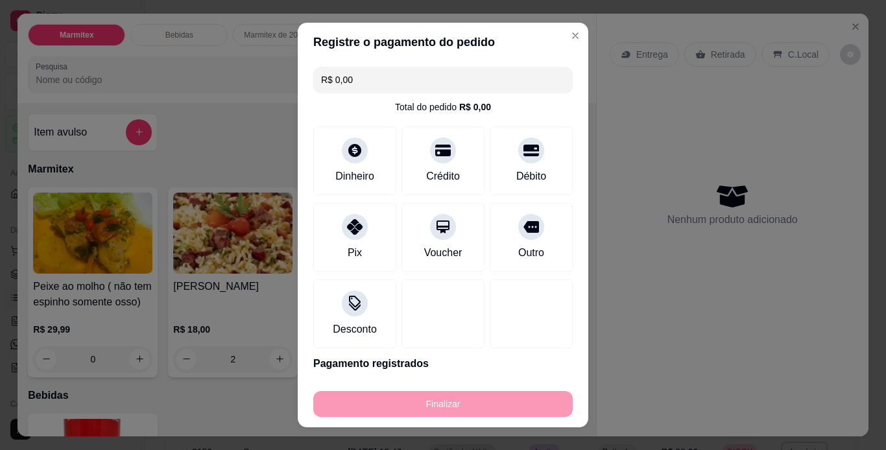
type input "0"
type input "-R$ 56,00"
